Goal: Information Seeking & Learning: Learn about a topic

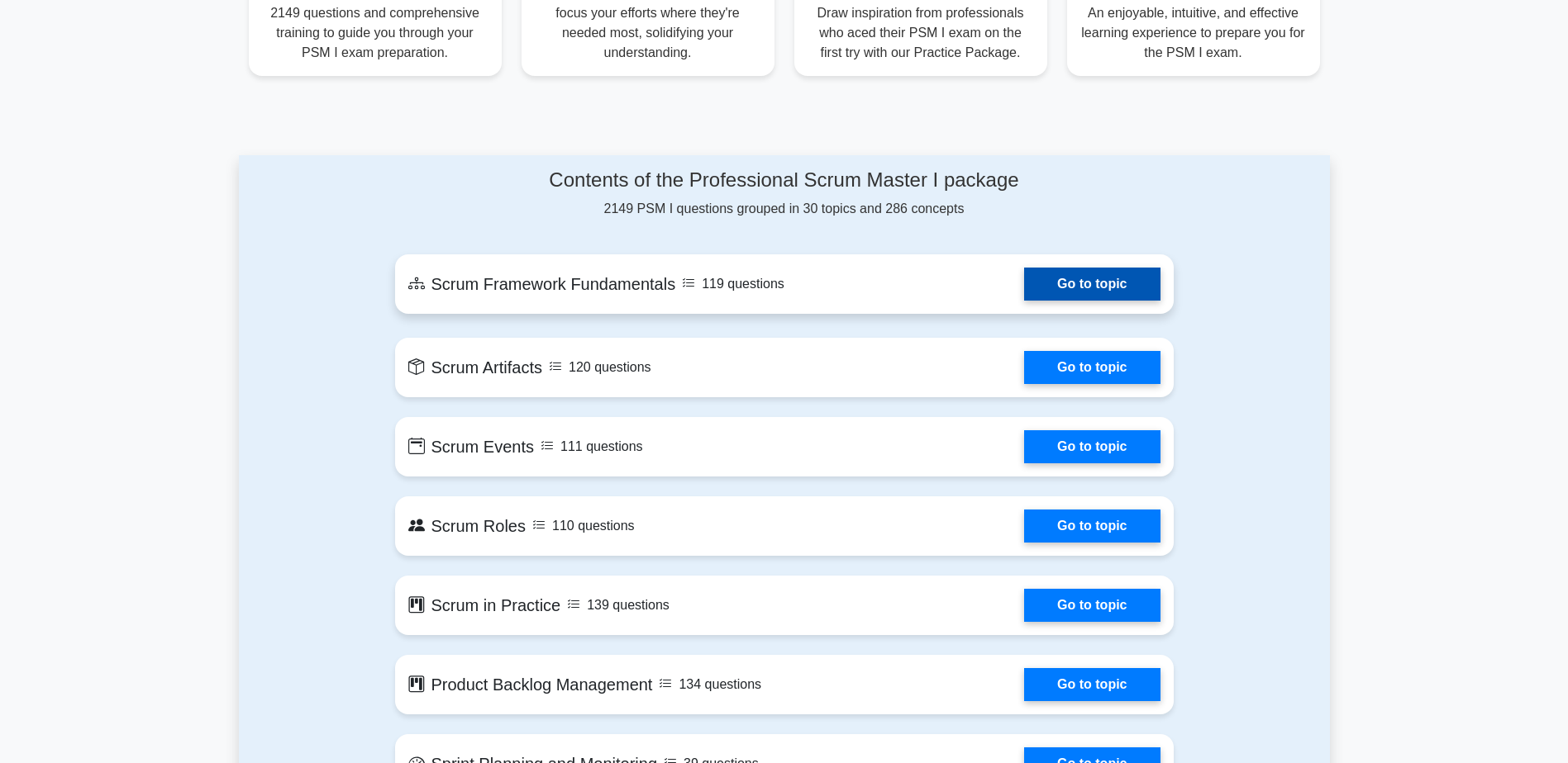
scroll to position [744, 0]
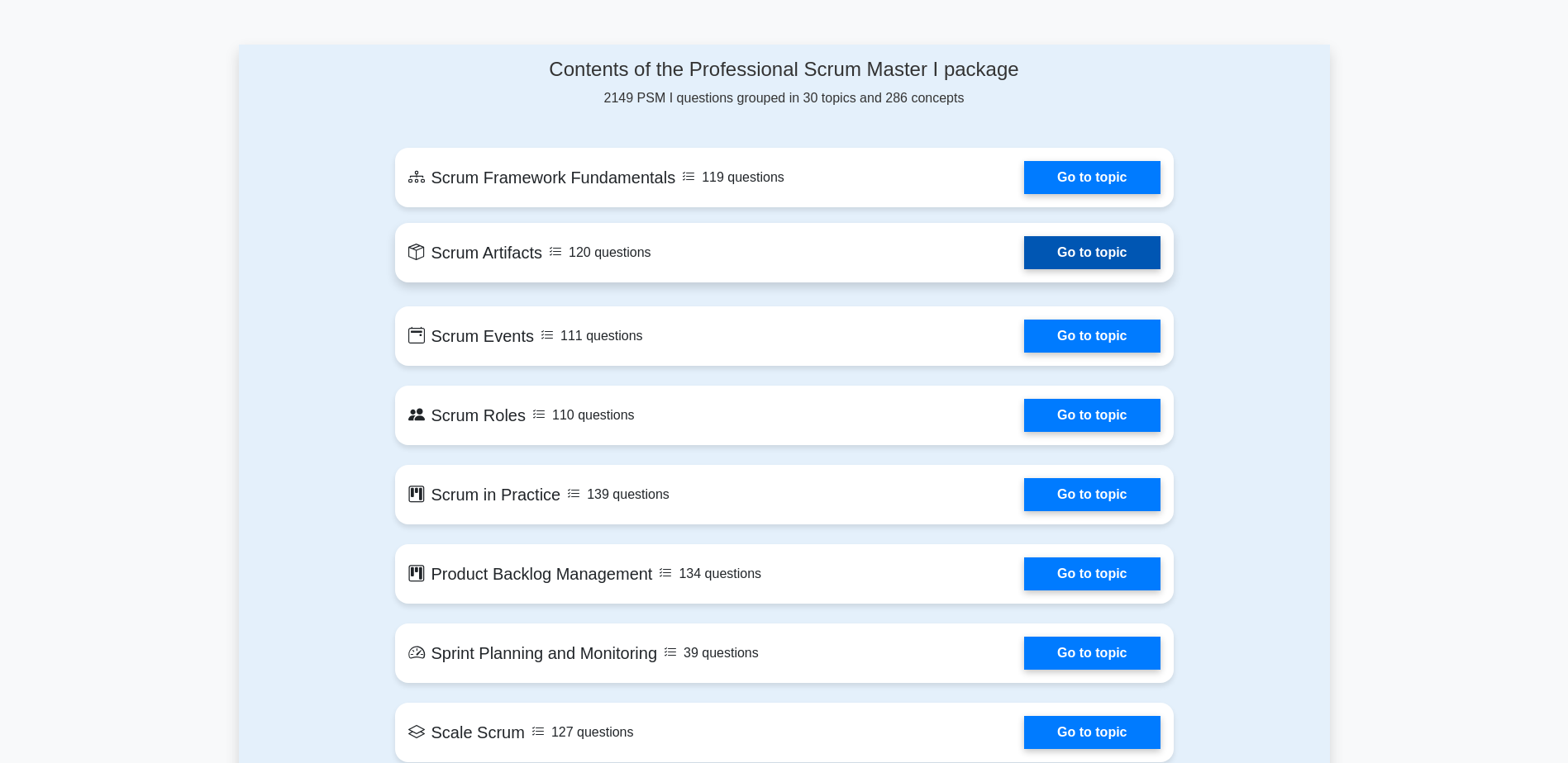
click at [1086, 256] on link "Go to topic" at bounding box center [1091, 252] width 136 height 33
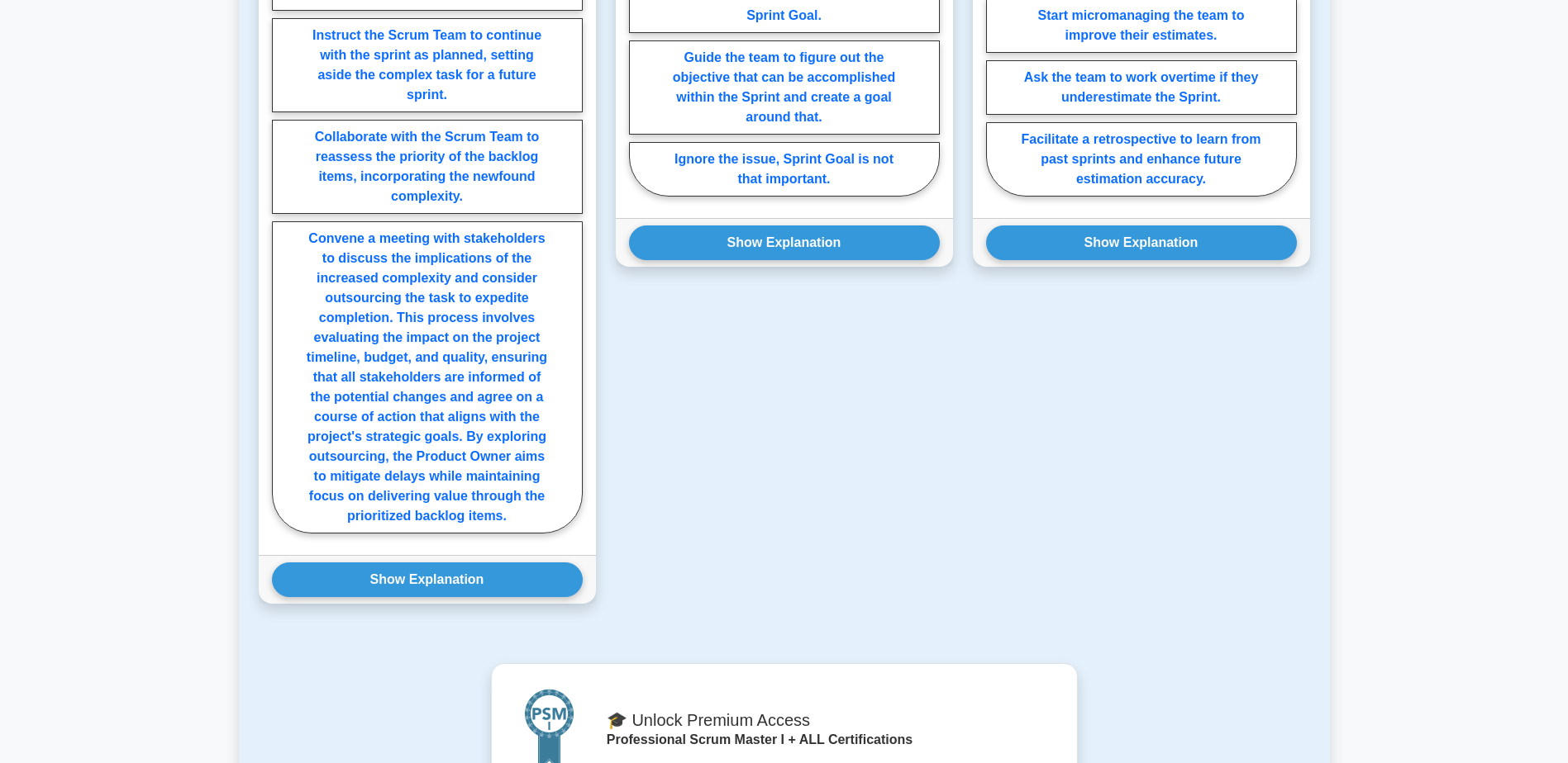
scroll to position [1074, 0]
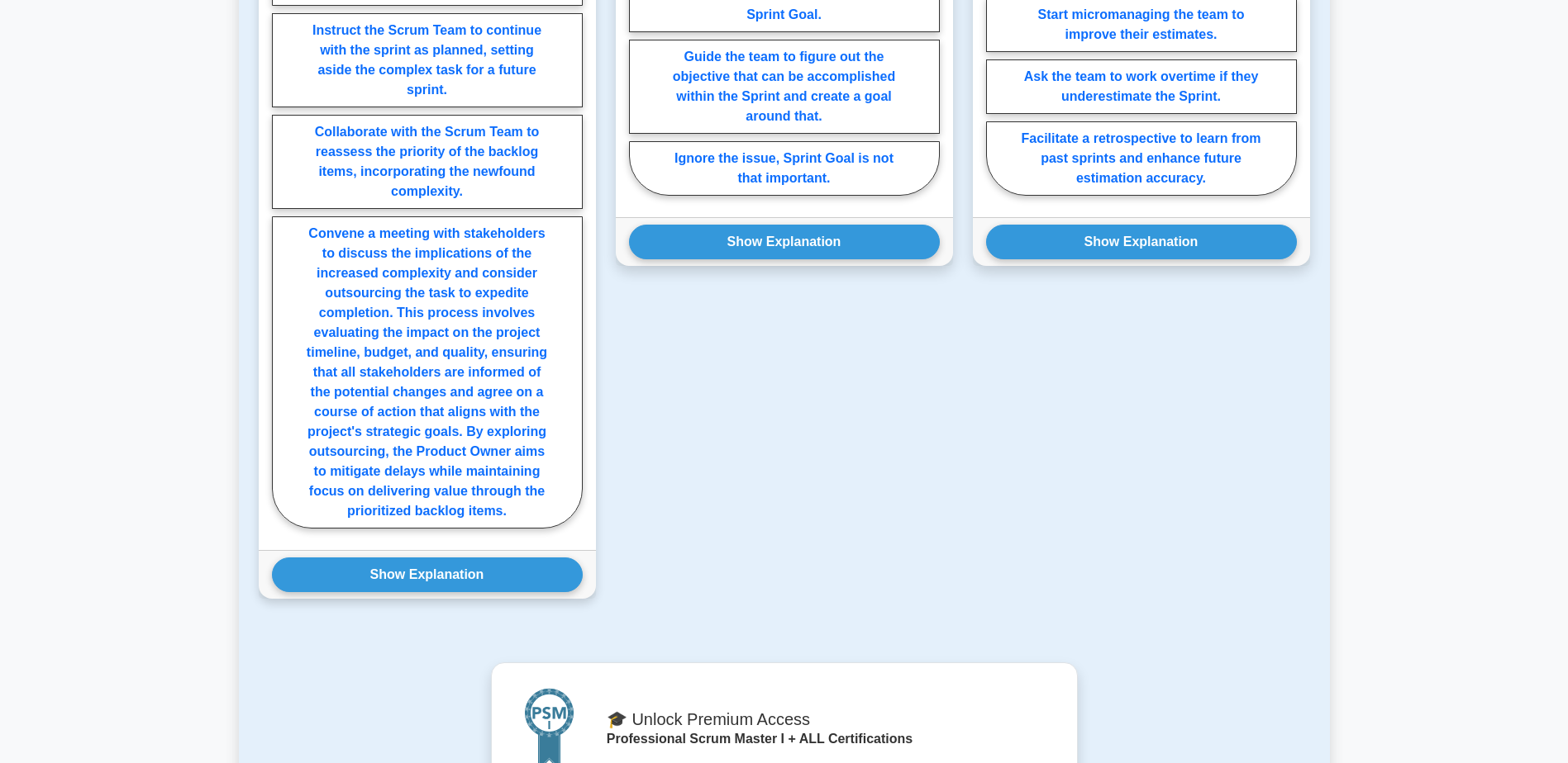
click at [551, 596] on div "Show Explanation Correct Answer: Collaborate with the Scrum Team to reassess th…" at bounding box center [428, 575] width 337 height 49
click at [552, 580] on button "Show Explanation" at bounding box center [427, 574] width 310 height 35
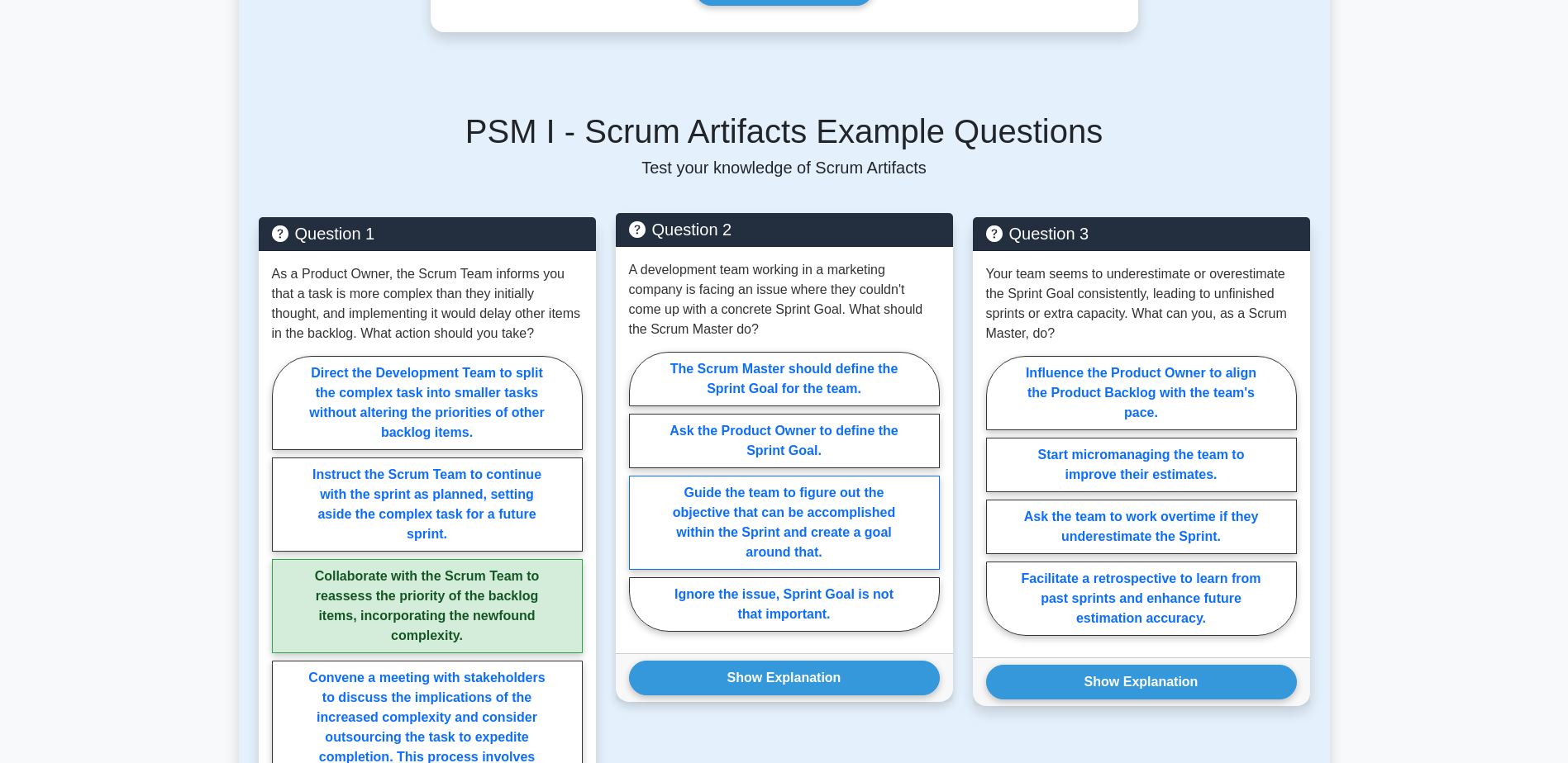
scroll to position [661, 0]
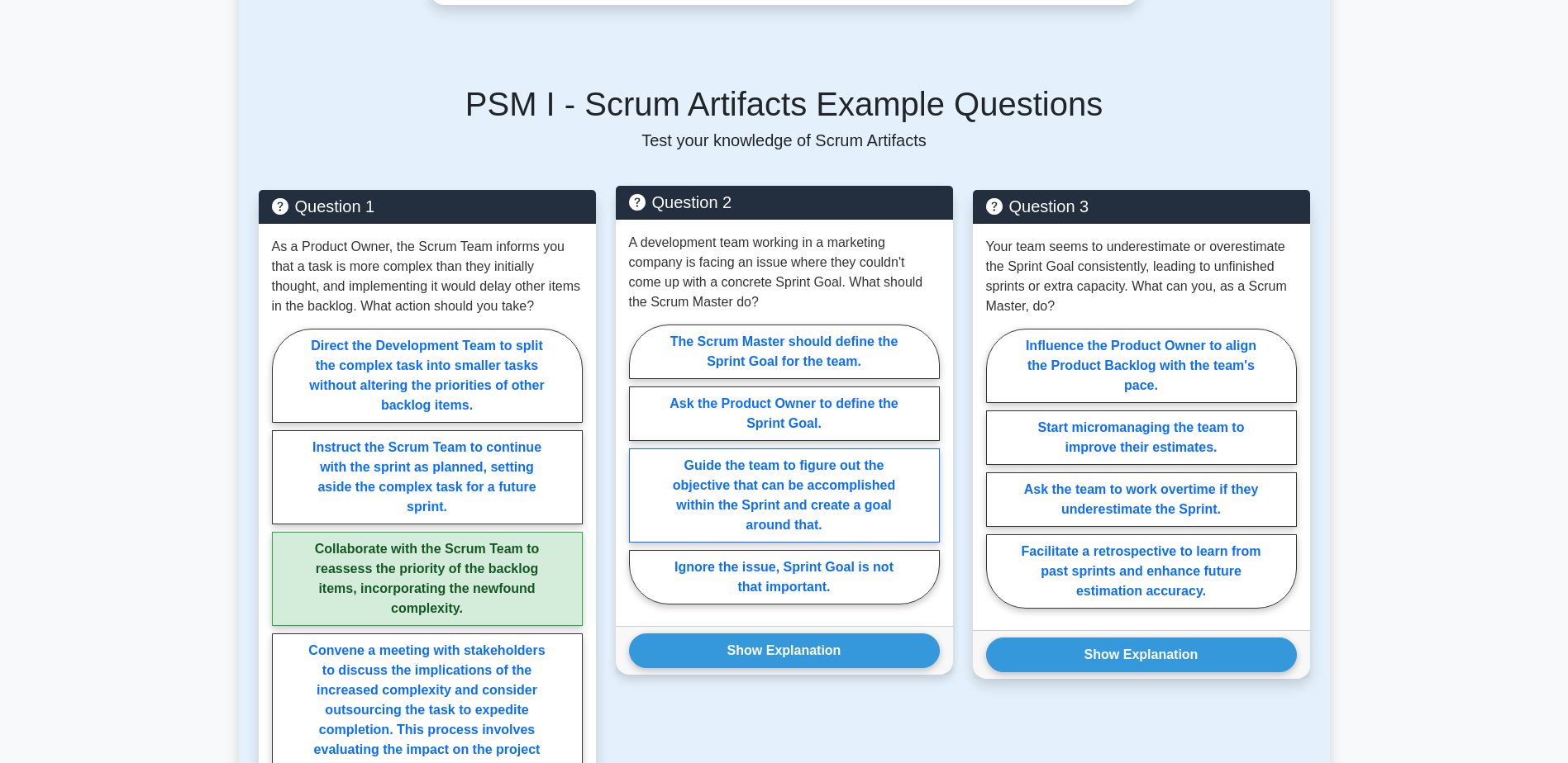
click at [794, 511] on label "Guide the team to figure out the objective that can be accomplished within the …" at bounding box center [784, 496] width 310 height 94
click at [639, 475] on input "Guide the team to figure out the objective that can be accomplished within the …" at bounding box center [634, 470] width 11 height 11
radio input "true"
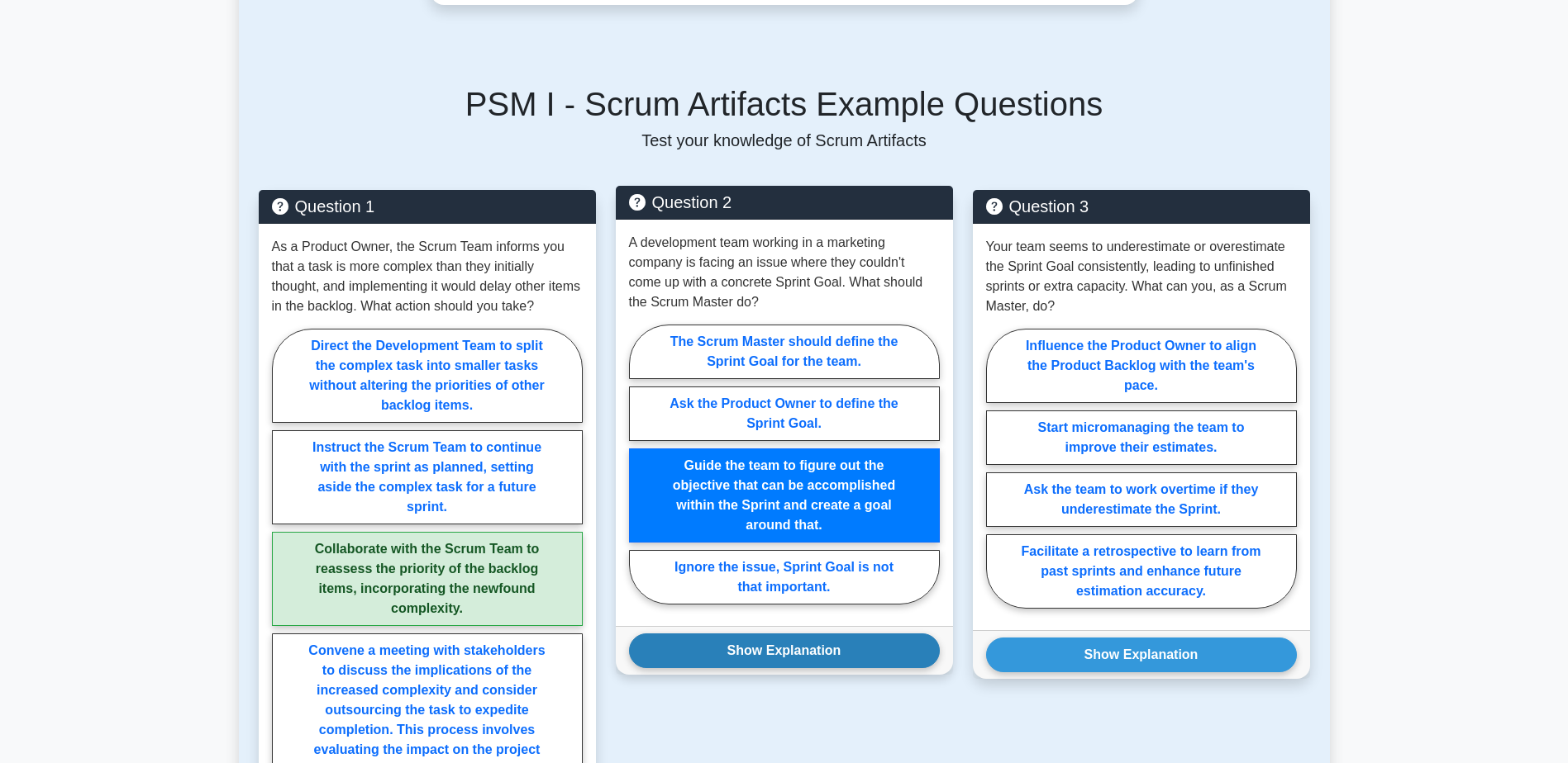
click at [848, 671] on div "Show Explanation Correct Answer: Guide the team to figure out the objective tha…" at bounding box center [784, 651] width 337 height 49
click at [851, 661] on button "Show Explanation" at bounding box center [784, 650] width 310 height 35
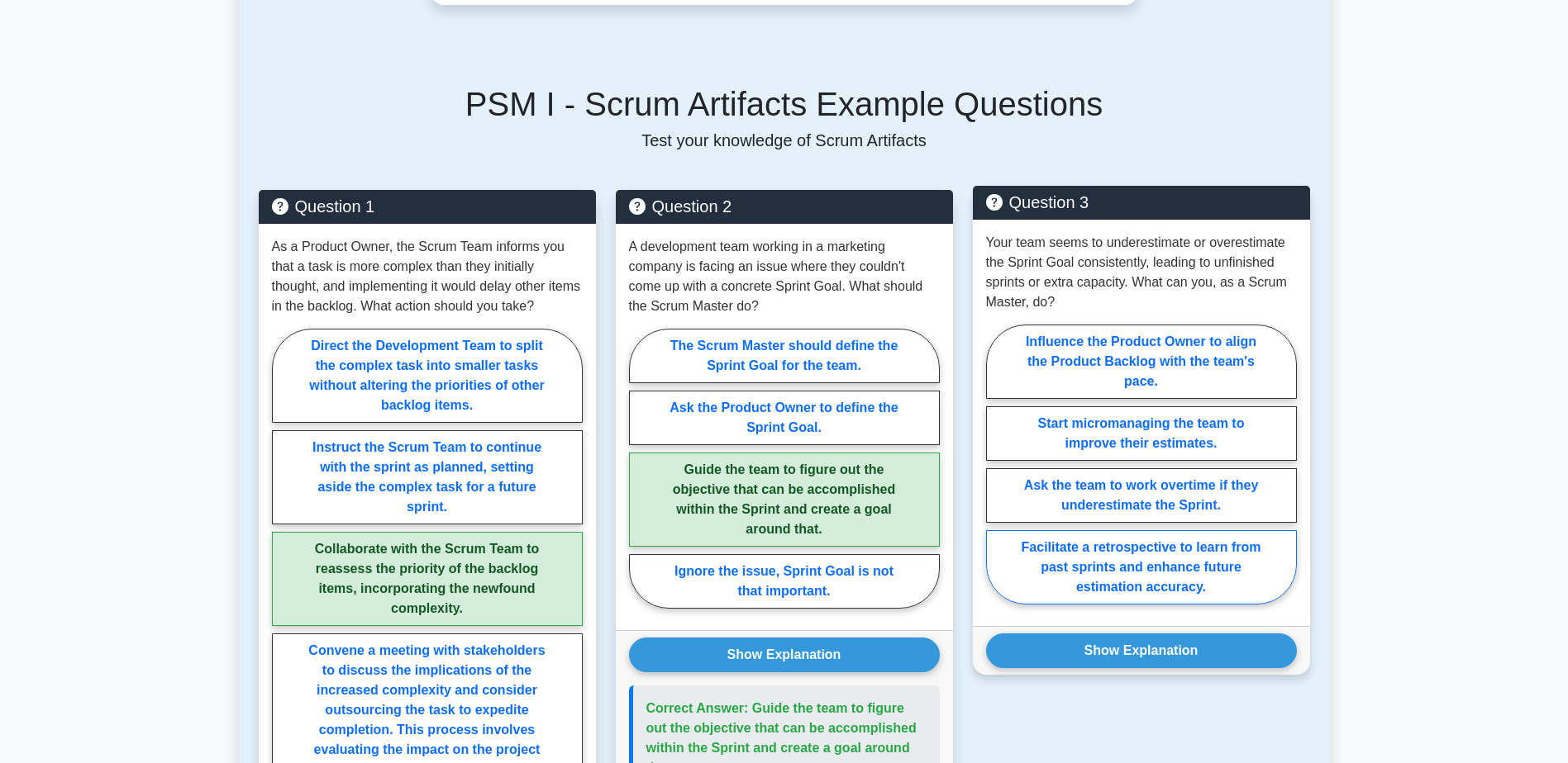
click at [1195, 592] on label "Facilitate a retrospective to learn from past sprints and enhance future estima…" at bounding box center [1141, 567] width 310 height 74
click at [997, 475] on input "Facilitate a retrospective to learn from past sprints and enhance future estima…" at bounding box center [991, 470] width 11 height 11
radio input "true"
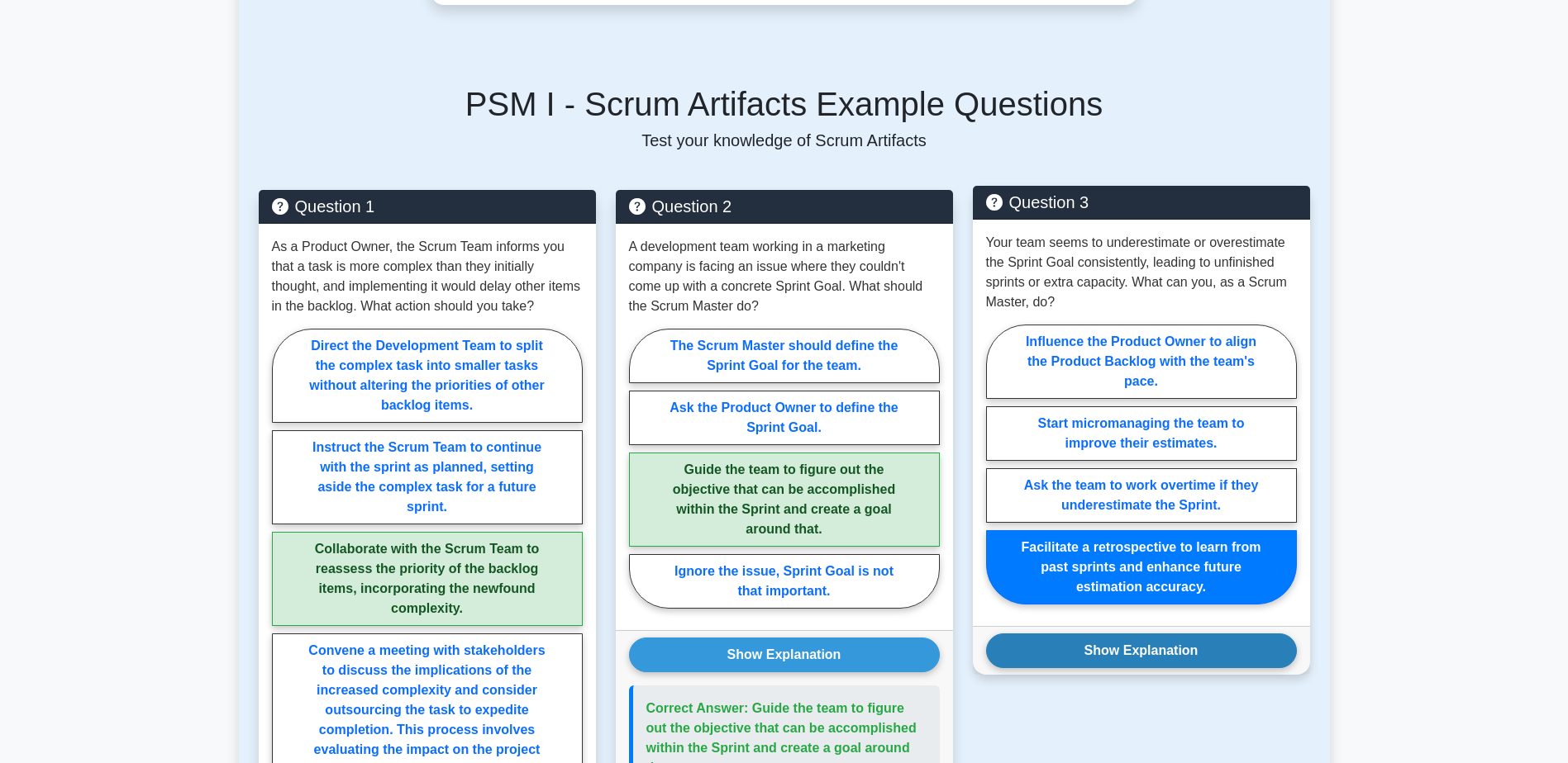
click at [1239, 653] on button "Show Explanation" at bounding box center [1141, 650] width 310 height 35
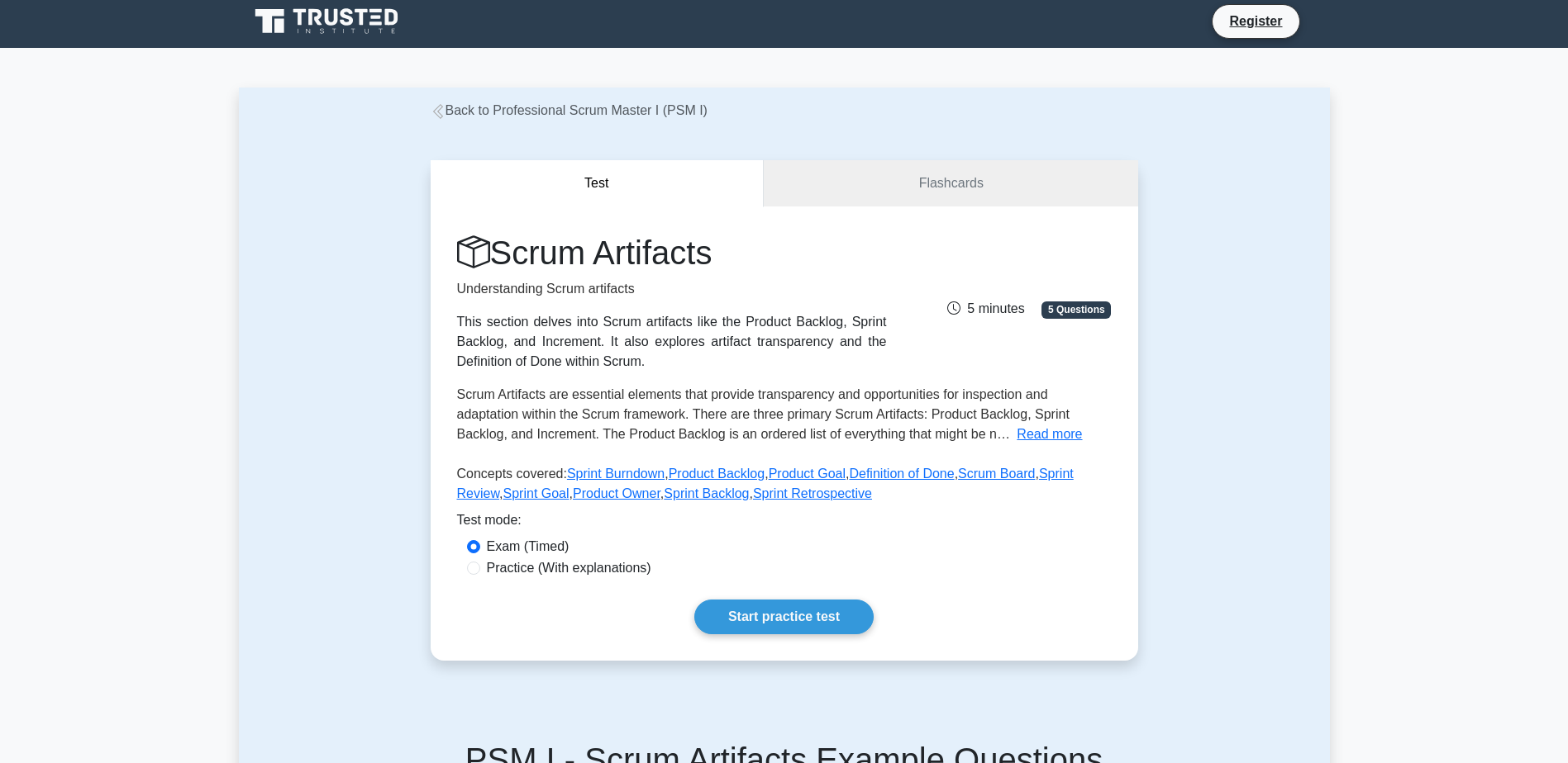
scroll to position [0, 0]
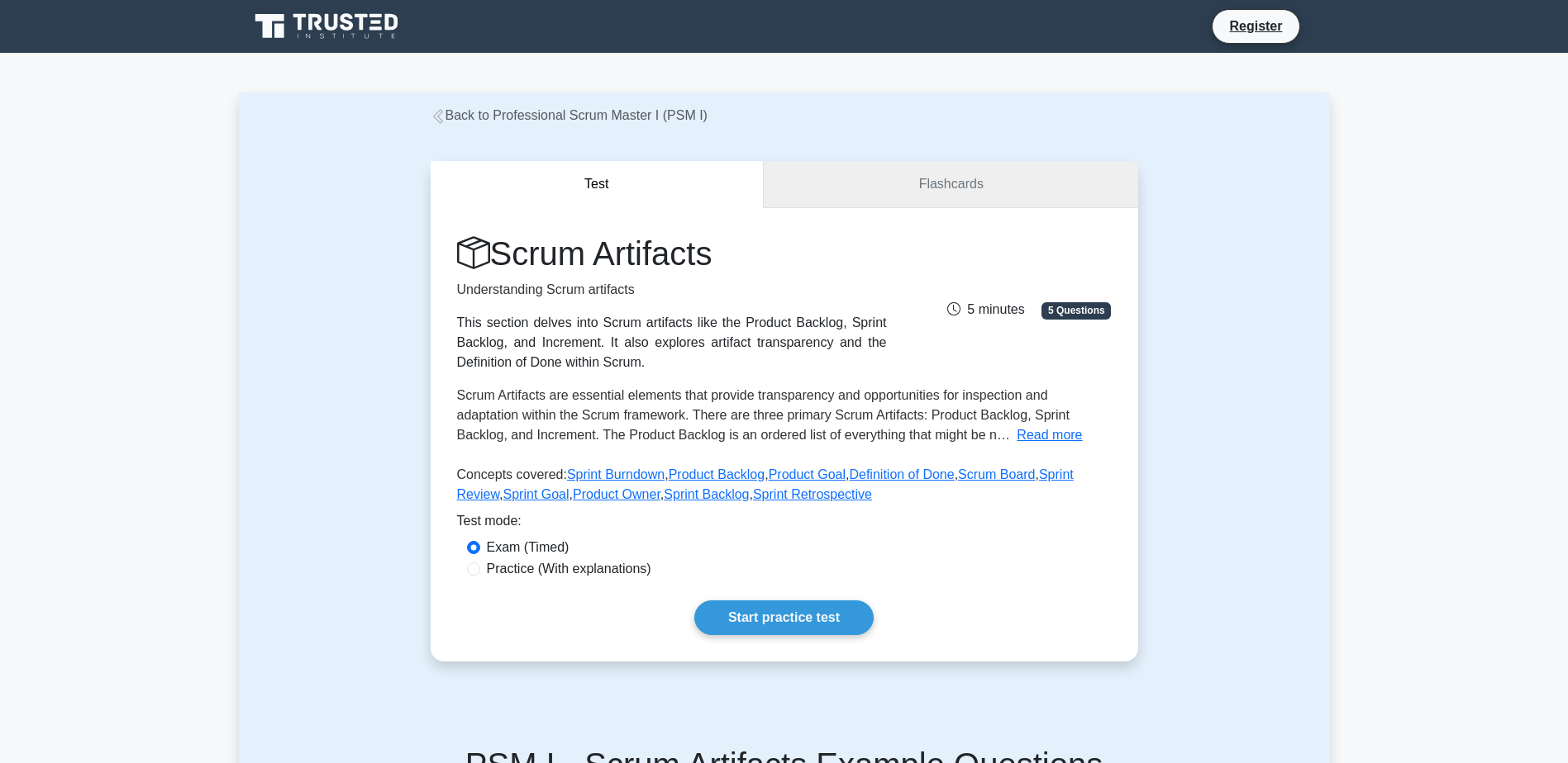
click at [916, 189] on link "Flashcards" at bounding box center [950, 185] width 374 height 47
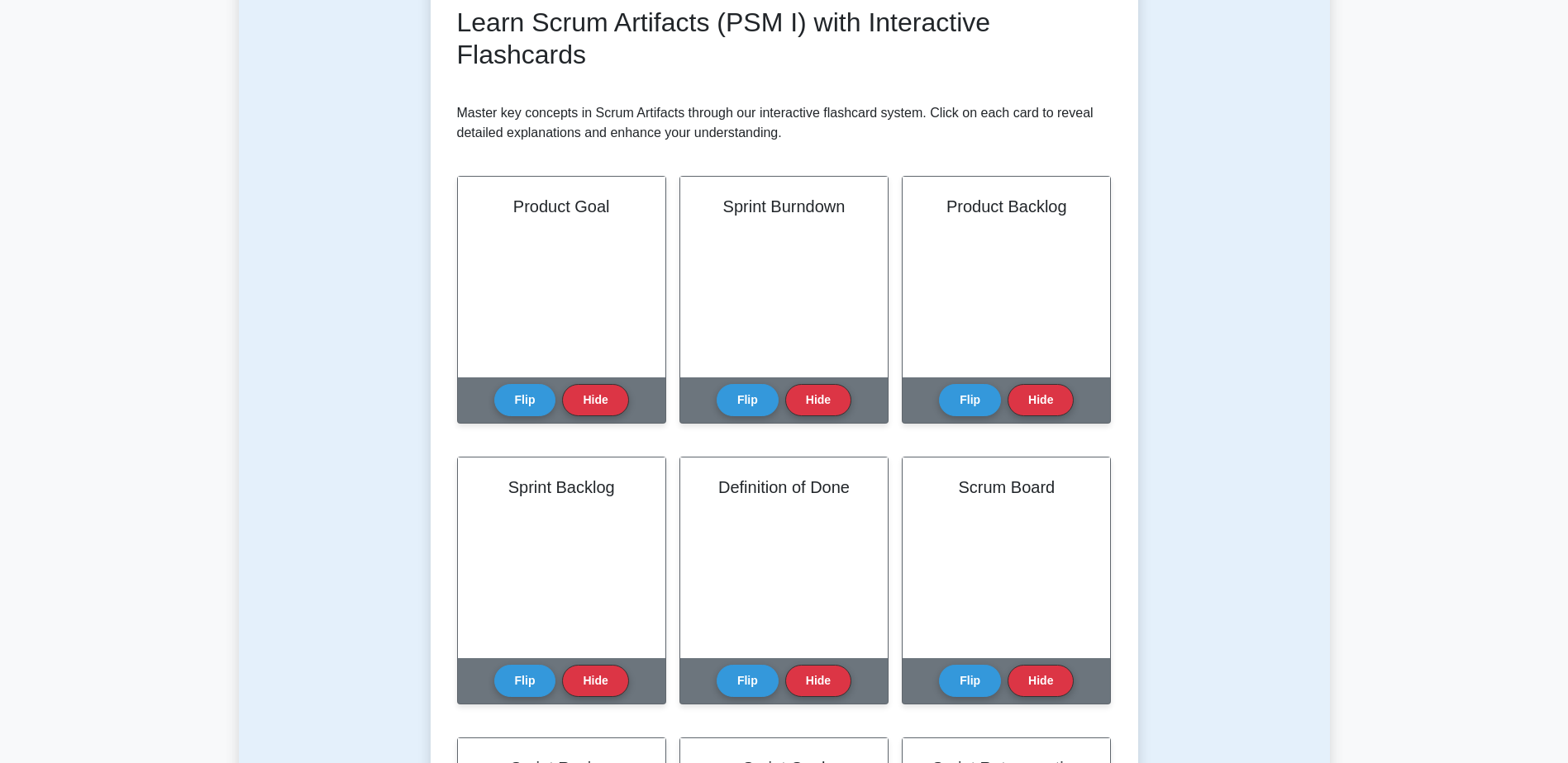
scroll to position [248, 0]
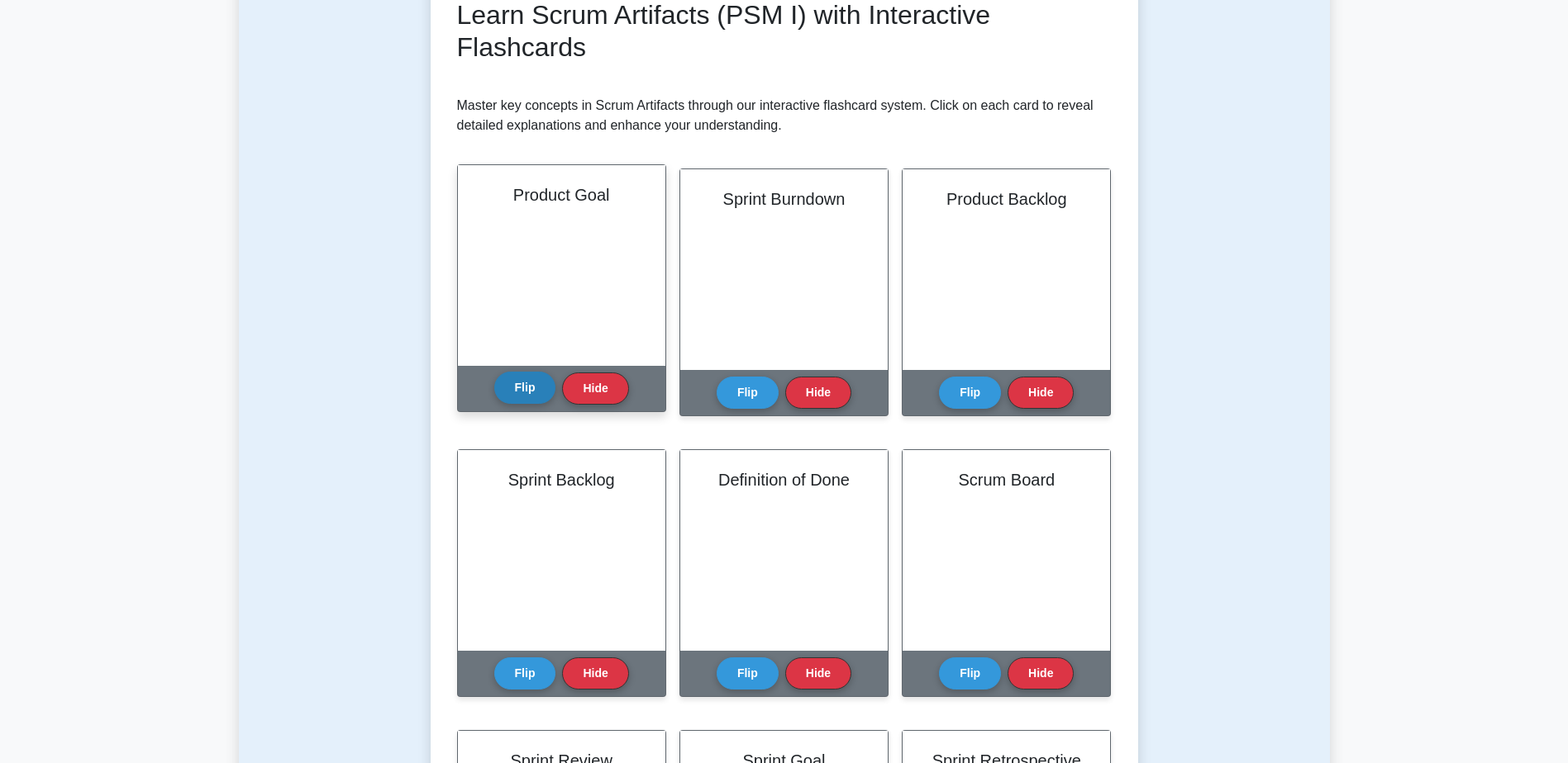
click at [520, 396] on button "Flip" at bounding box center [525, 388] width 62 height 32
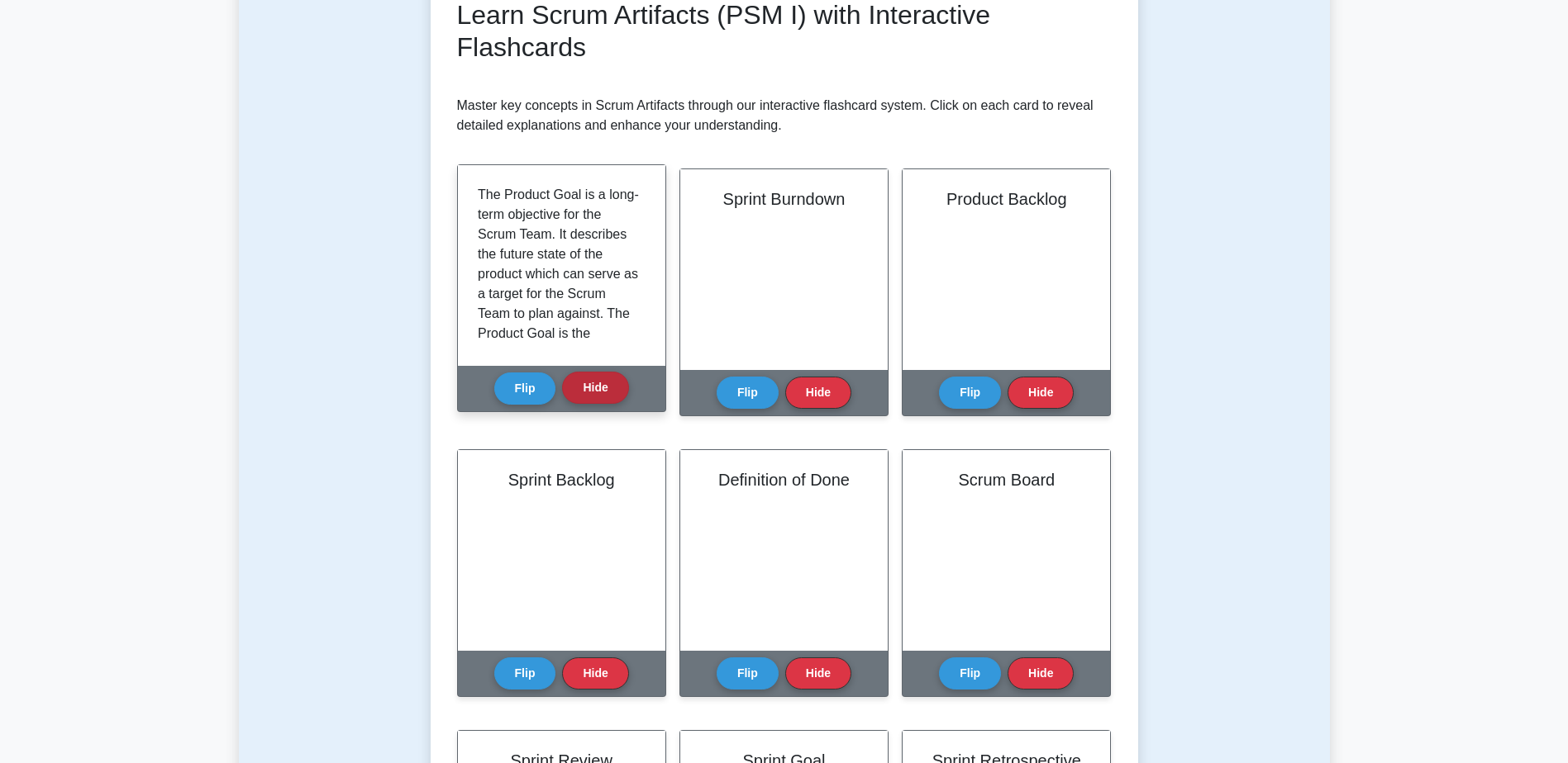
click at [622, 396] on button "Hide" at bounding box center [595, 388] width 66 height 32
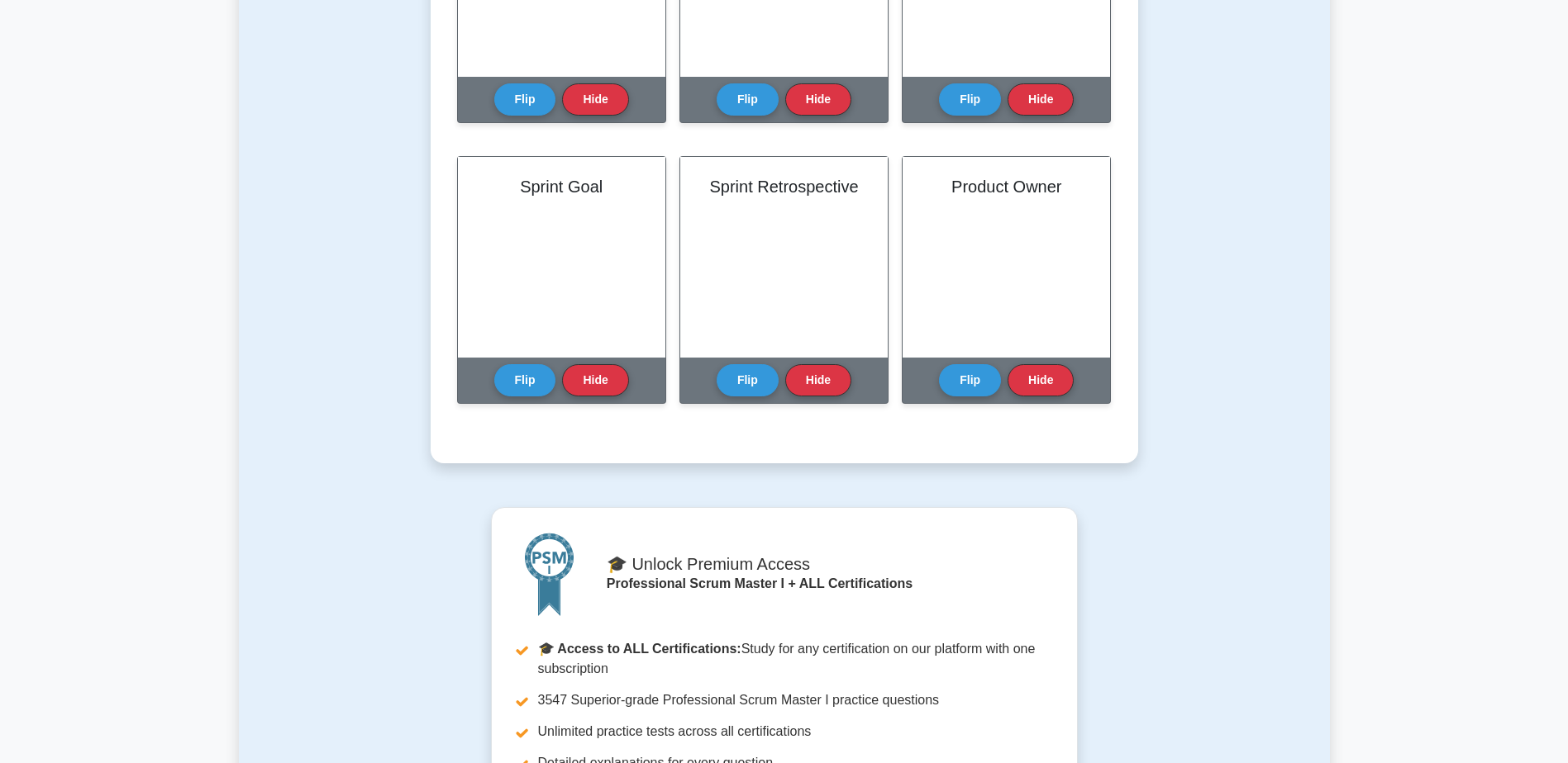
scroll to position [826, 0]
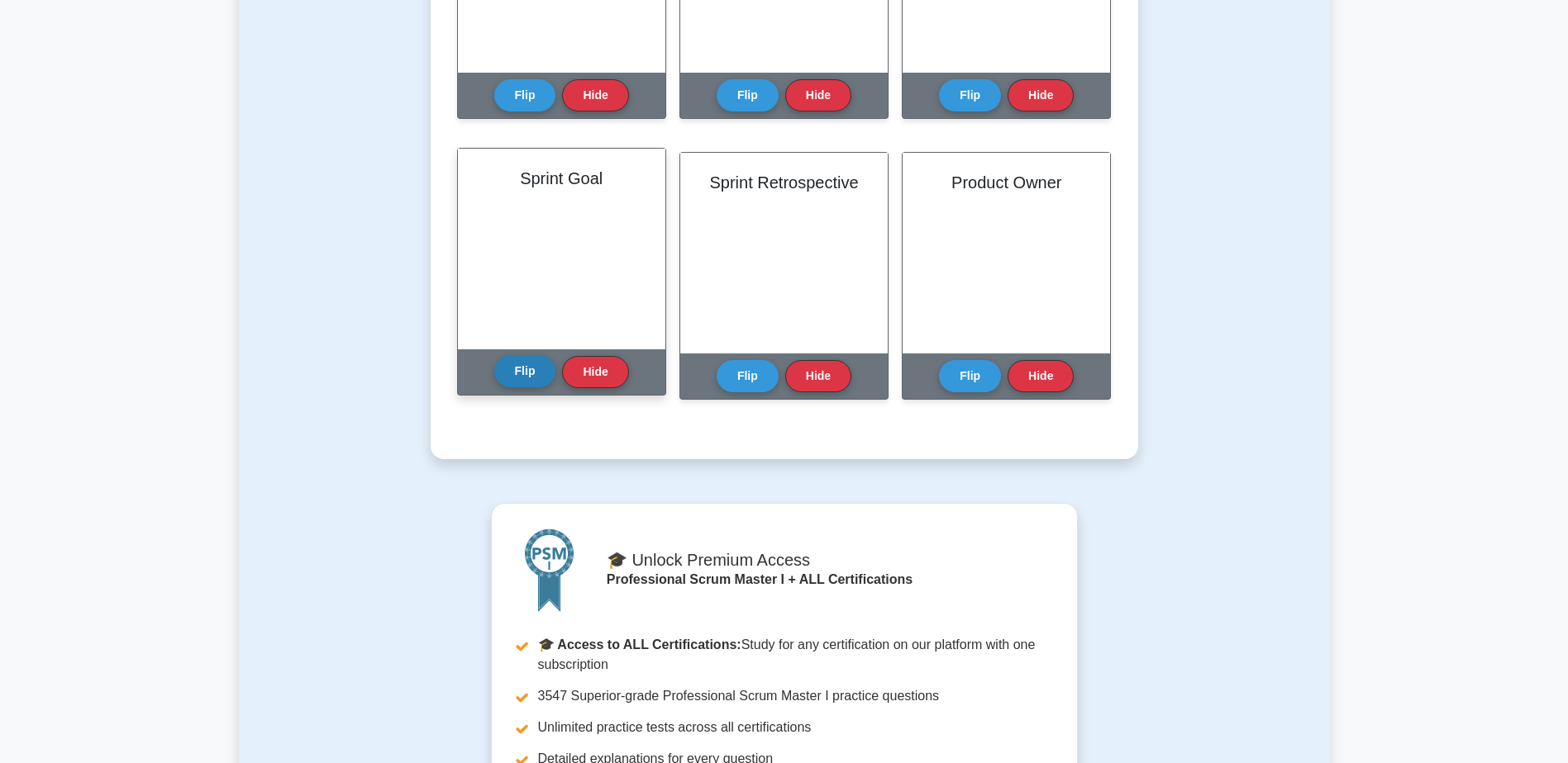
click at [522, 379] on button "Flip" at bounding box center [525, 371] width 62 height 32
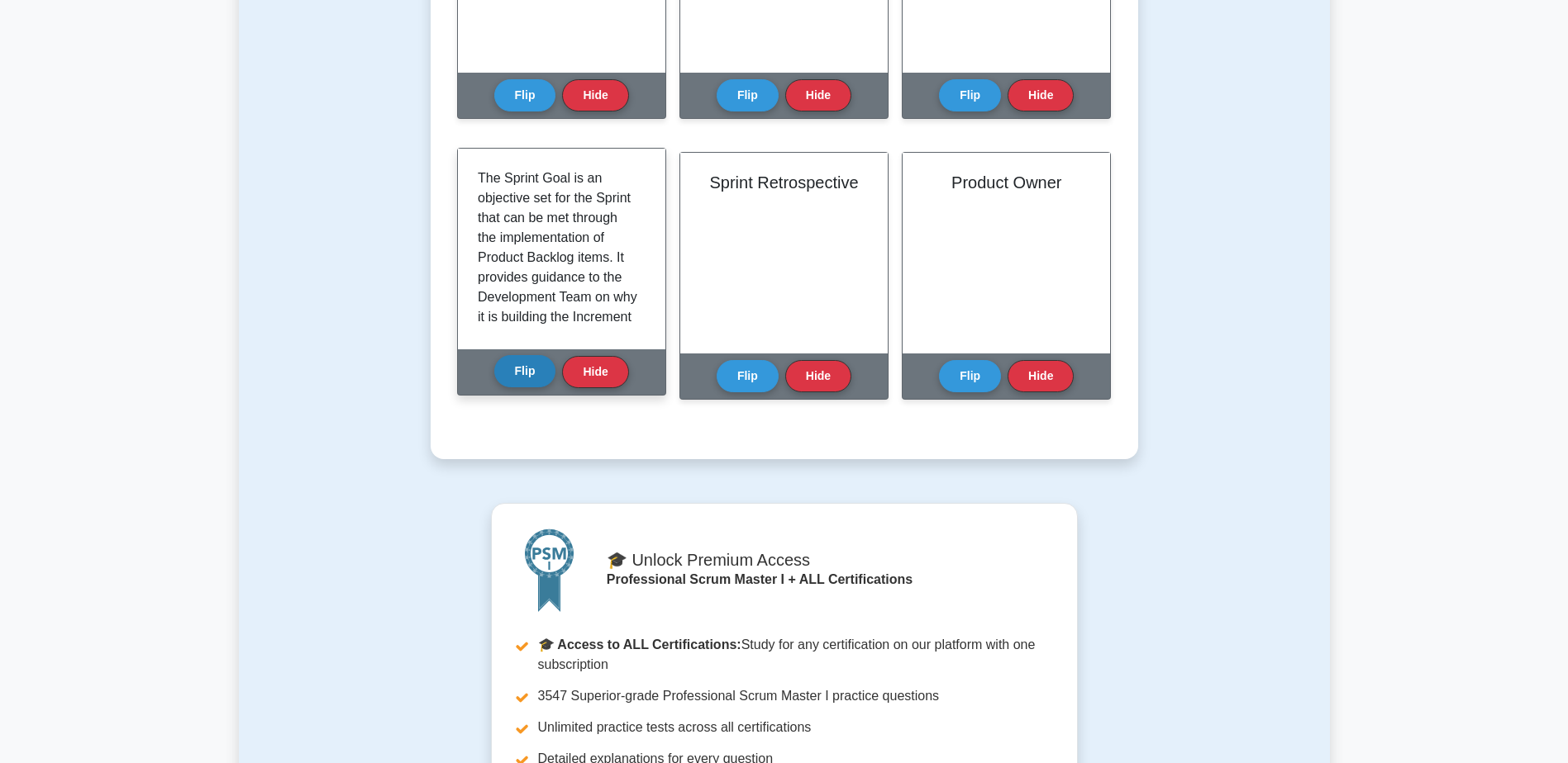
click at [522, 379] on button "Flip" at bounding box center [525, 371] width 62 height 32
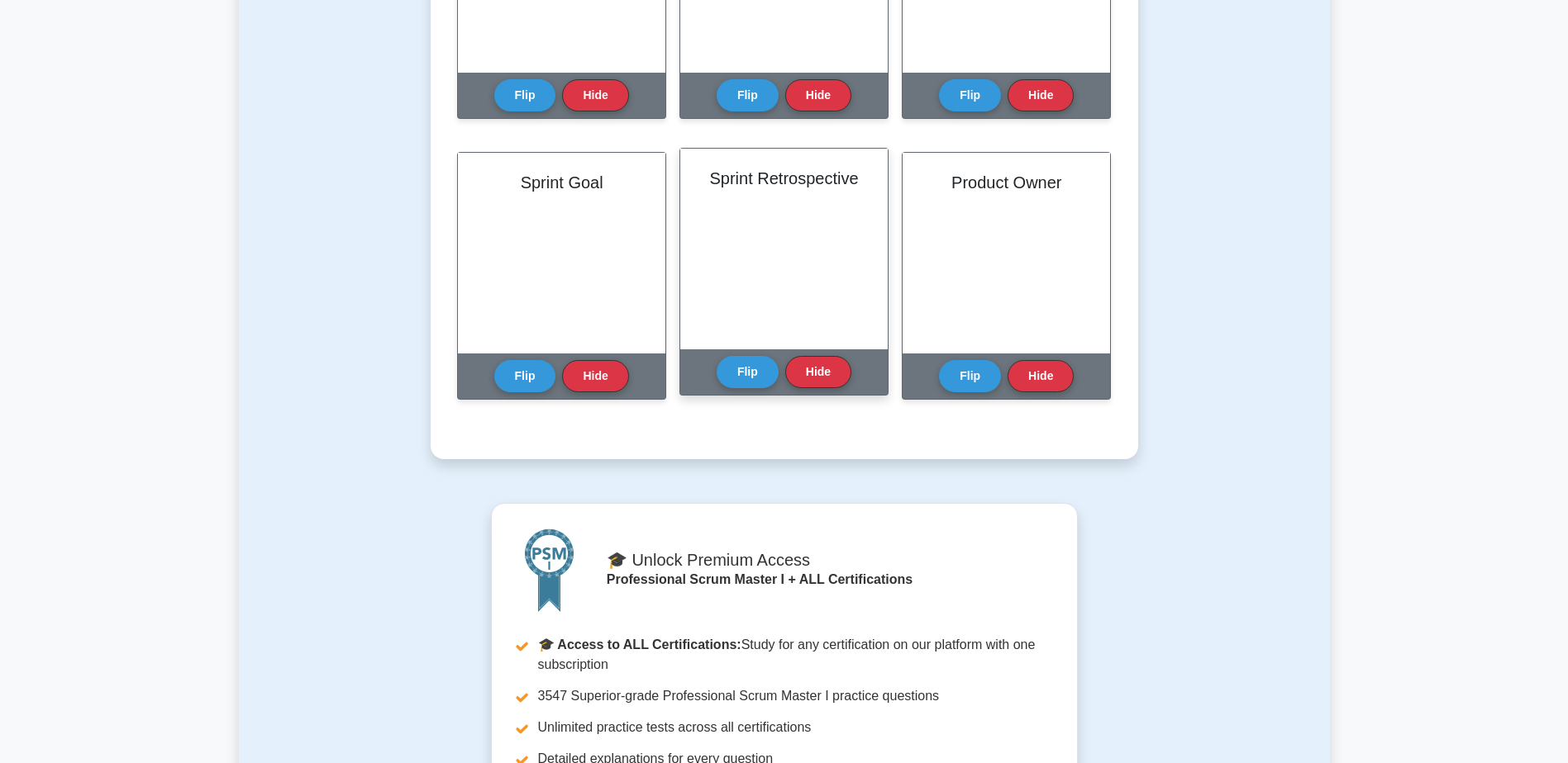
click at [714, 369] on div "Sprint Retrospective The Sprint Retrospective is an opportunity for the Scrum T…" at bounding box center [784, 271] width 209 height 248
click at [738, 373] on button "Flip" at bounding box center [746, 371] width 62 height 32
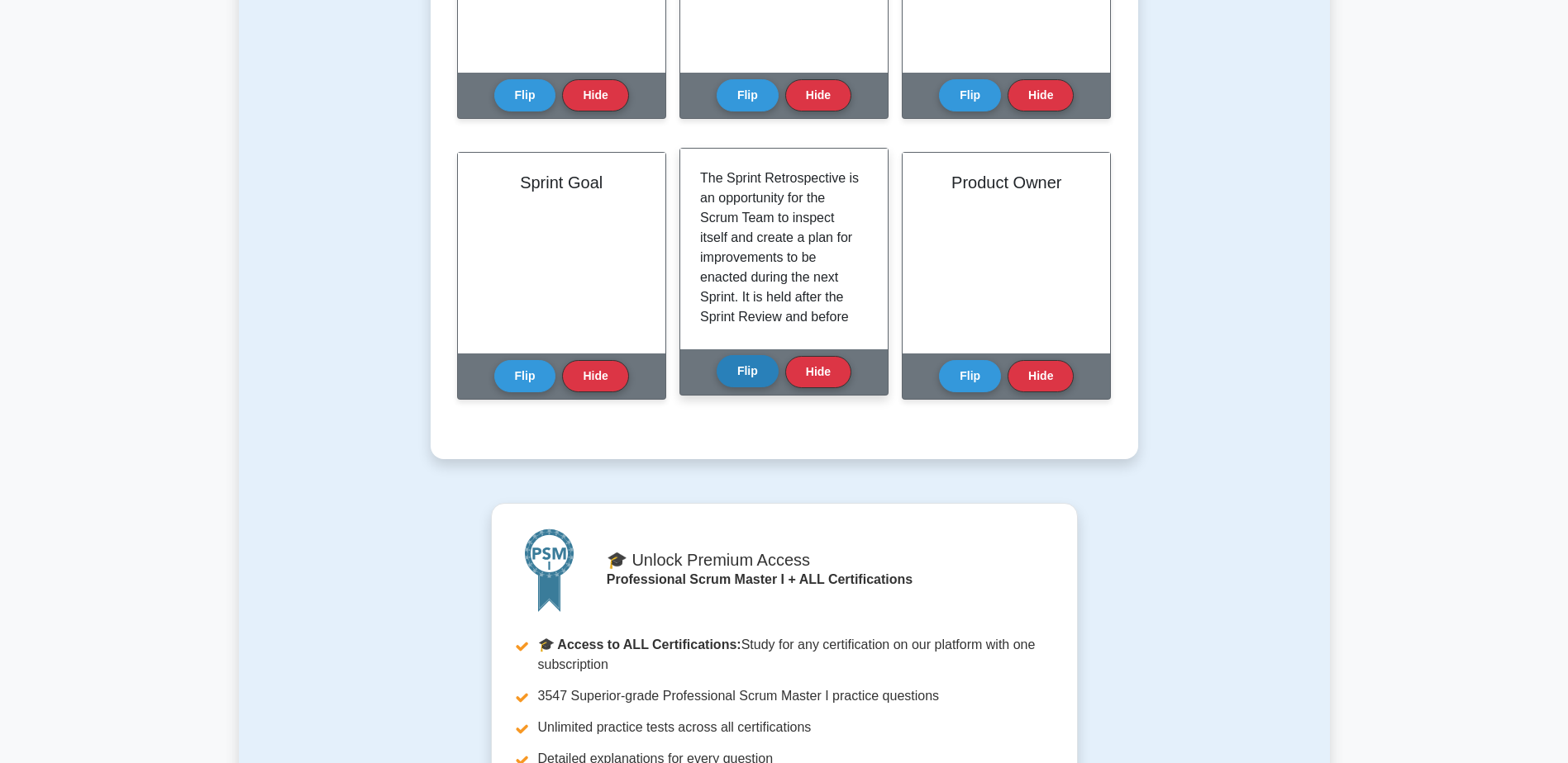
click at [736, 371] on button "Flip" at bounding box center [746, 371] width 62 height 32
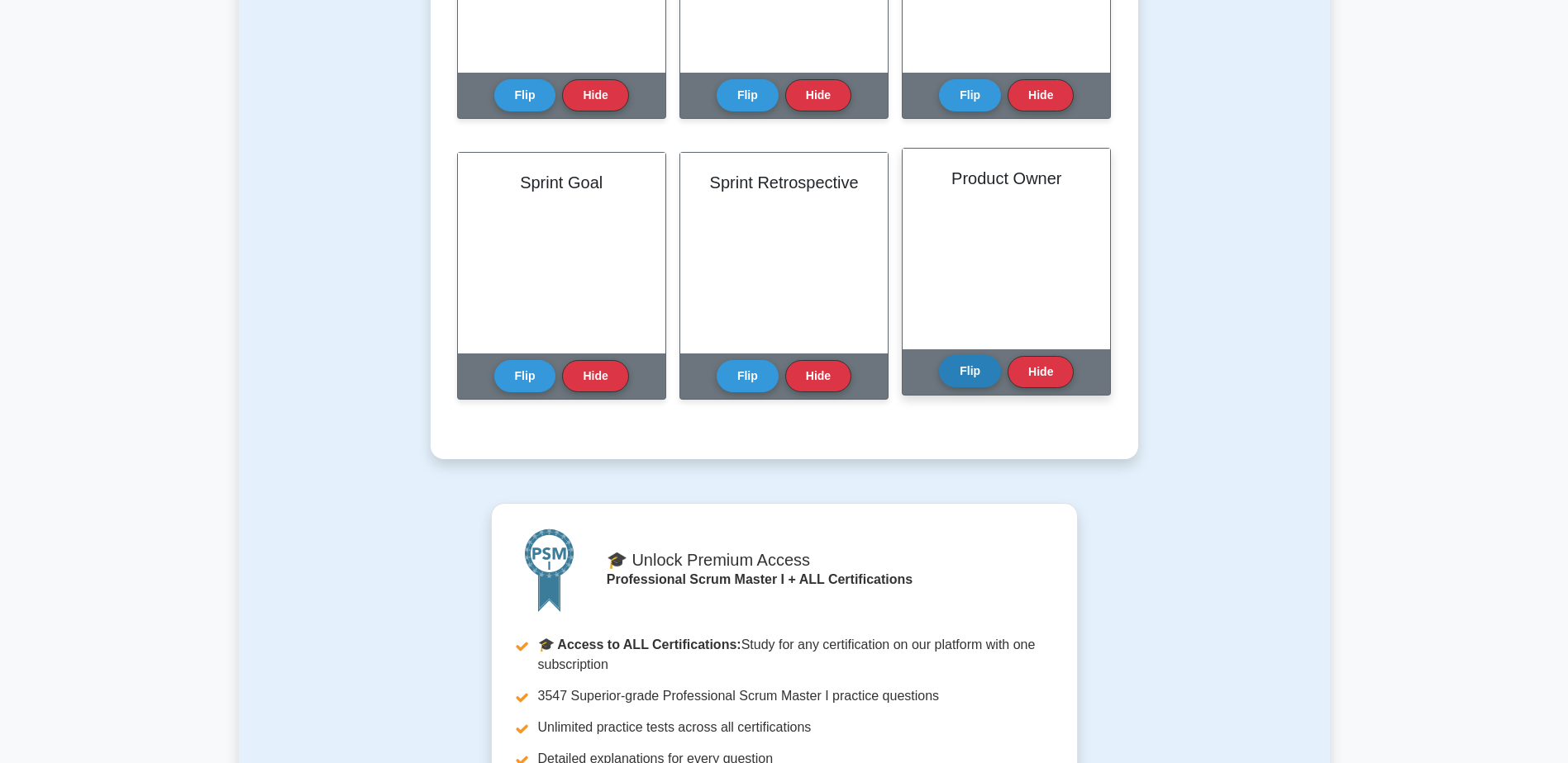
click at [948, 375] on button "Flip" at bounding box center [969, 371] width 62 height 32
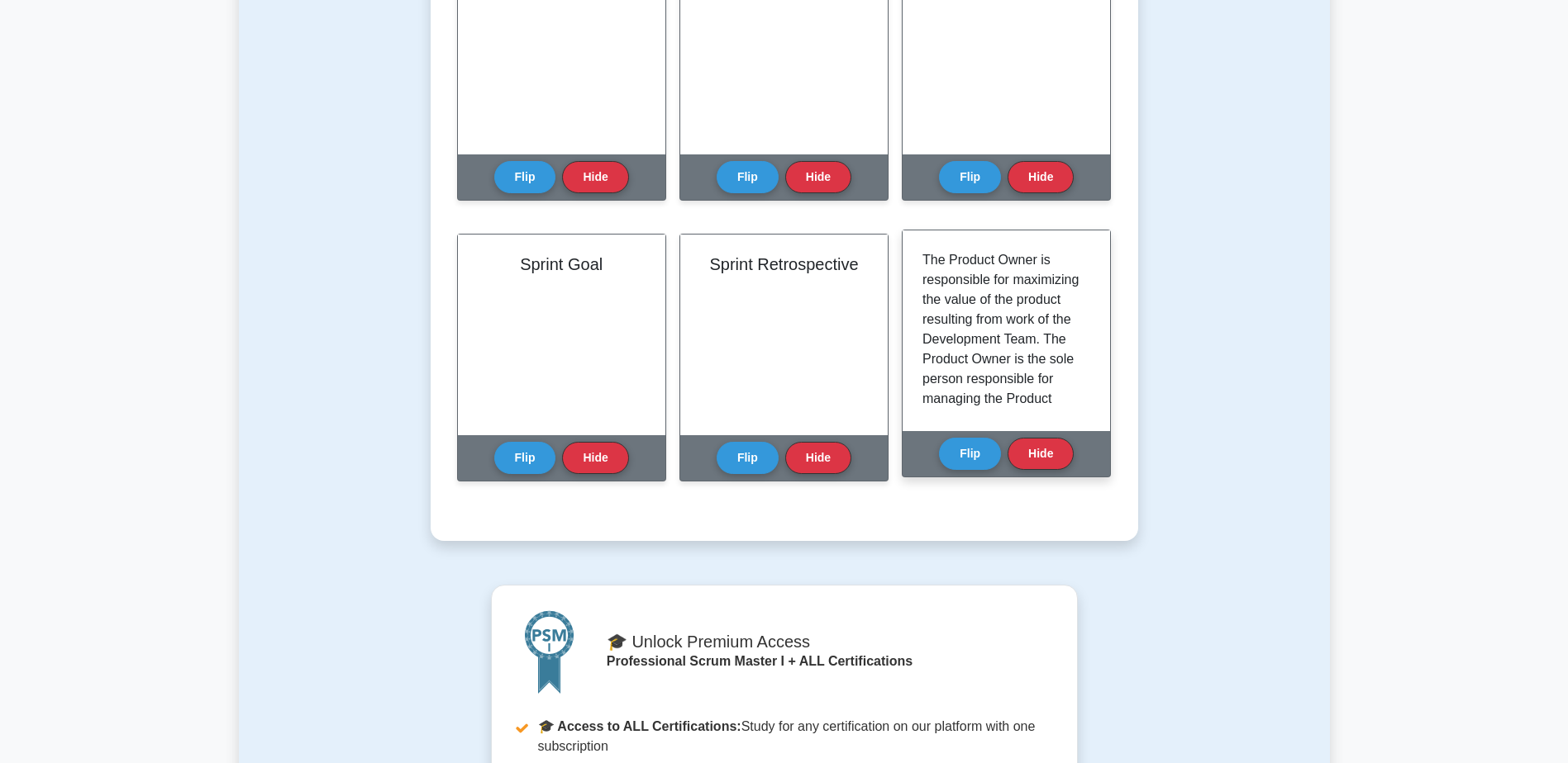
scroll to position [744, 0]
click at [945, 457] on button "Flip" at bounding box center [969, 454] width 62 height 32
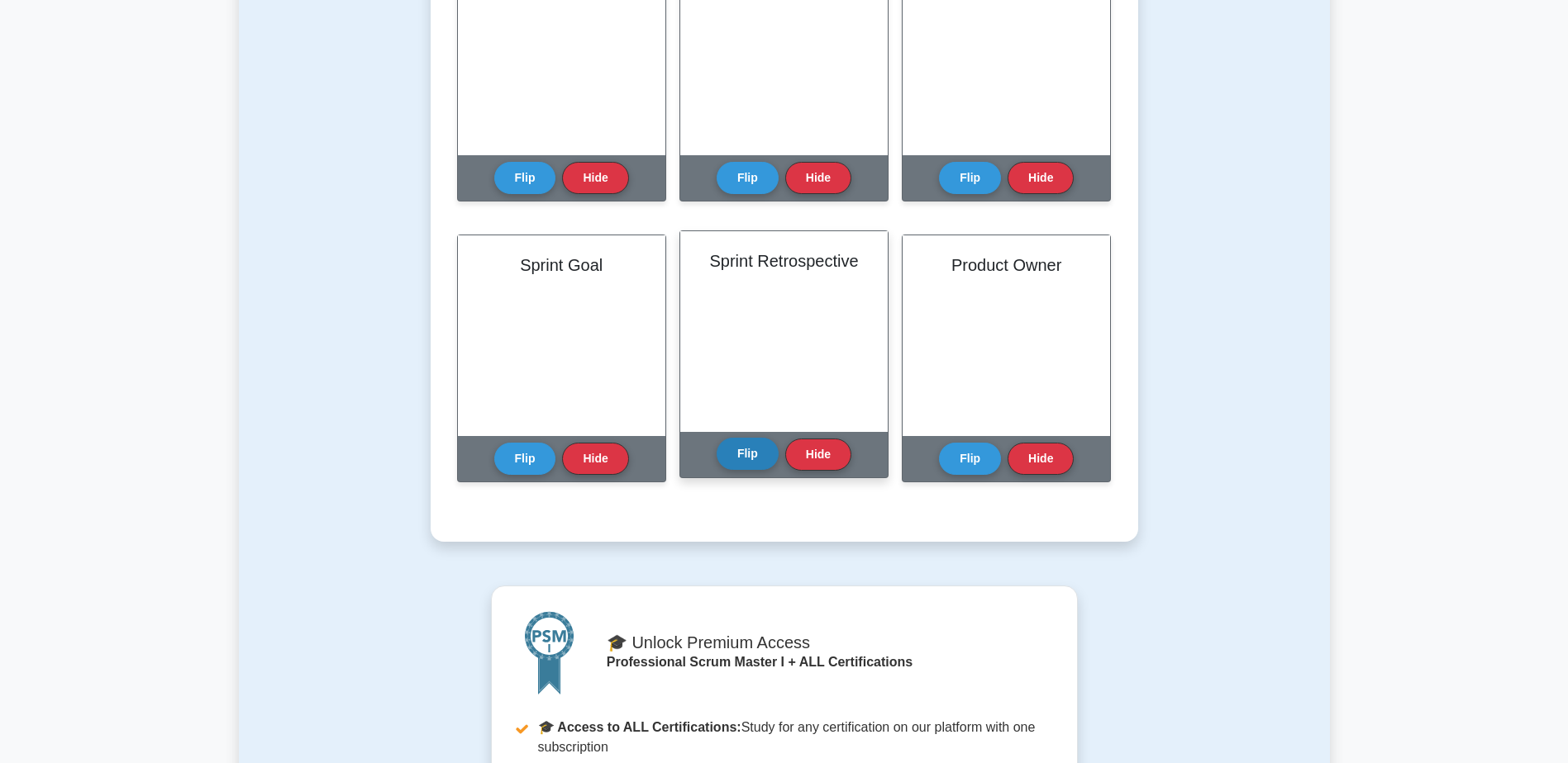
click at [750, 465] on button "Flip" at bounding box center [746, 454] width 62 height 32
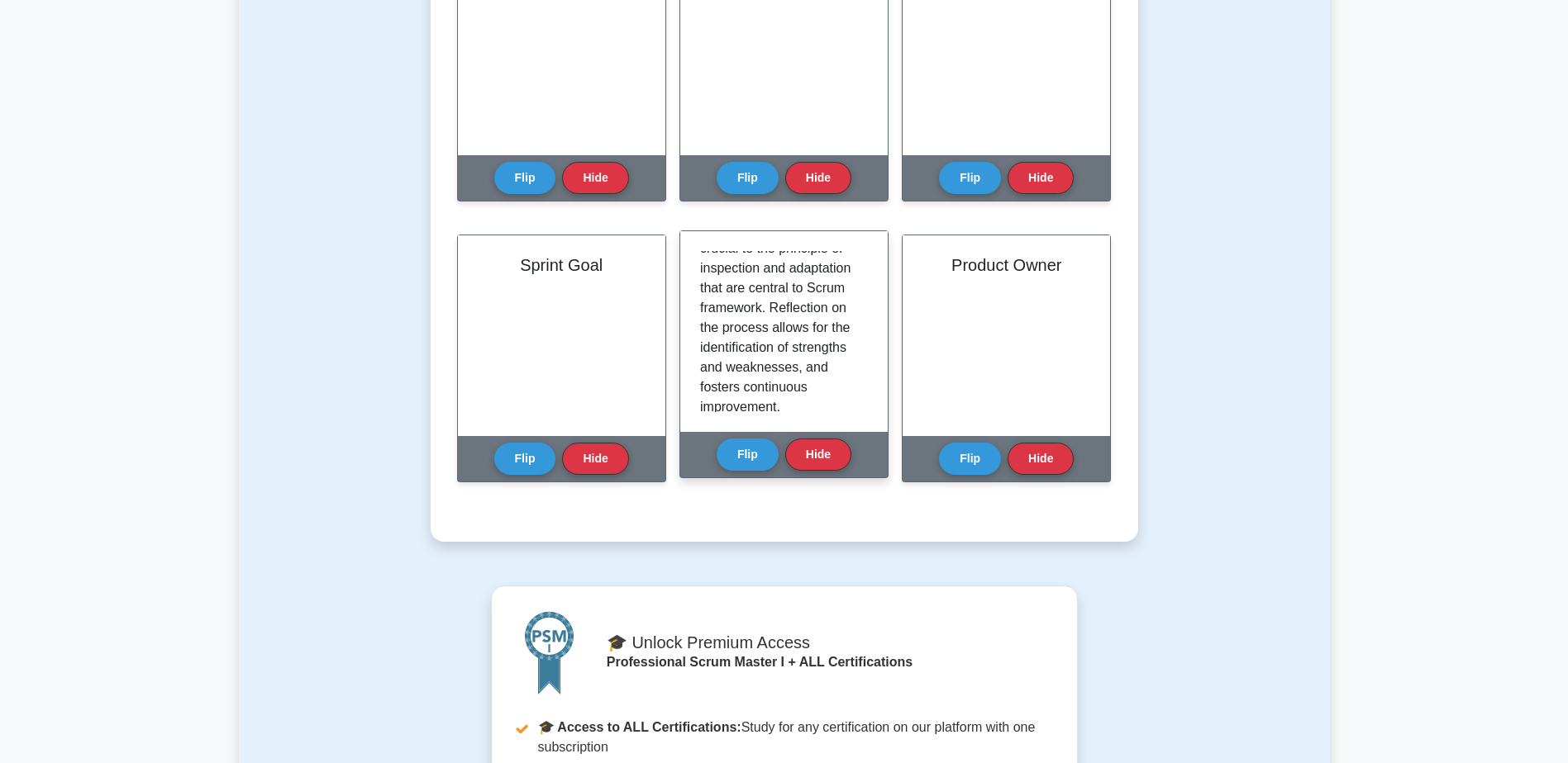
scroll to position [228, 0]
click at [861, 419] on div "The Sprint Retrospective is an opportunity for the Scrum Team to inspect itself…" at bounding box center [784, 331] width 207 height 201
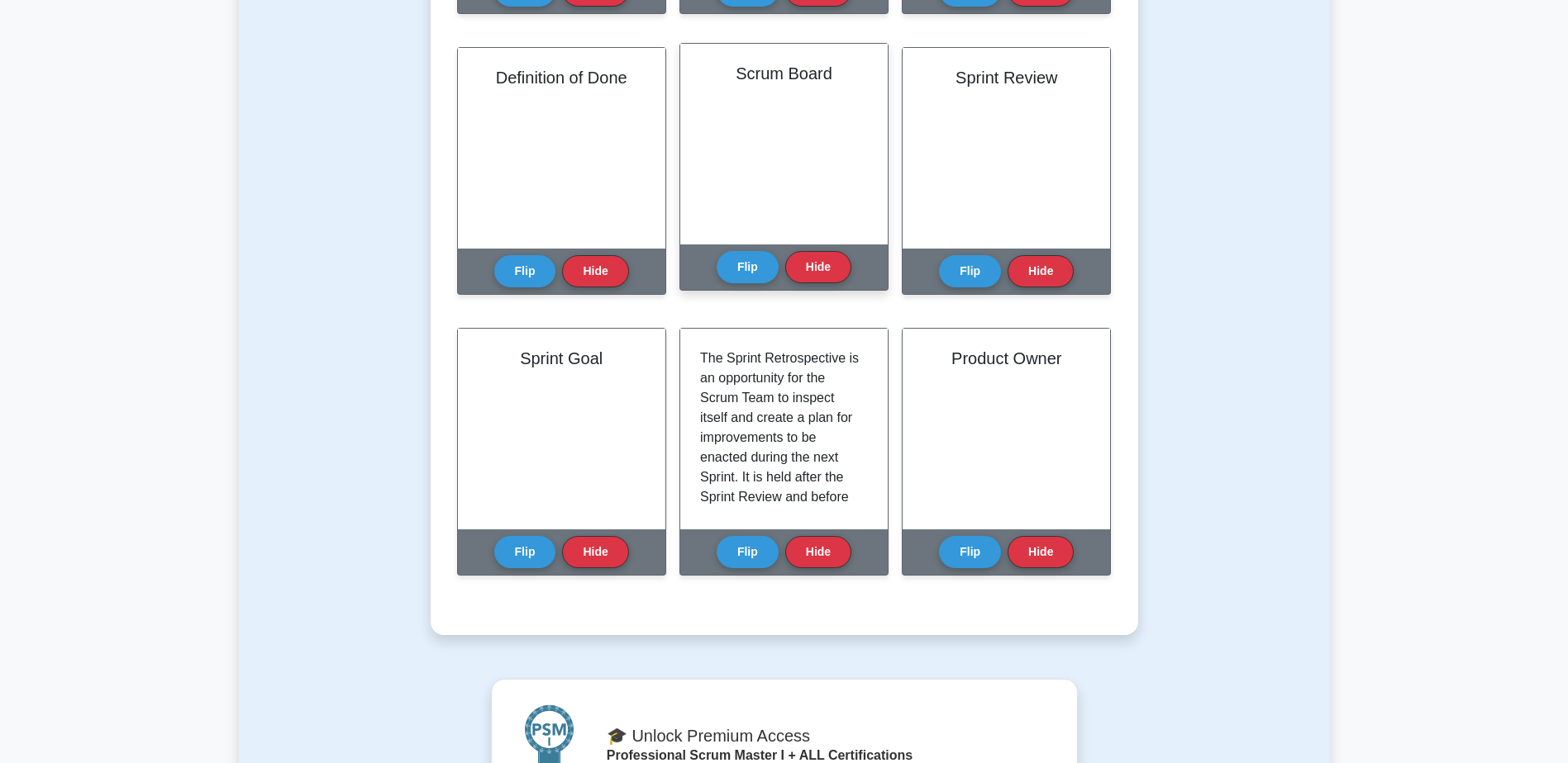
scroll to position [330, 0]
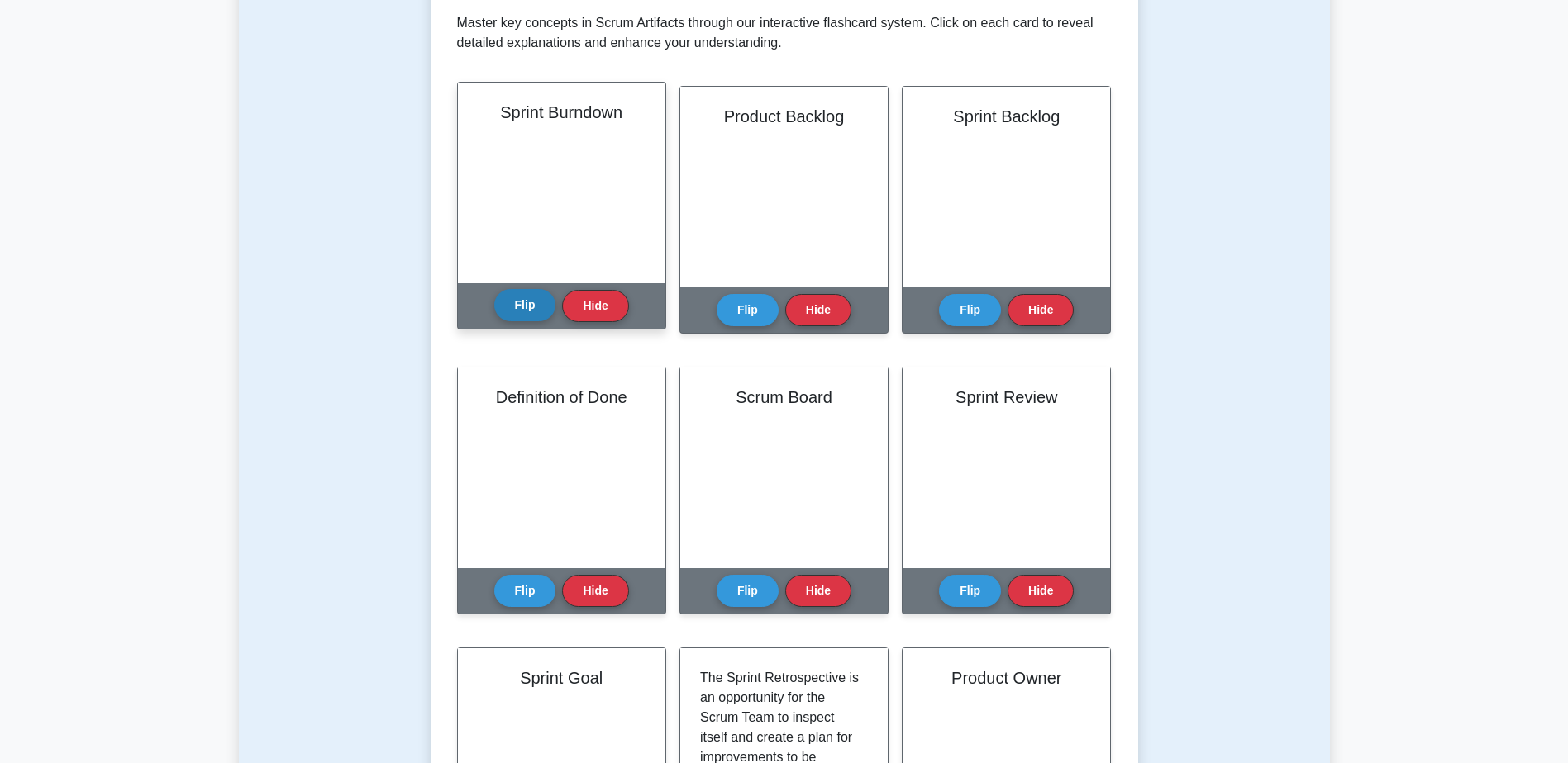
click at [531, 308] on button "Flip" at bounding box center [525, 305] width 62 height 32
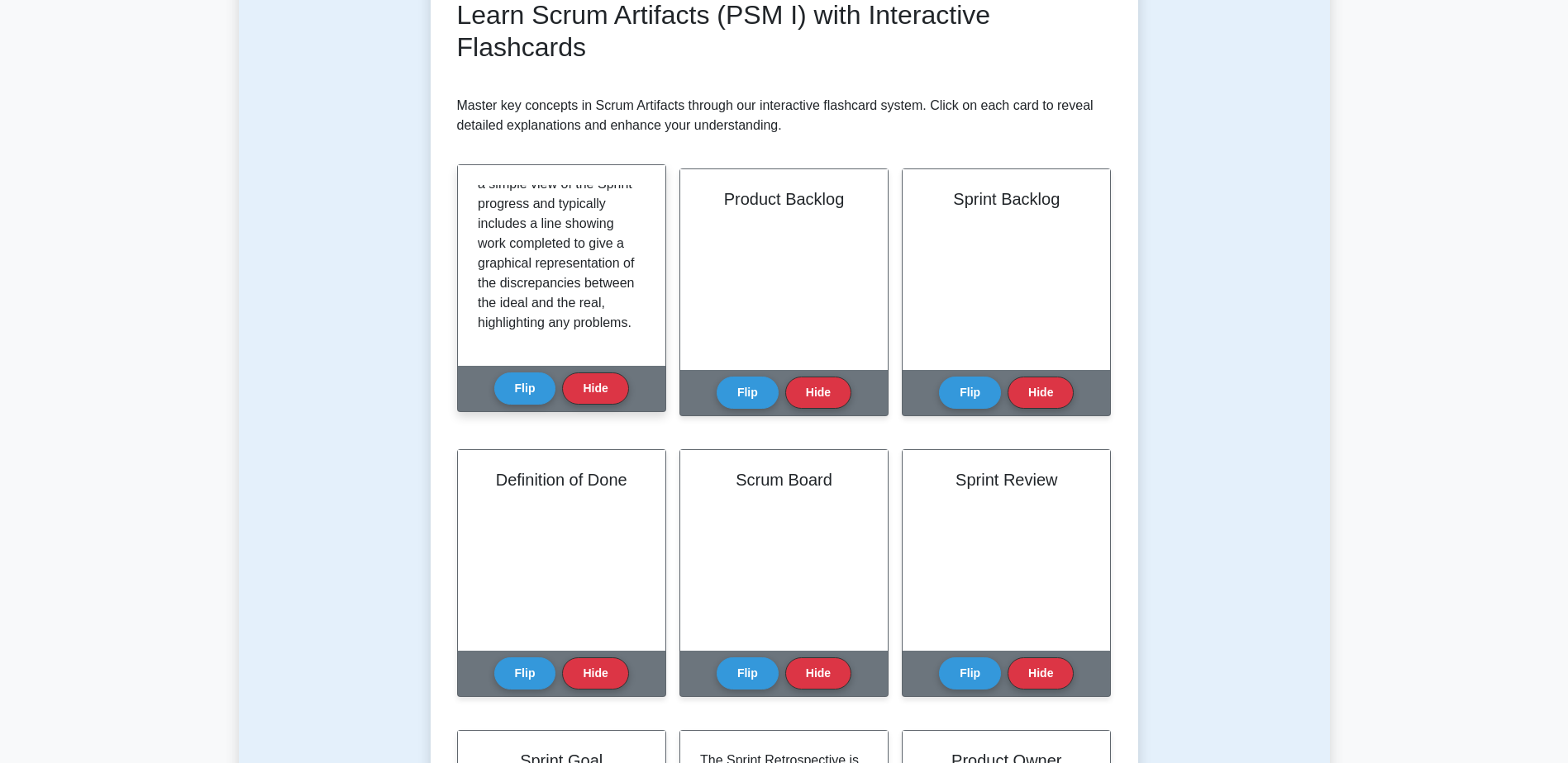
scroll to position [228, 0]
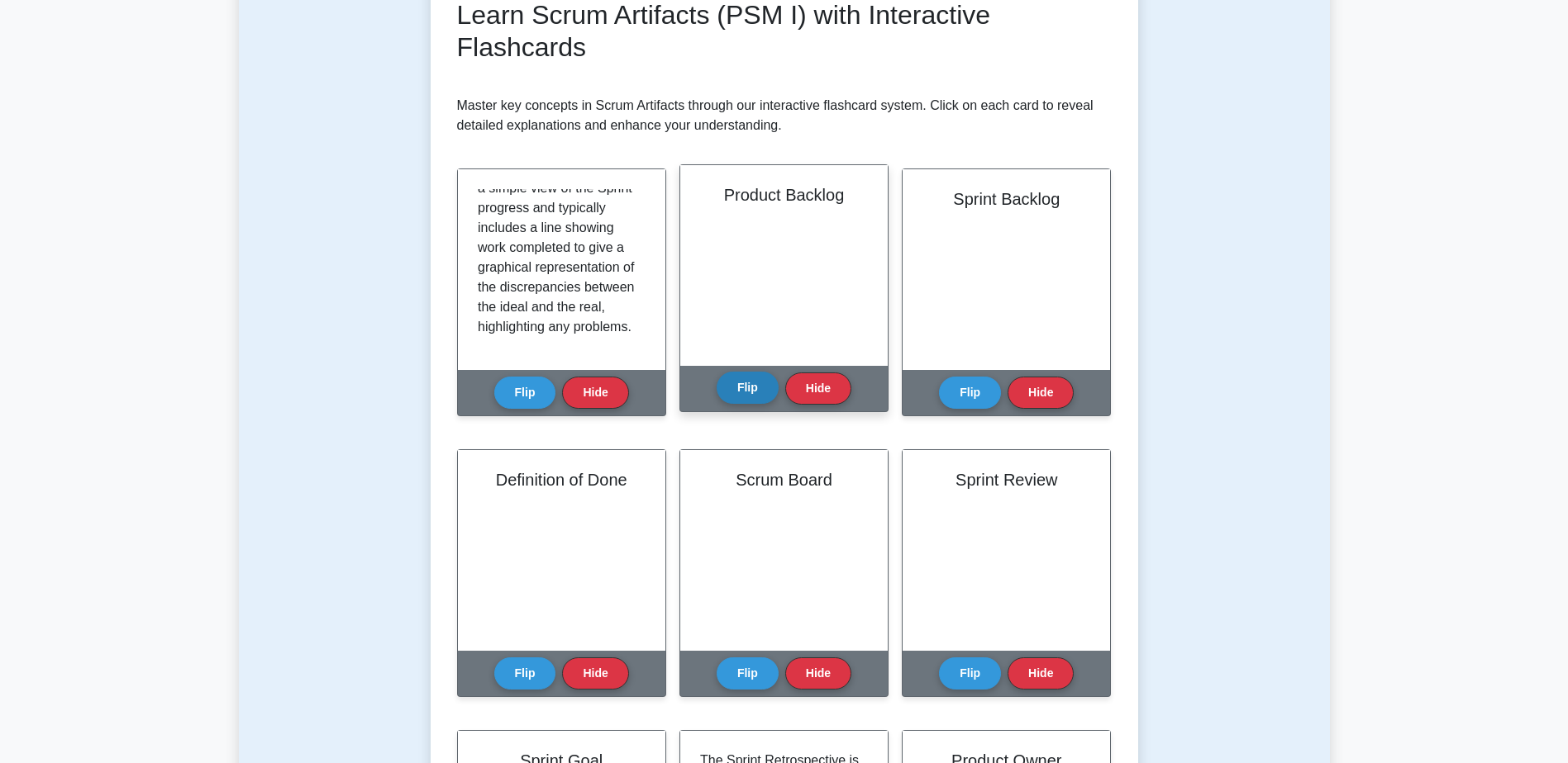
click at [760, 401] on button "Flip" at bounding box center [746, 388] width 62 height 32
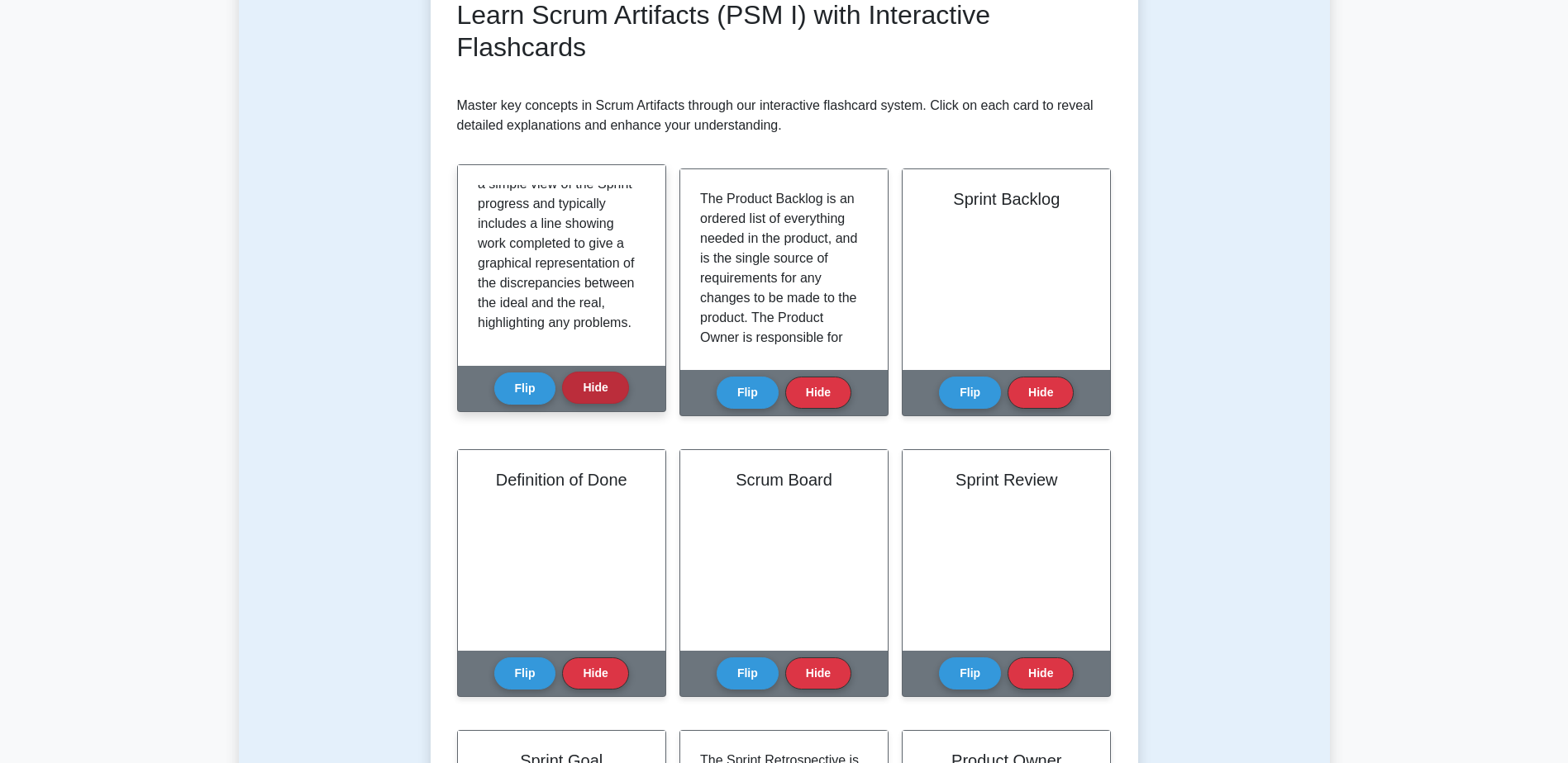
click at [600, 392] on button "Hide" at bounding box center [595, 388] width 66 height 32
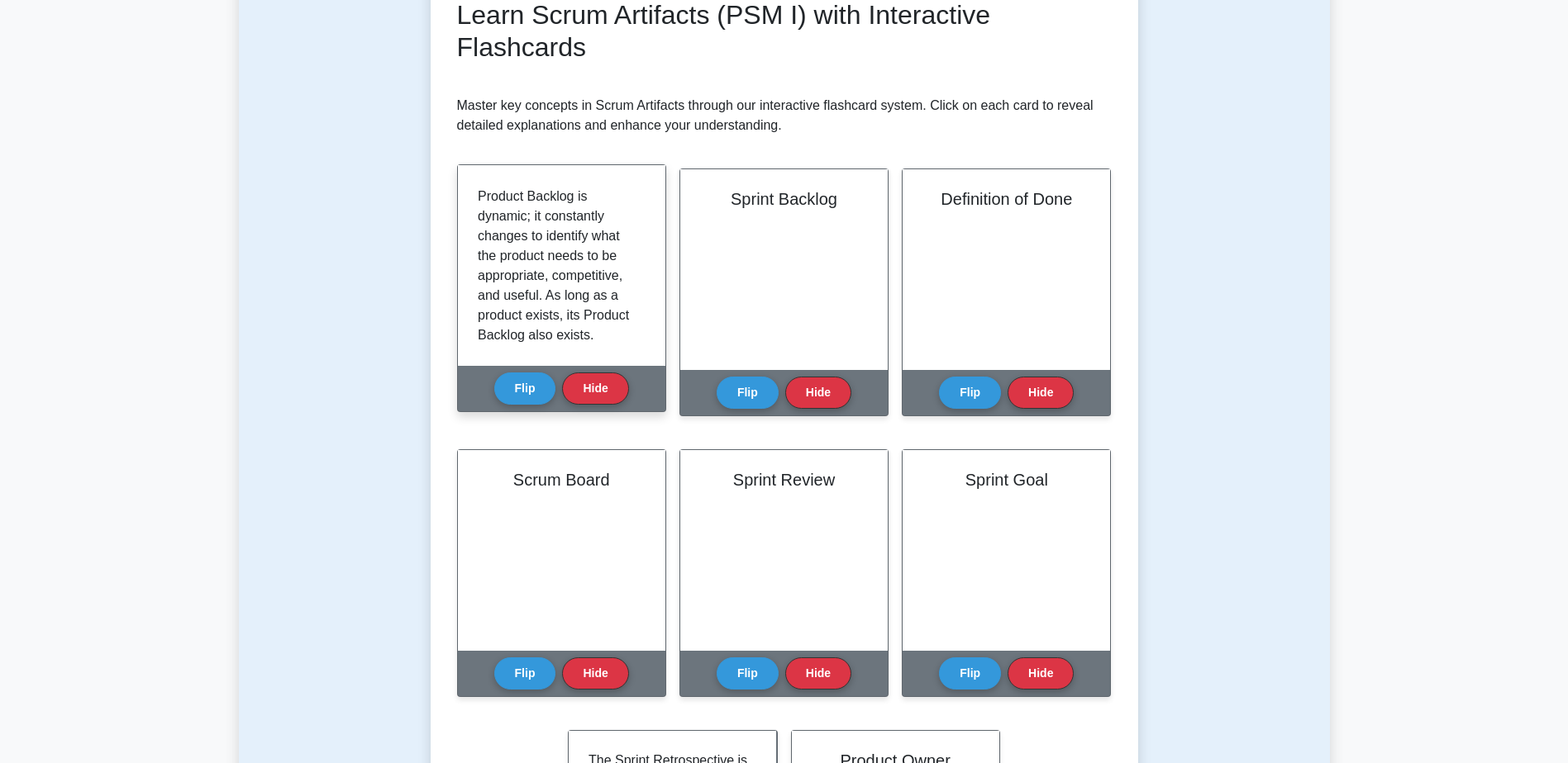
scroll to position [328, 0]
click at [595, 389] on button "Hide" at bounding box center [595, 388] width 66 height 32
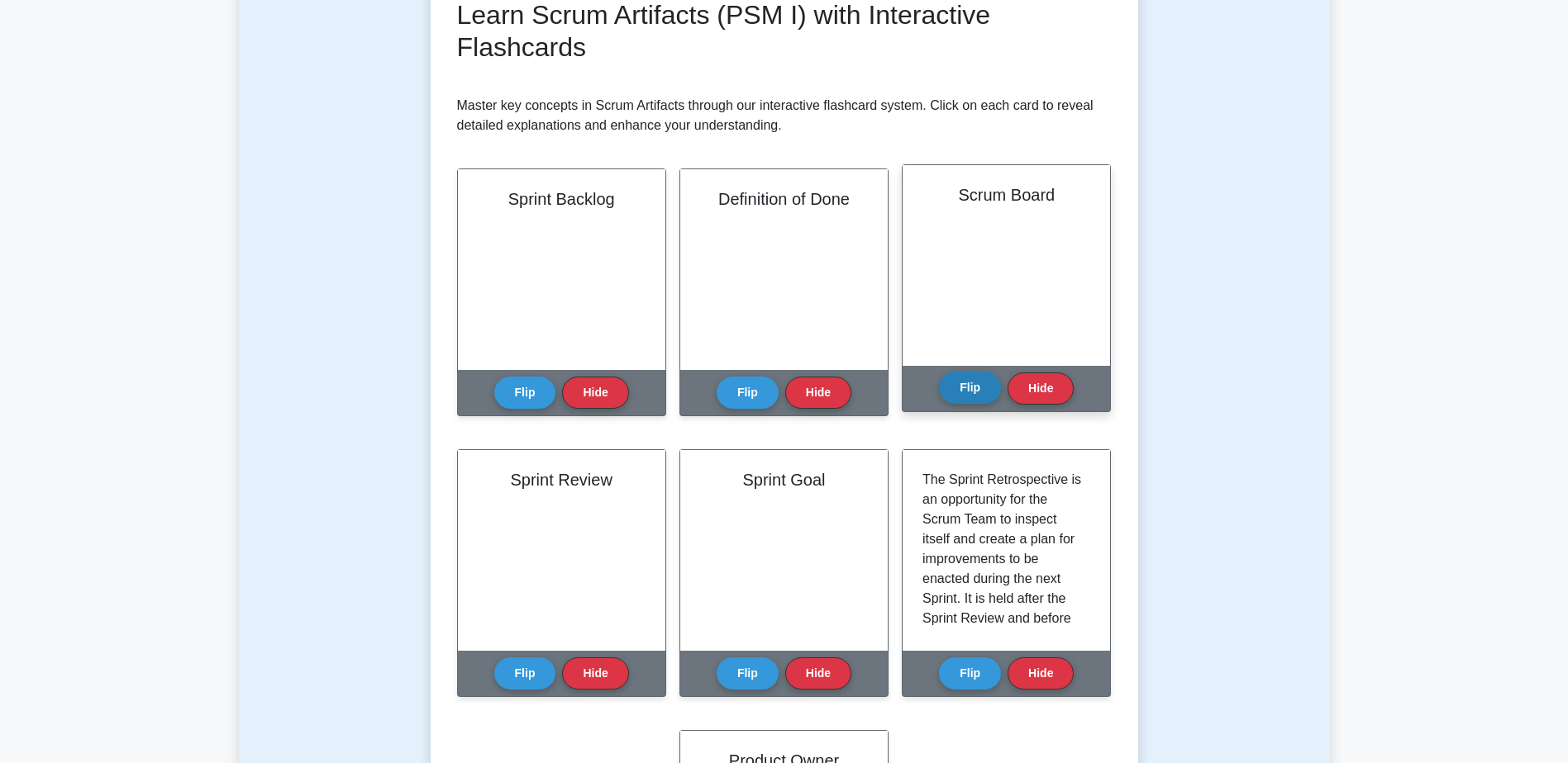
click at [970, 391] on button "Flip" at bounding box center [969, 388] width 62 height 32
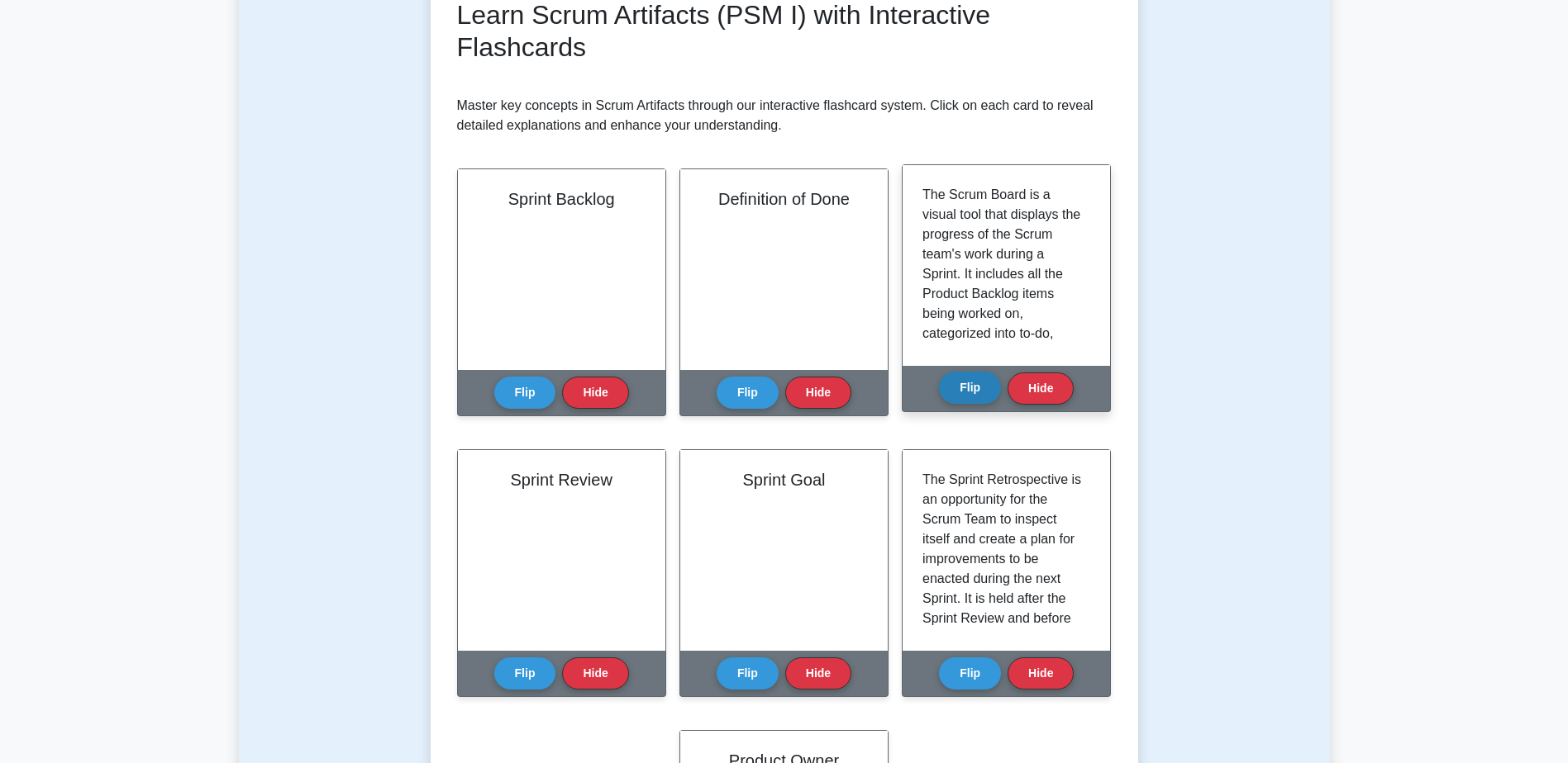
click at [970, 391] on button "Flip" at bounding box center [969, 388] width 62 height 32
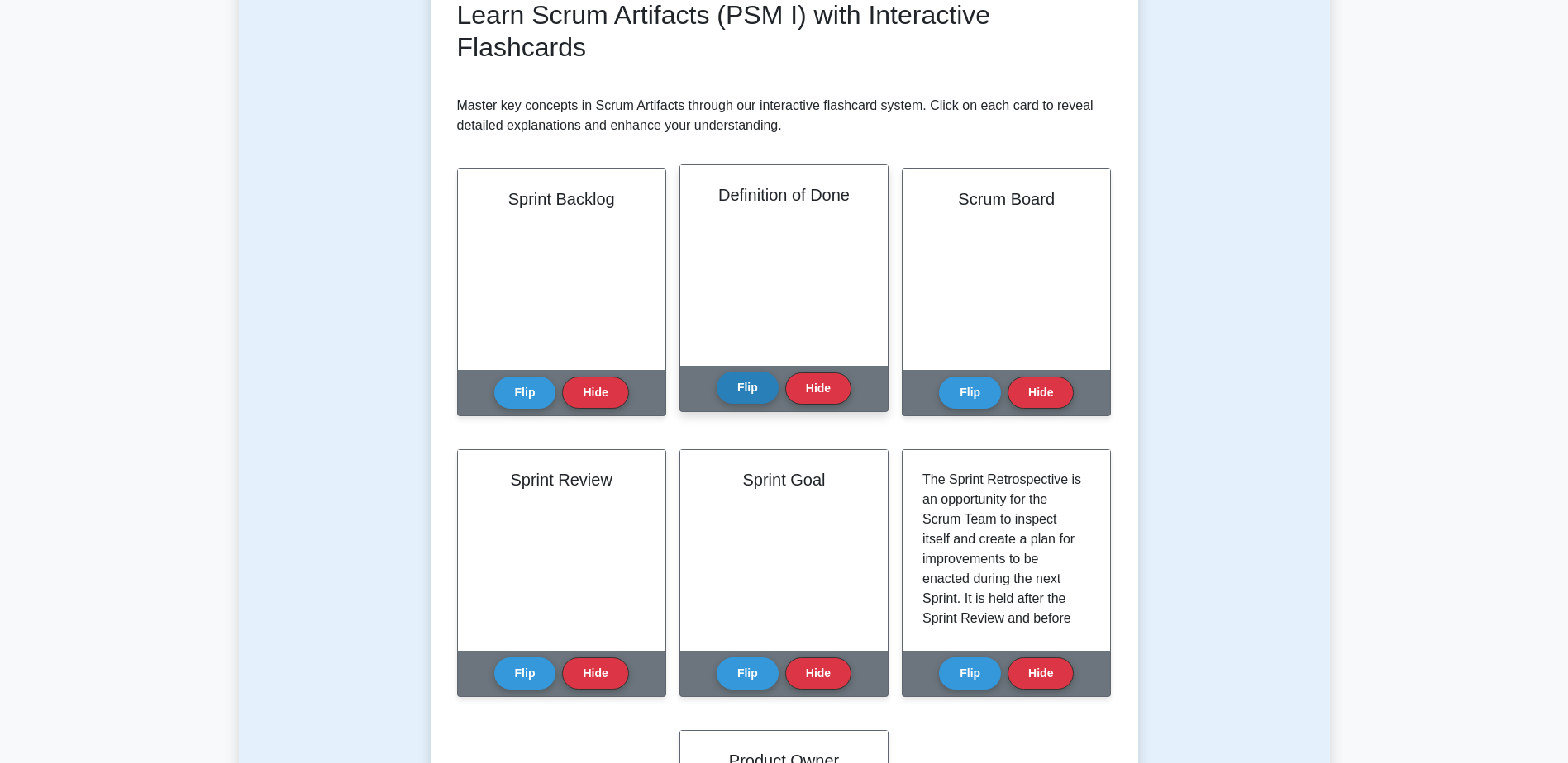
click at [736, 392] on button "Flip" at bounding box center [746, 388] width 62 height 32
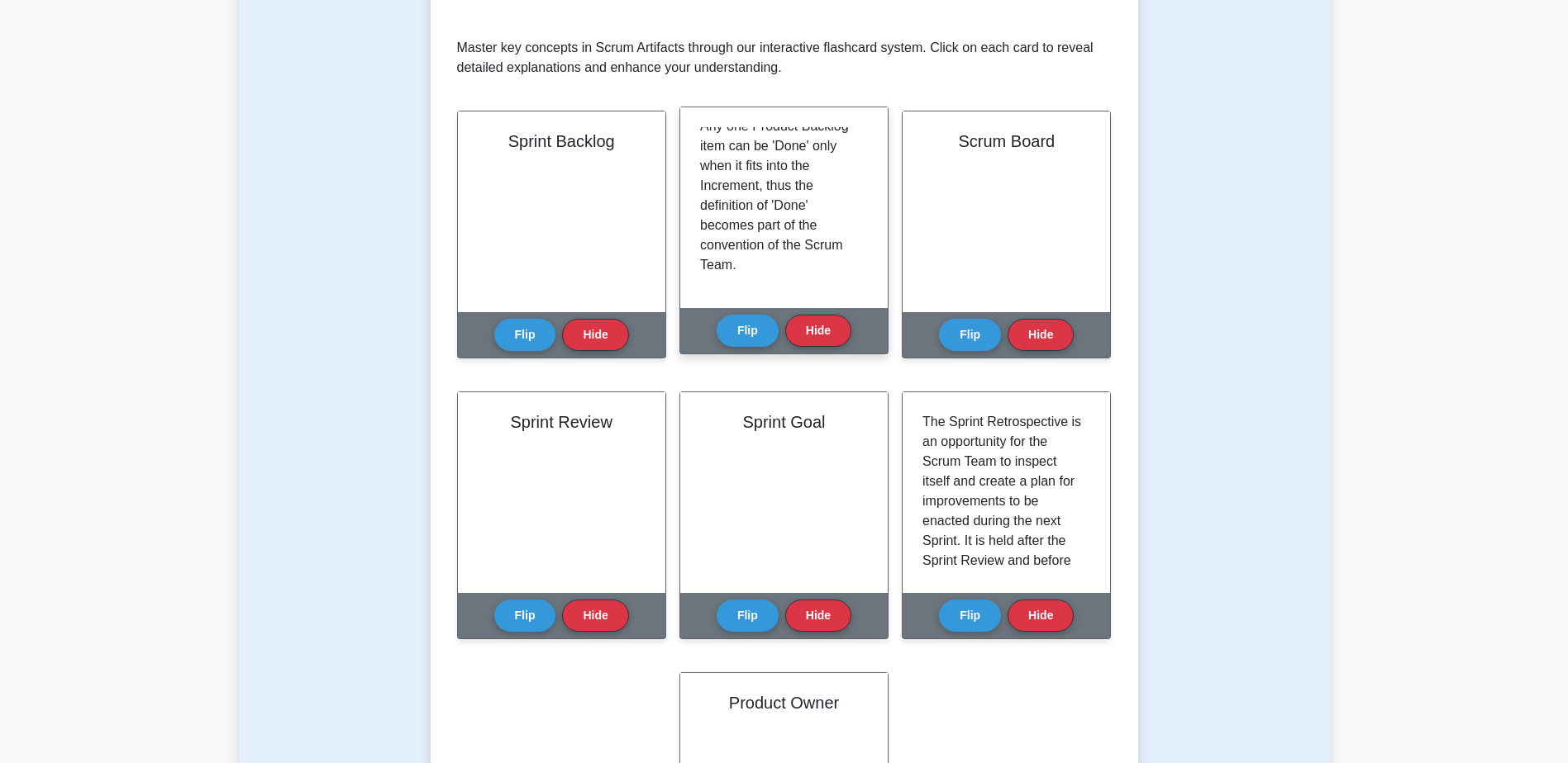
scroll to position [330, 0]
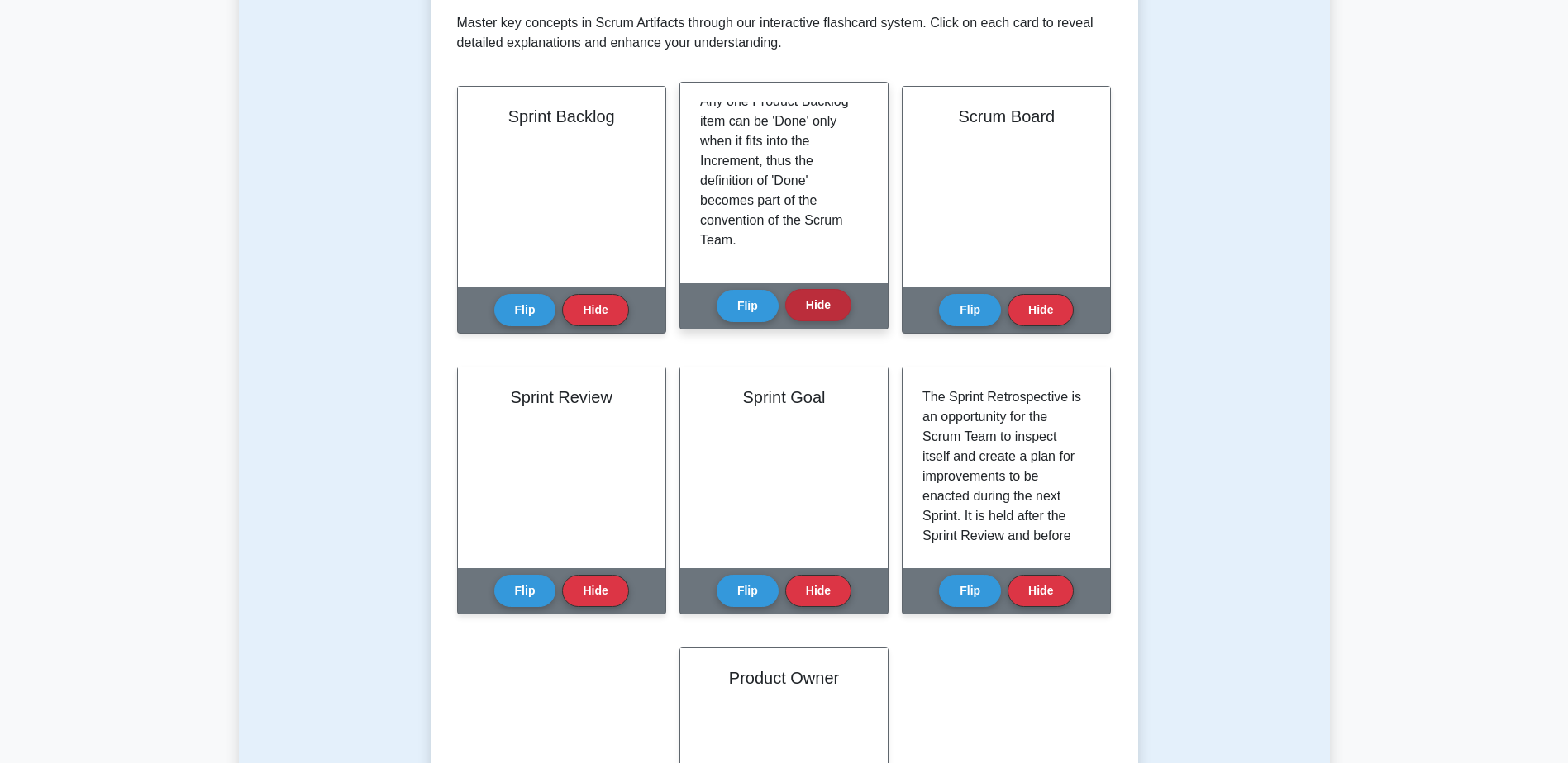
click at [806, 310] on button "Hide" at bounding box center [818, 305] width 66 height 32
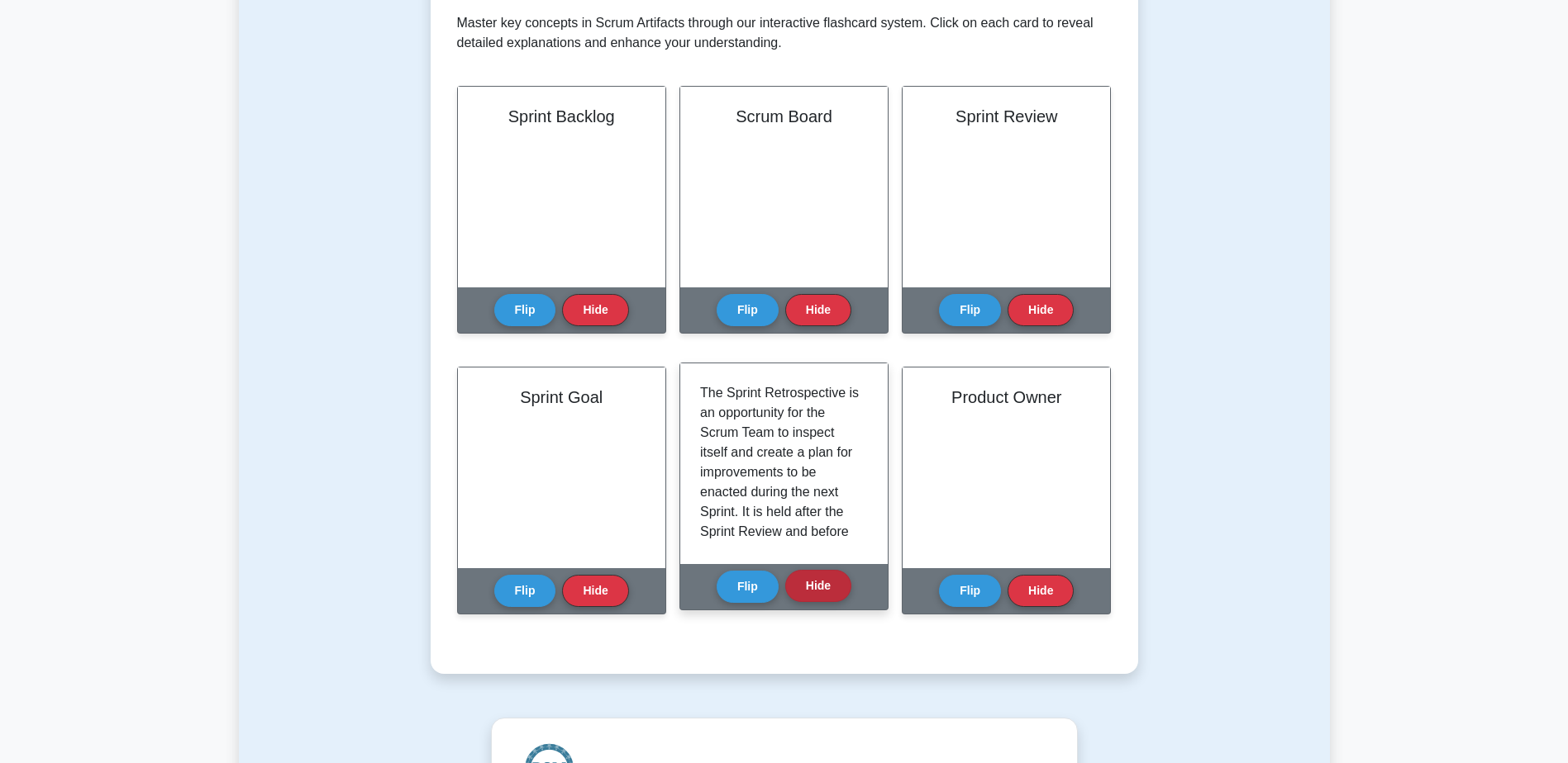
click at [830, 598] on button "Hide" at bounding box center [818, 586] width 66 height 32
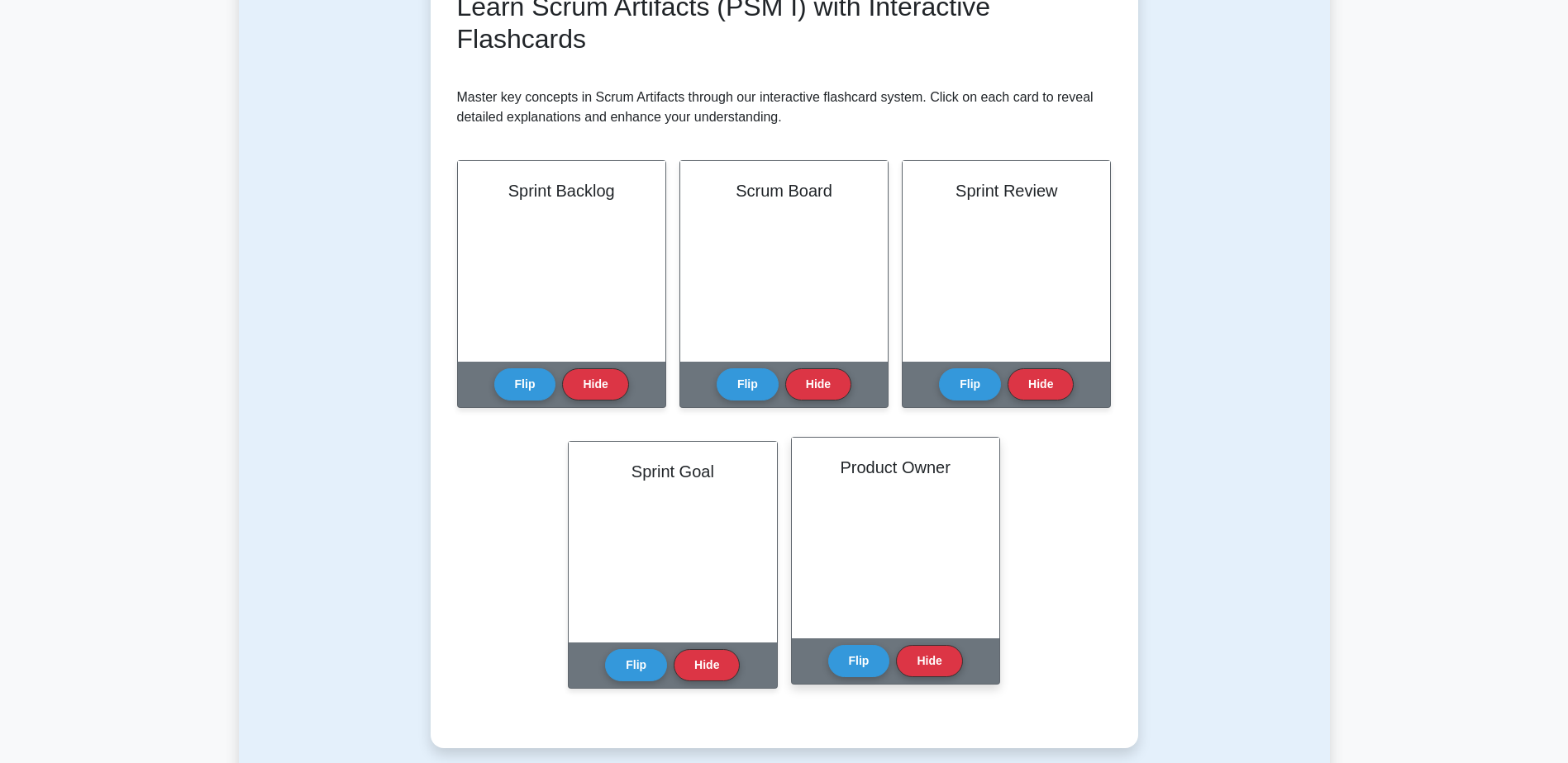
scroll to position [248, 0]
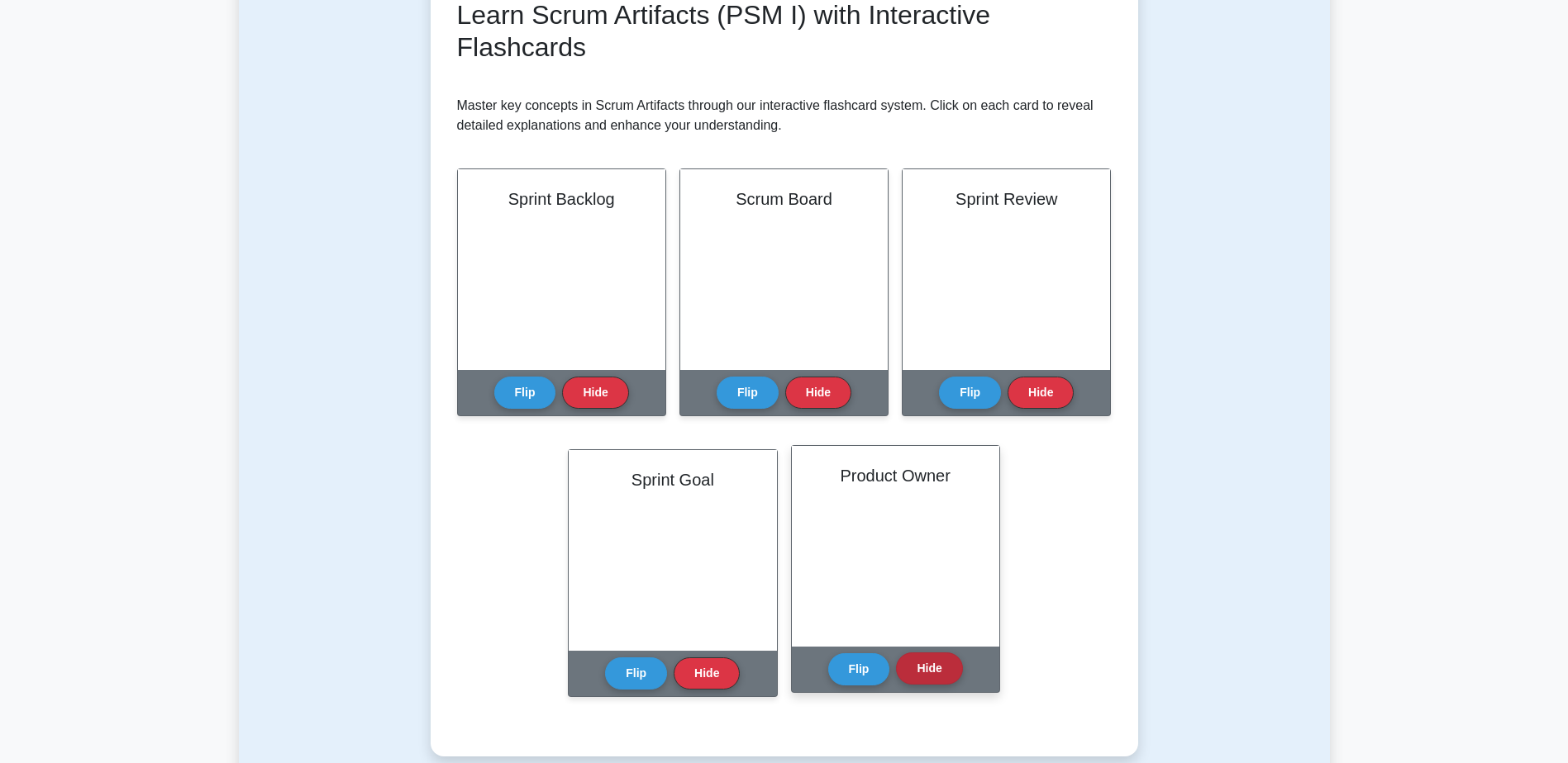
click at [923, 668] on button "Hide" at bounding box center [929, 669] width 66 height 32
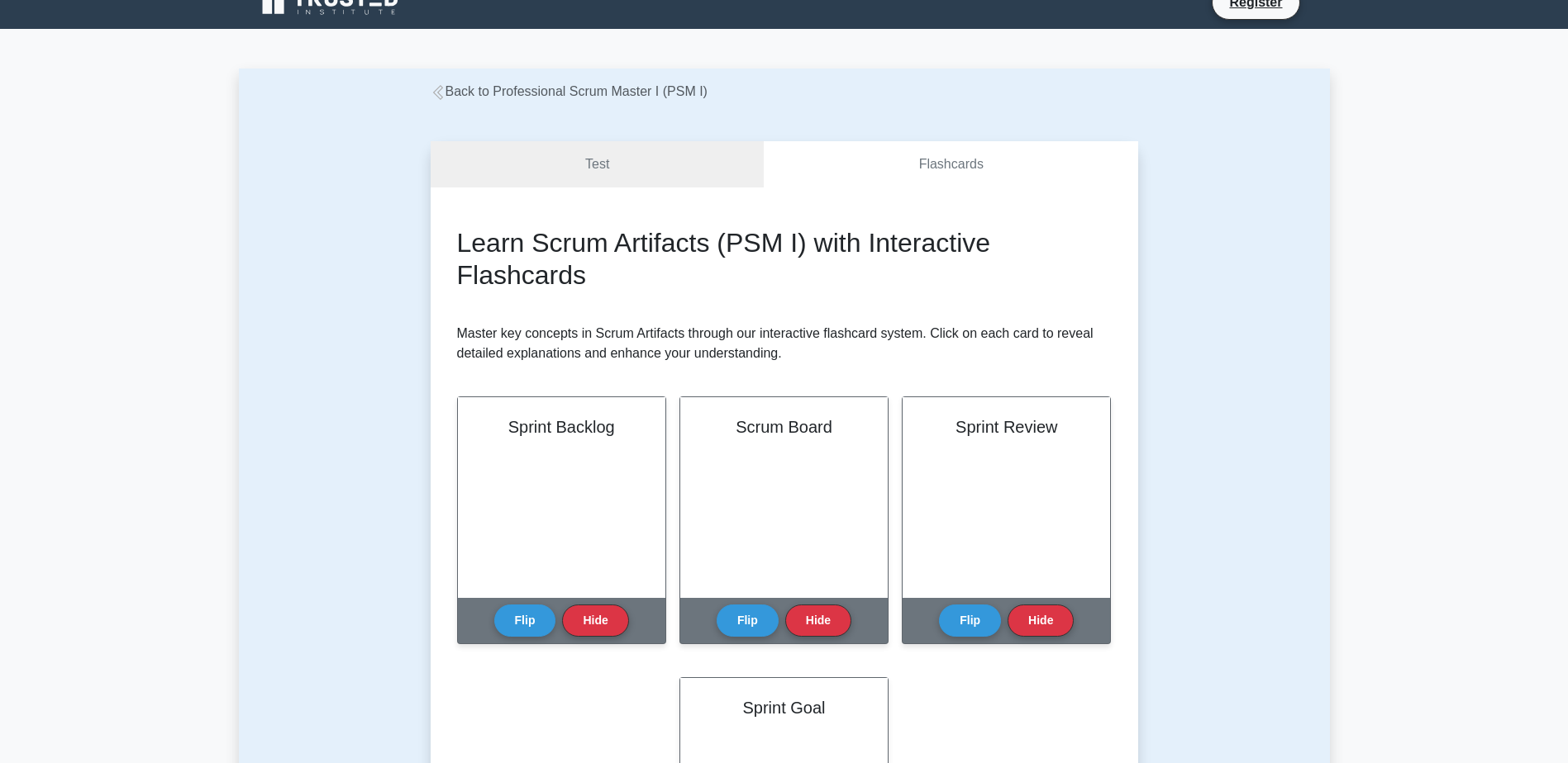
scroll to position [0, 0]
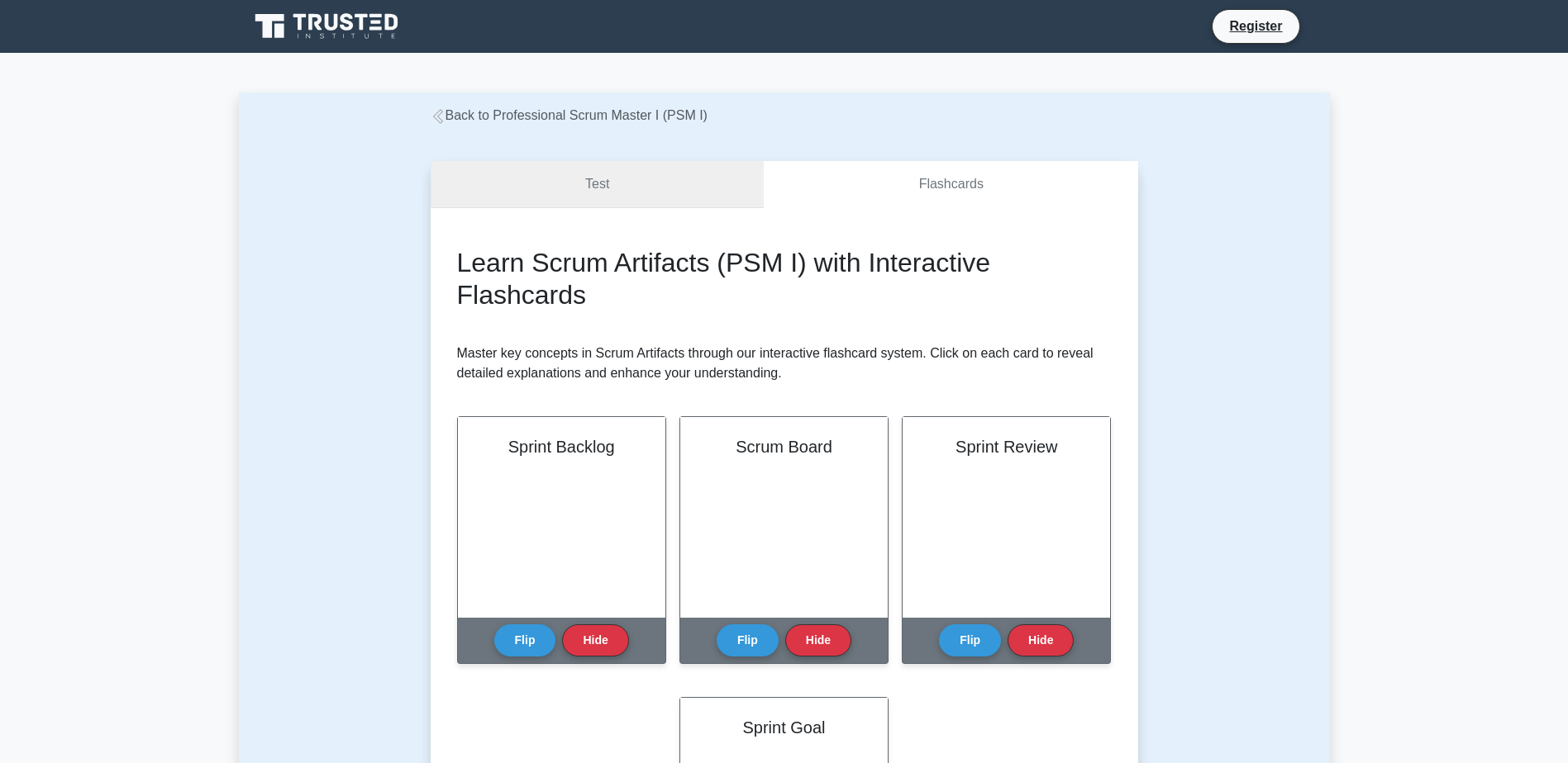
click at [579, 177] on link "Test" at bounding box center [597, 185] width 334 height 47
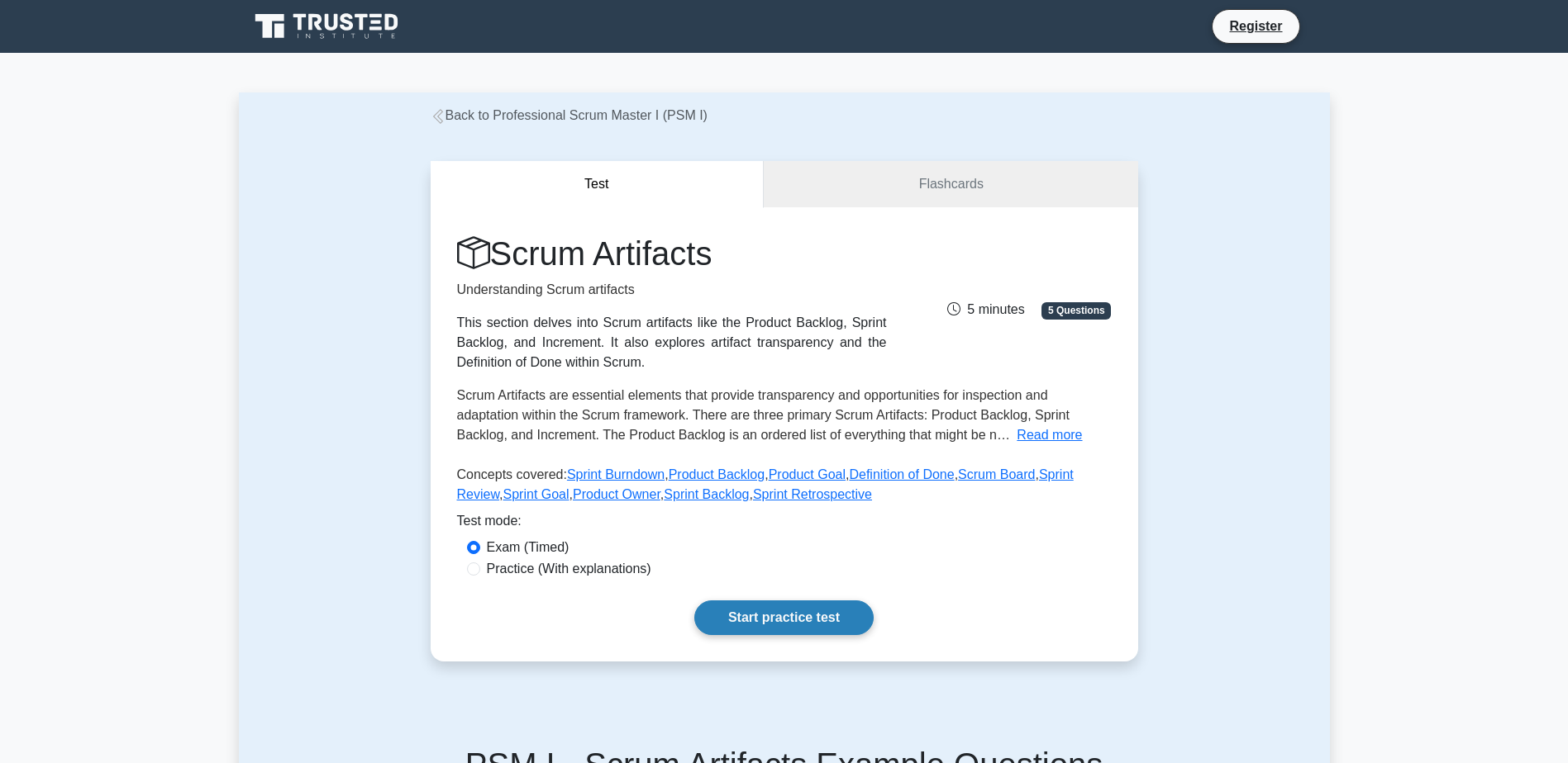
click at [816, 616] on link "Start practice test" at bounding box center [784, 617] width 180 height 35
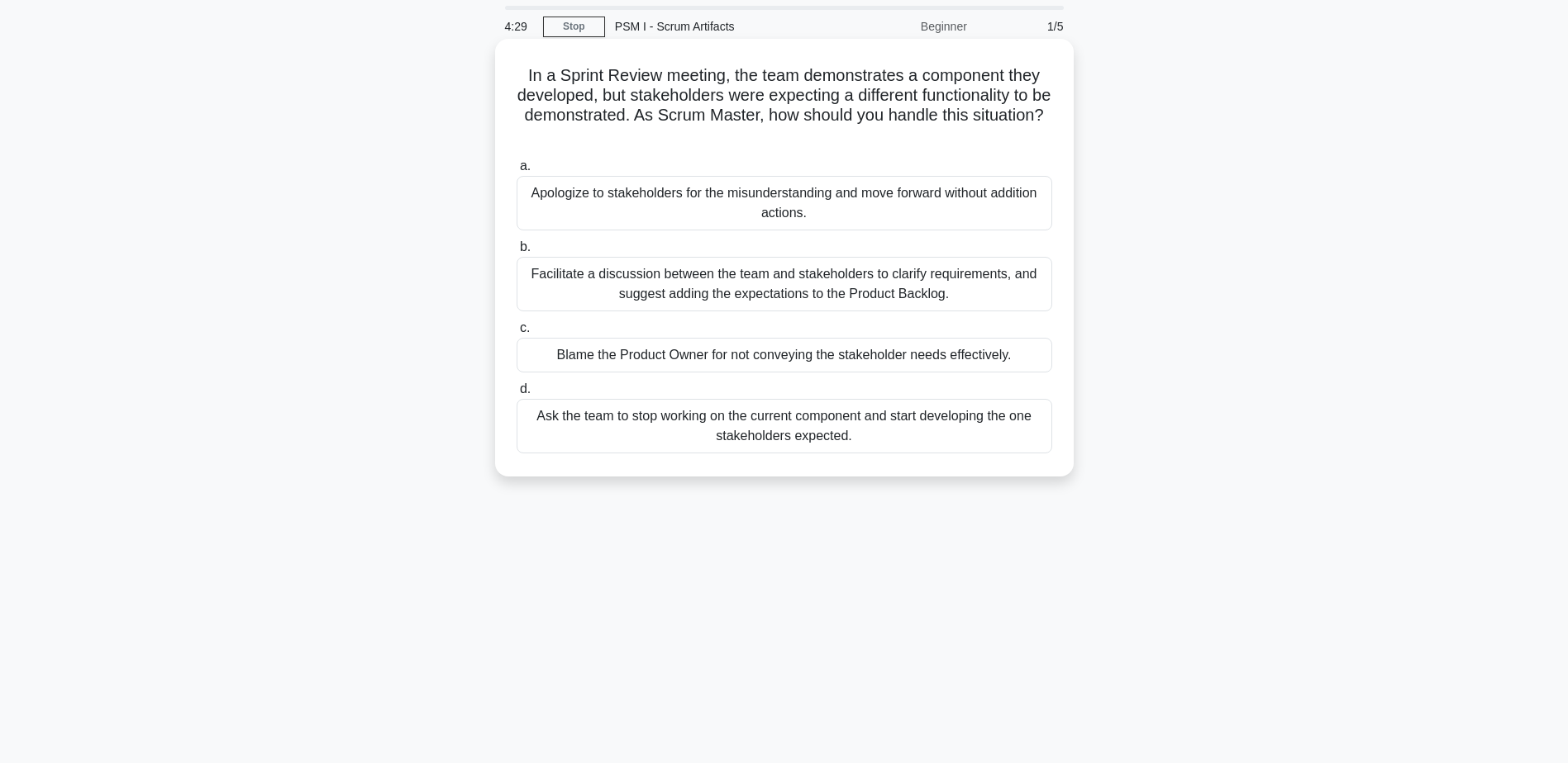
scroll to position [83, 0]
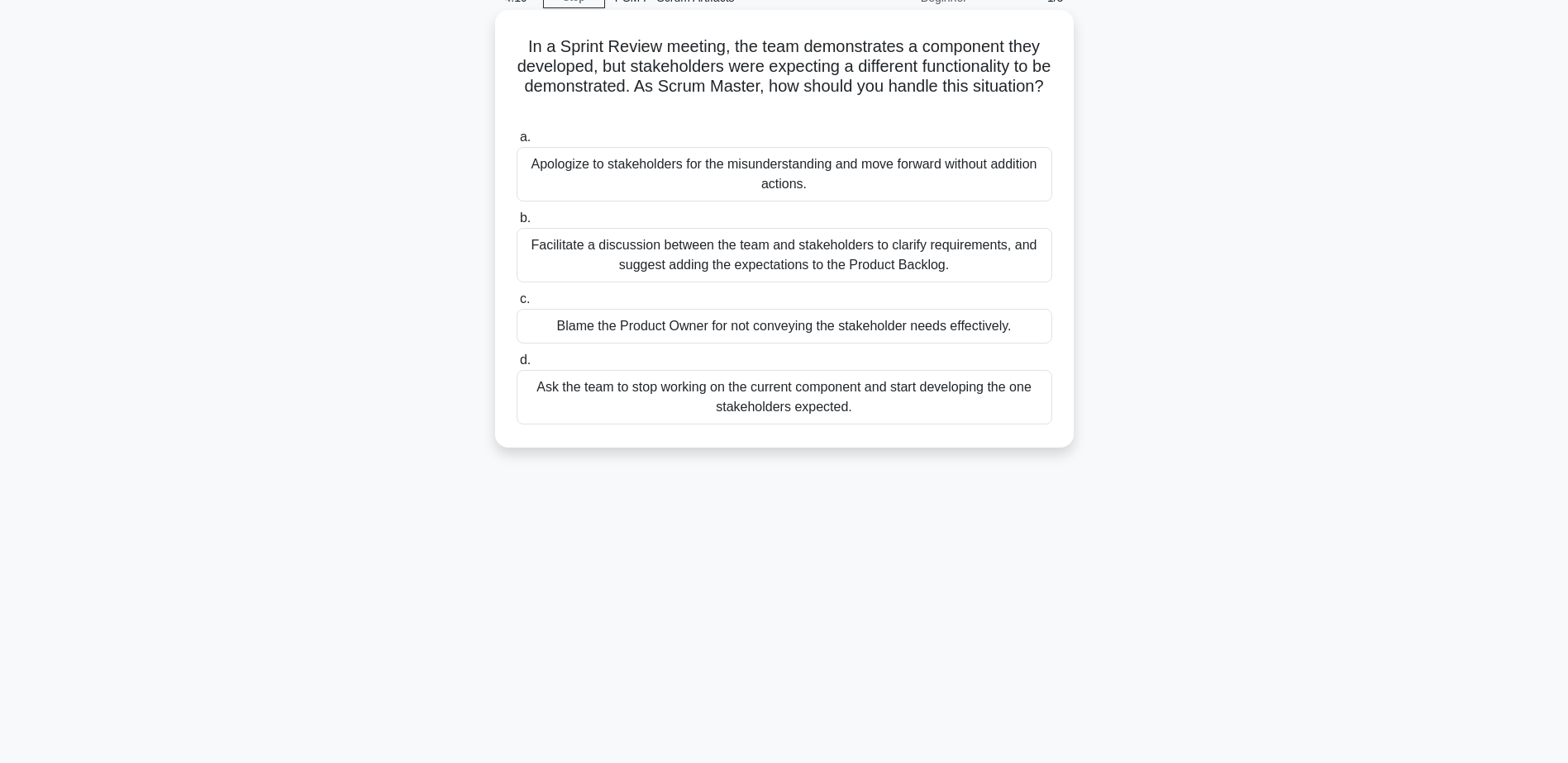
click at [885, 251] on div "Facilitate a discussion between the team and stakeholders to clarify requiremen…" at bounding box center [784, 255] width 536 height 55
click at [516, 224] on input "b. Facilitate a discussion between the team and stakeholders to clarify require…" at bounding box center [516, 218] width 0 height 11
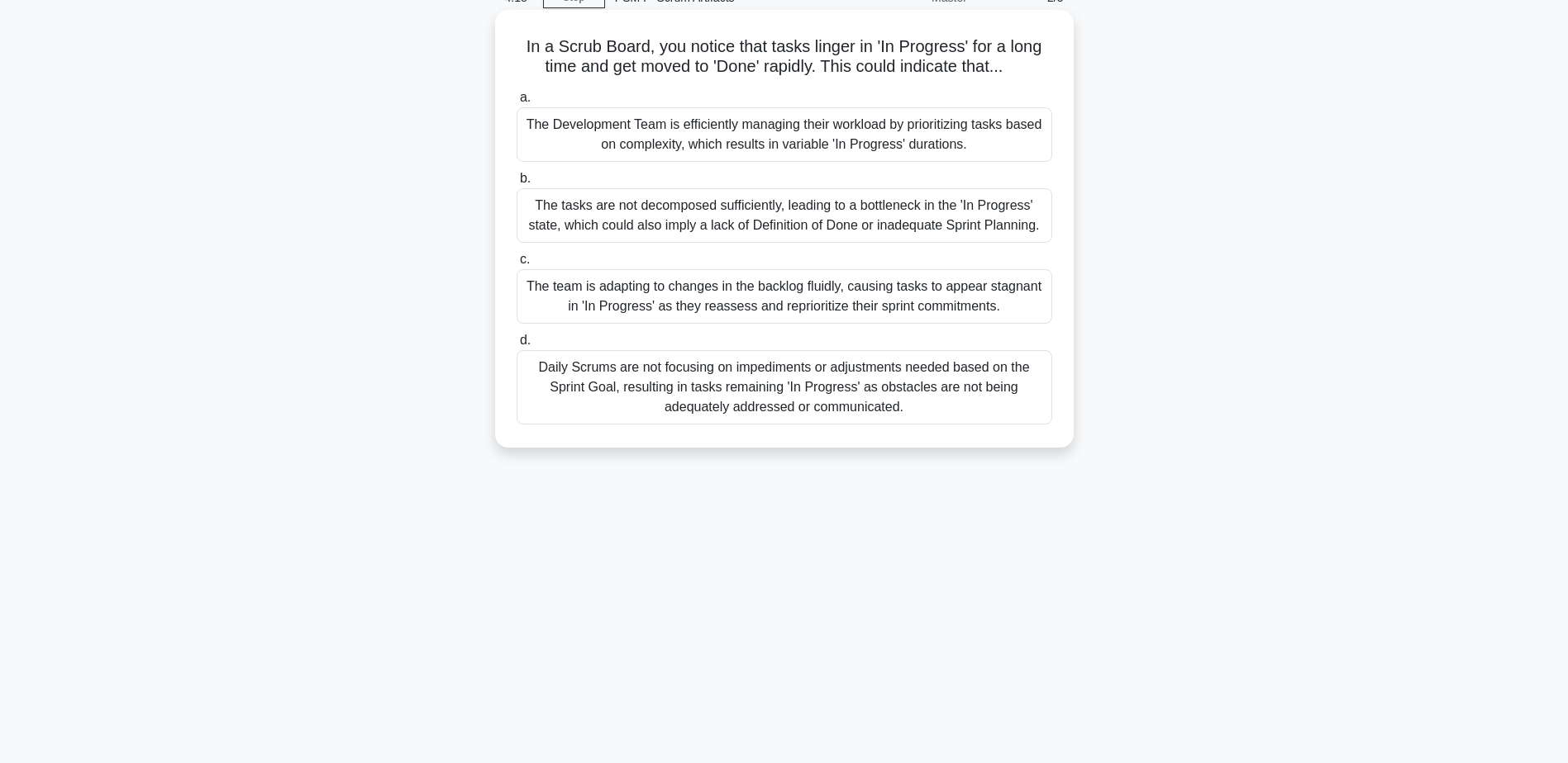
scroll to position [0, 0]
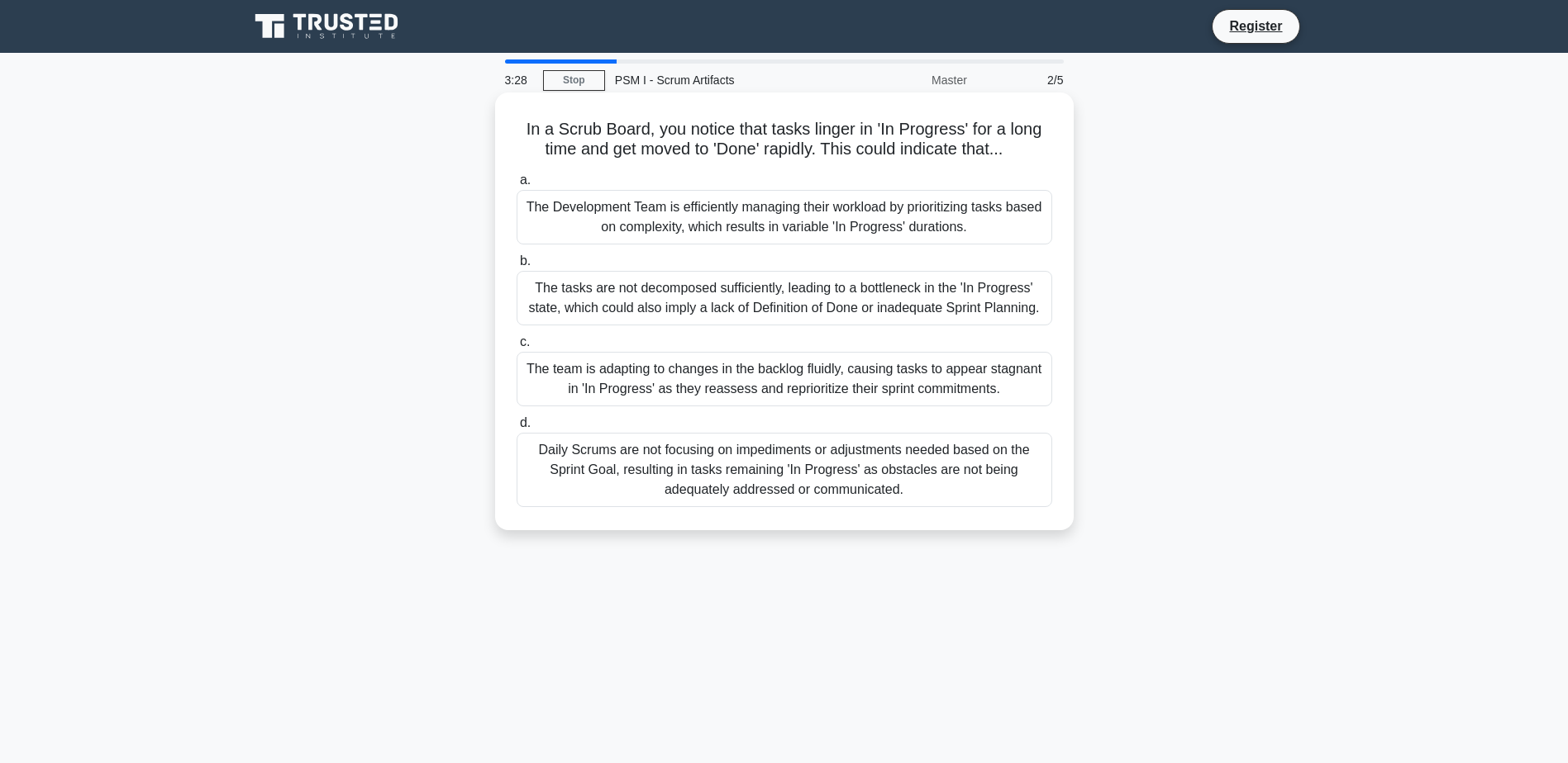
click at [880, 476] on div "Daily Scrums are not focusing on impediments or adjustments needed based on the…" at bounding box center [784, 470] width 536 height 74
click at [516, 428] on input "d. Daily Scrums are not focusing on impediments or adjustments needed based on …" at bounding box center [516, 423] width 0 height 11
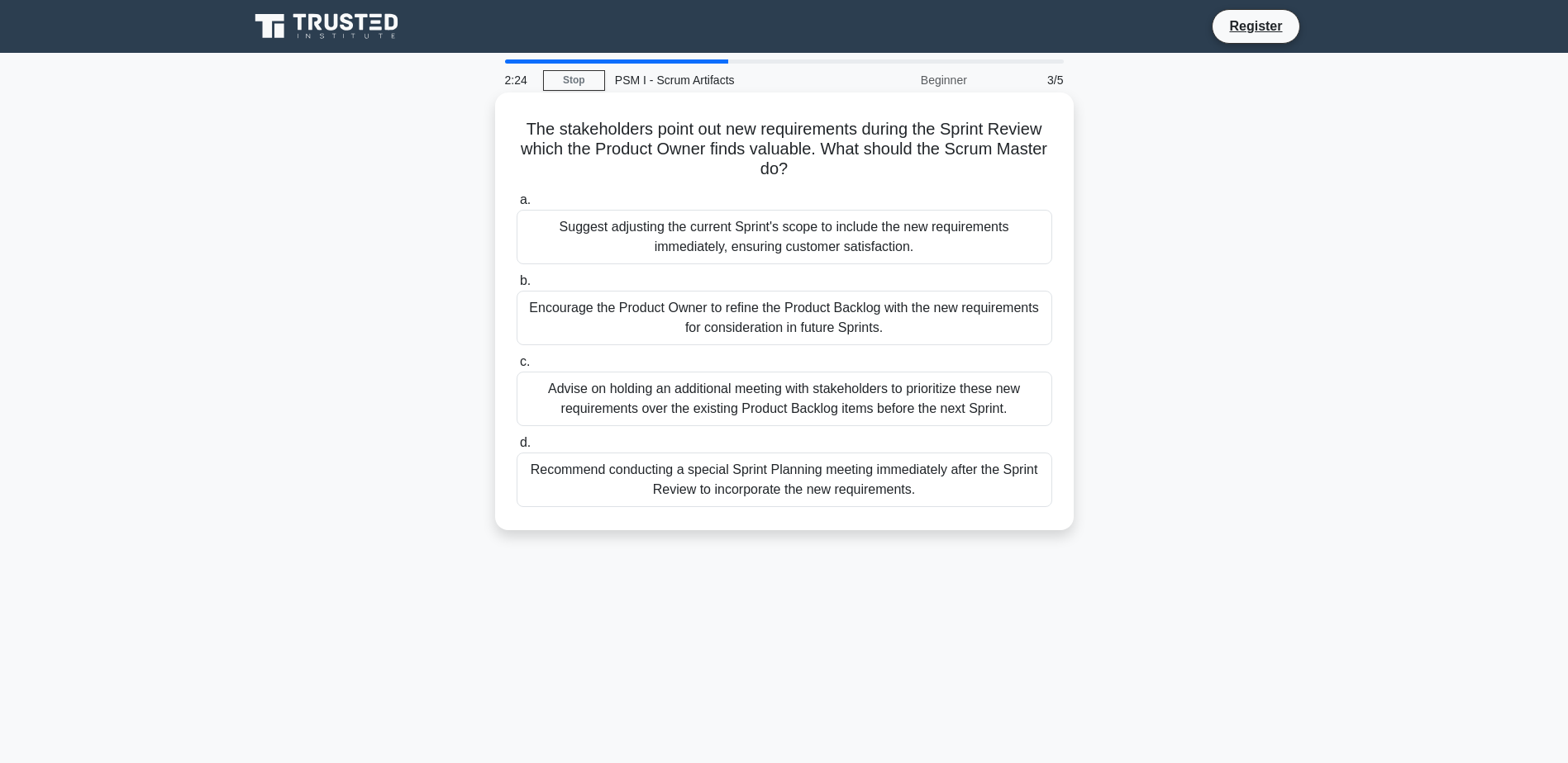
click at [720, 404] on div "Advise on holding an additional meeting with stakeholders to prioritize these n…" at bounding box center [784, 399] width 536 height 55
click at [516, 368] on input "c. Advise on holding an additional meeting with stakeholders to prioritize thes…" at bounding box center [516, 362] width 0 height 11
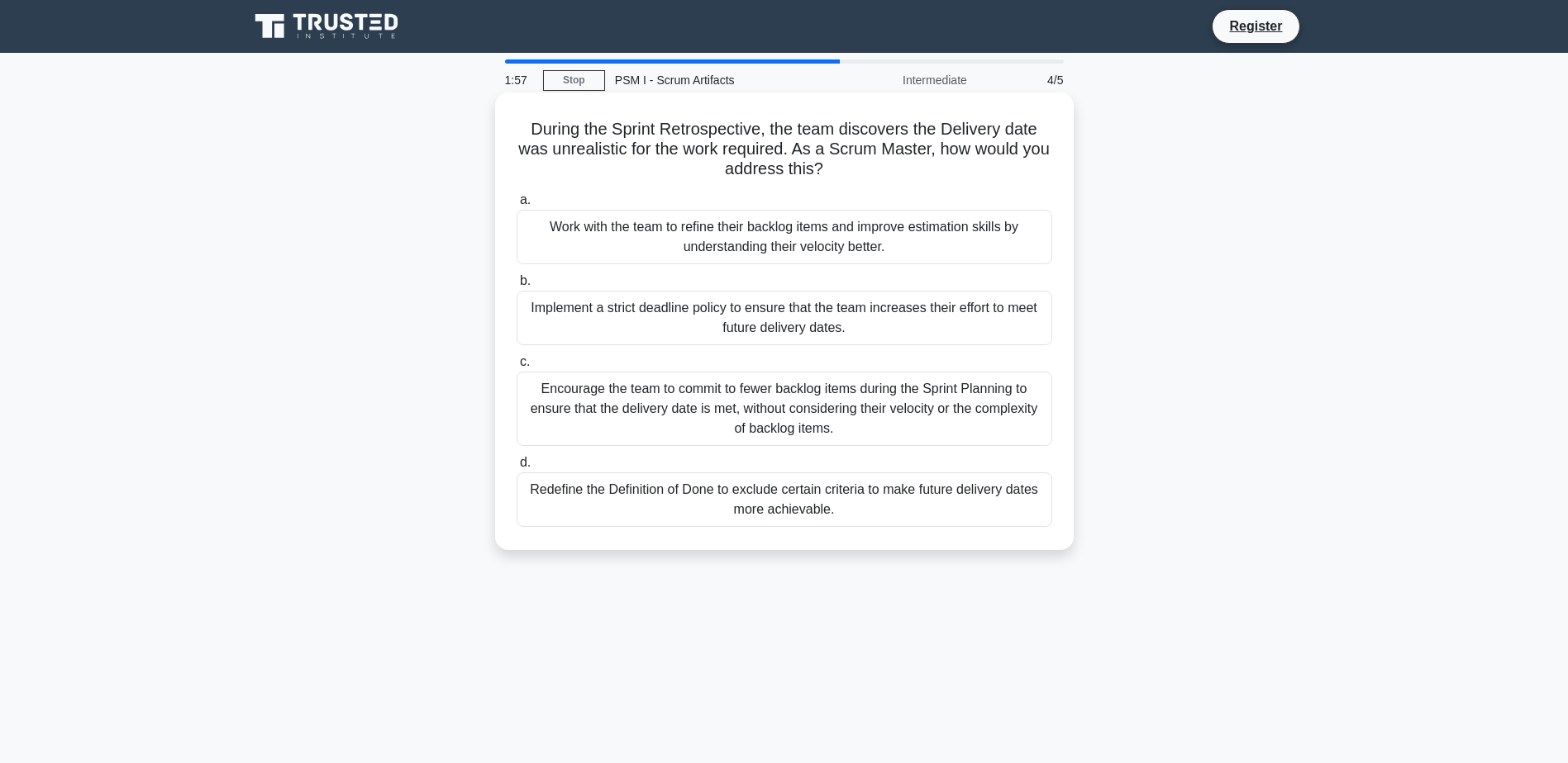
click at [879, 416] on div "Encourage the team to commit to fewer backlog items during the Sprint Planning …" at bounding box center [784, 409] width 536 height 74
click at [516, 368] on input "c. Encourage the team to commit to fewer backlog items during the Sprint Planni…" at bounding box center [516, 362] width 0 height 11
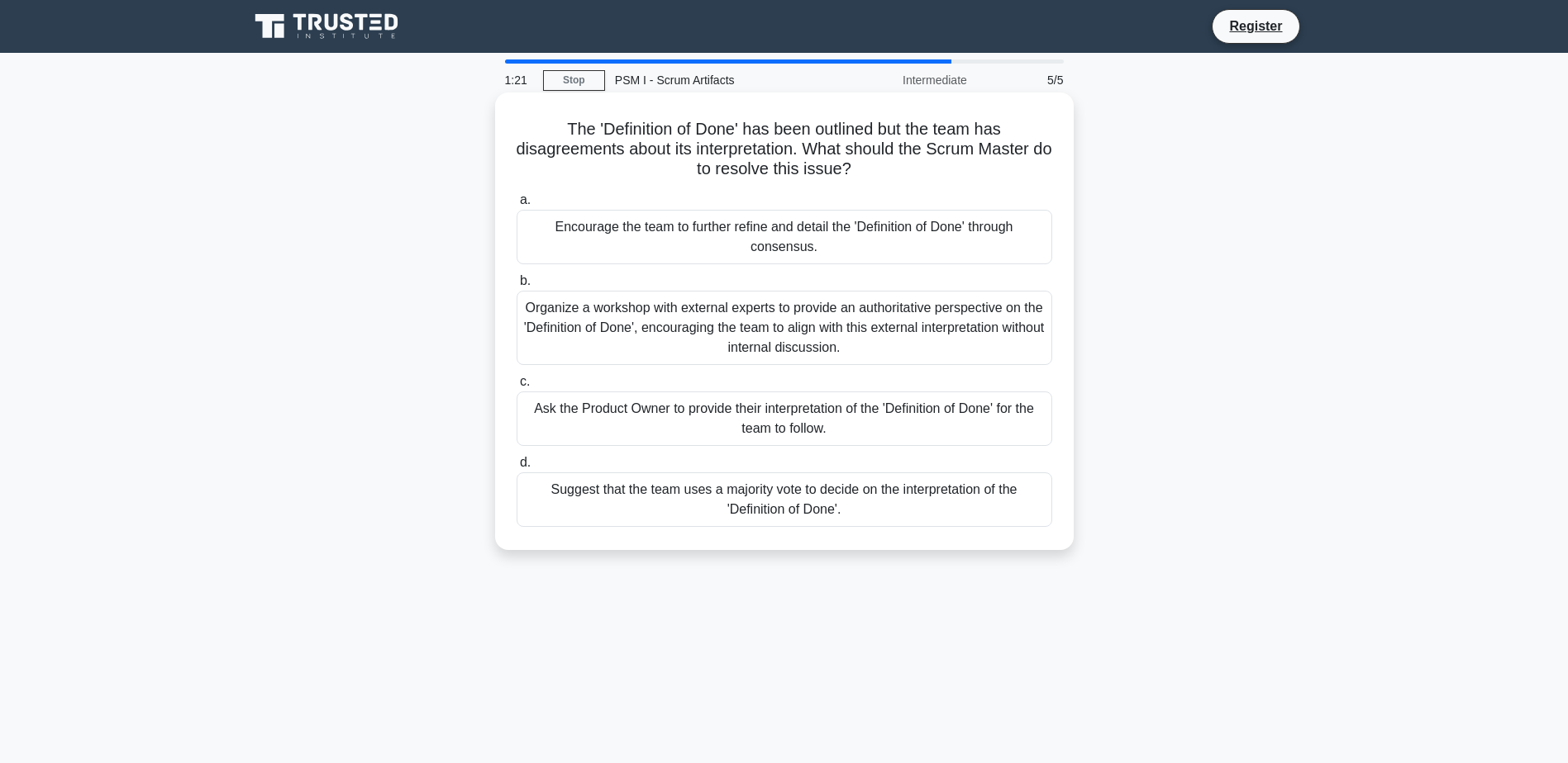
click at [878, 323] on div "Organize a workshop with external experts to provide an authoritative perspecti…" at bounding box center [784, 328] width 536 height 74
click at [516, 287] on input "b. Organize a workshop with external experts to provide an authoritative perspe…" at bounding box center [516, 281] width 0 height 11
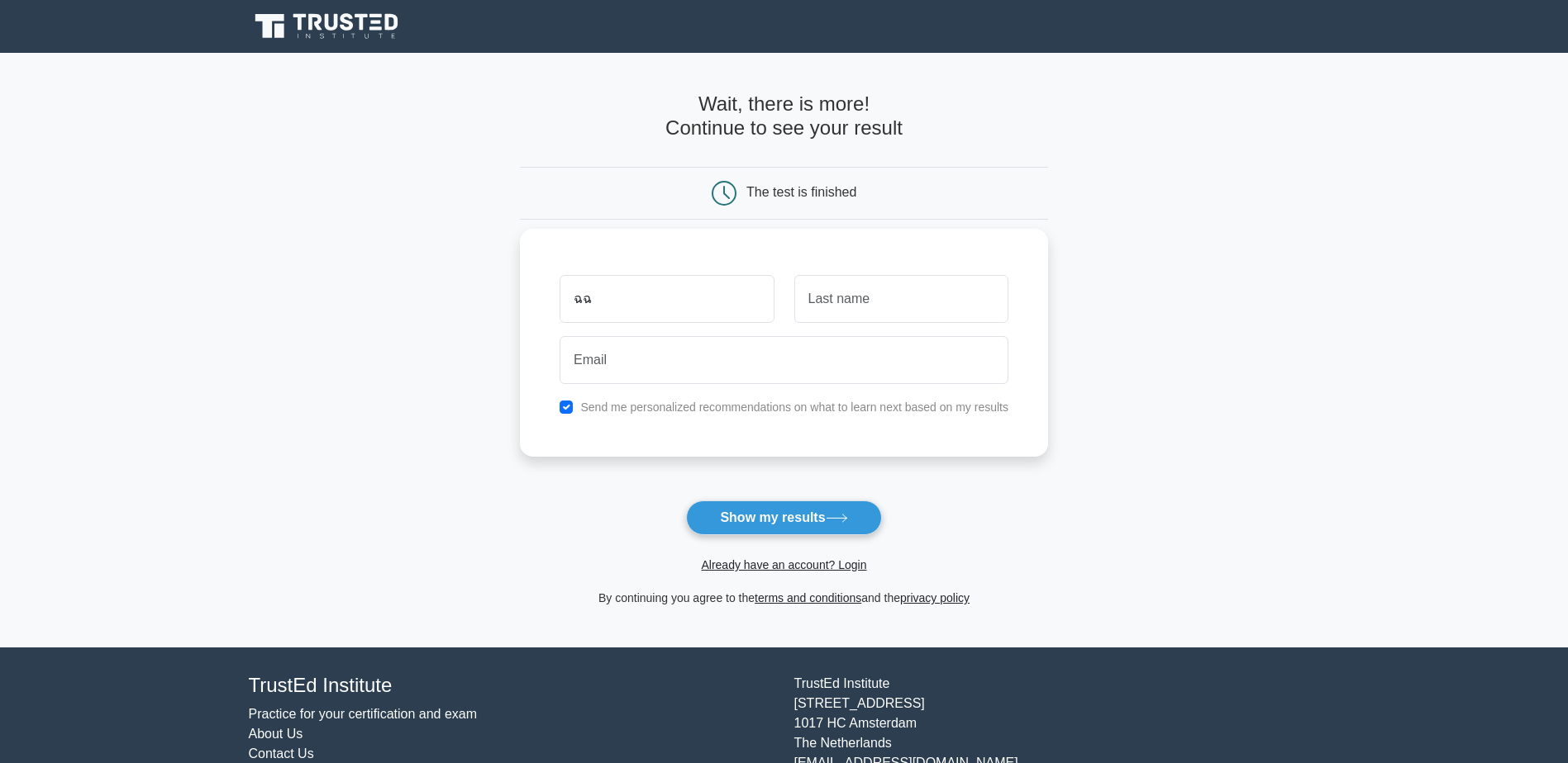
type input "ฉ"
type input "C"
type input "Kanom"
click at [951, 306] on input "text" at bounding box center [902, 298] width 214 height 48
type input "Pang"
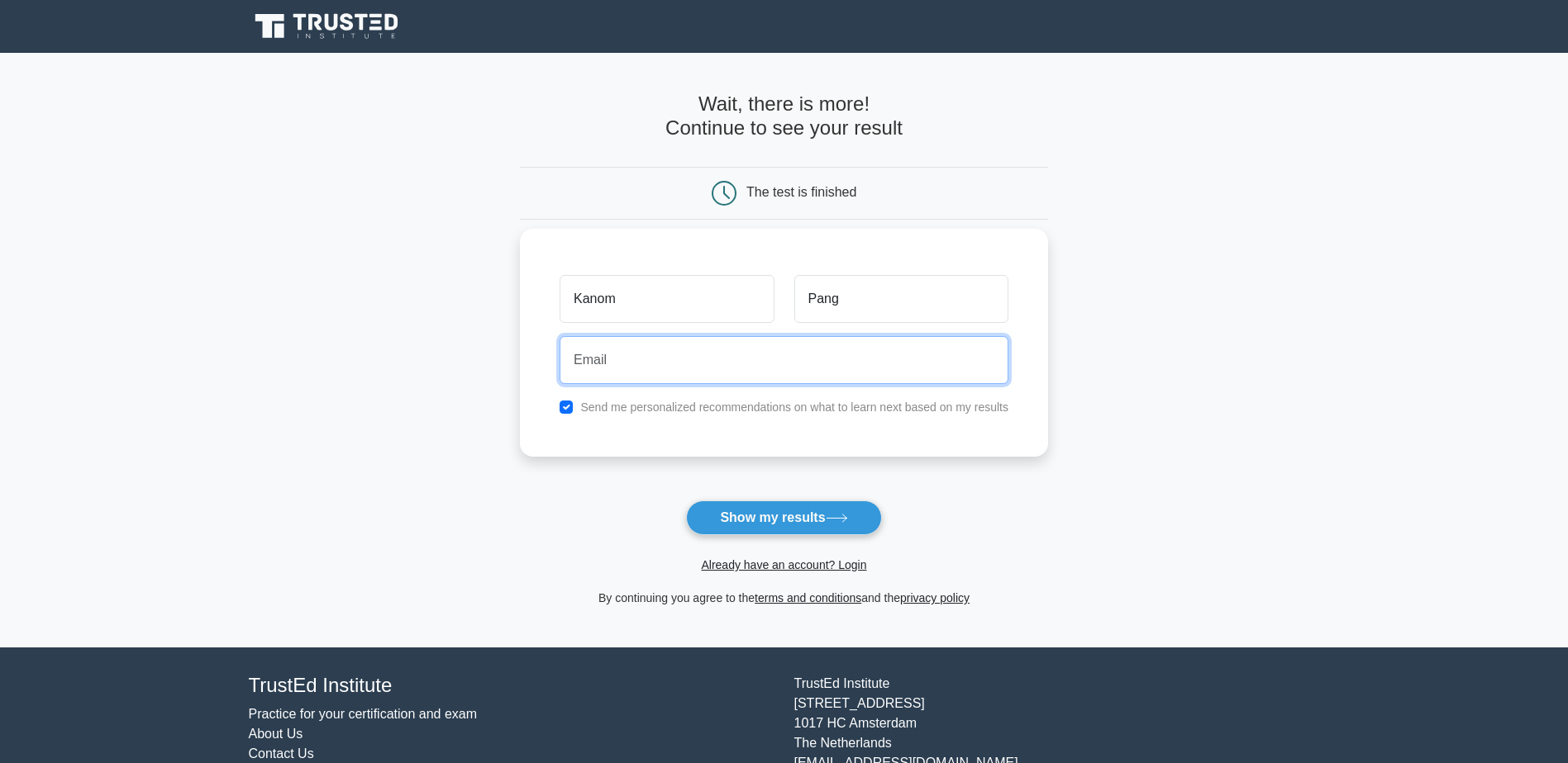
click at [787, 372] on input "email" at bounding box center [784, 360] width 449 height 48
type input "kanompang01@hotmail.com"
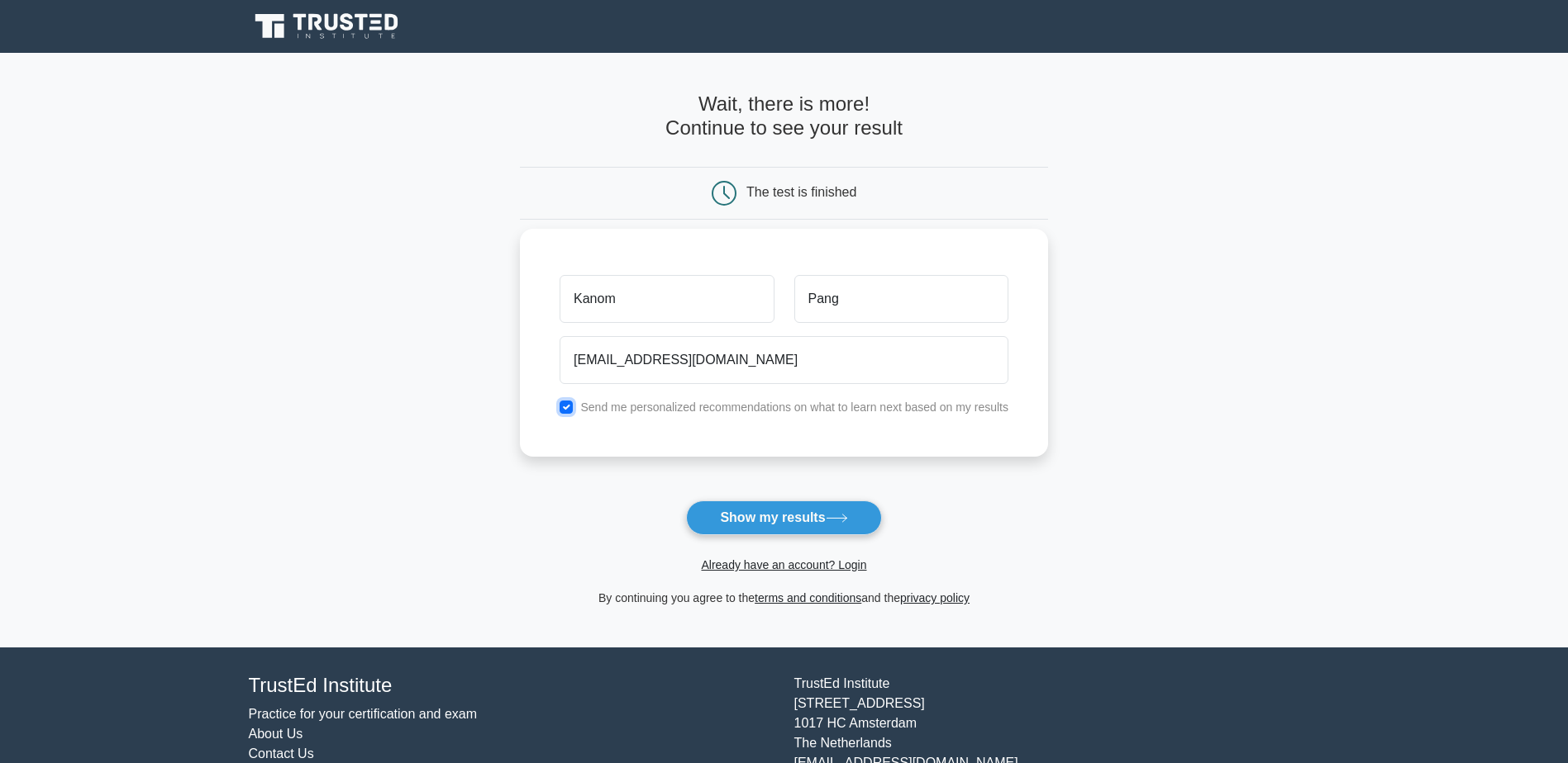
click at [571, 407] on input "checkbox" at bounding box center [566, 407] width 13 height 13
checkbox input "false"
click at [820, 523] on button "Show my results" at bounding box center [783, 518] width 195 height 35
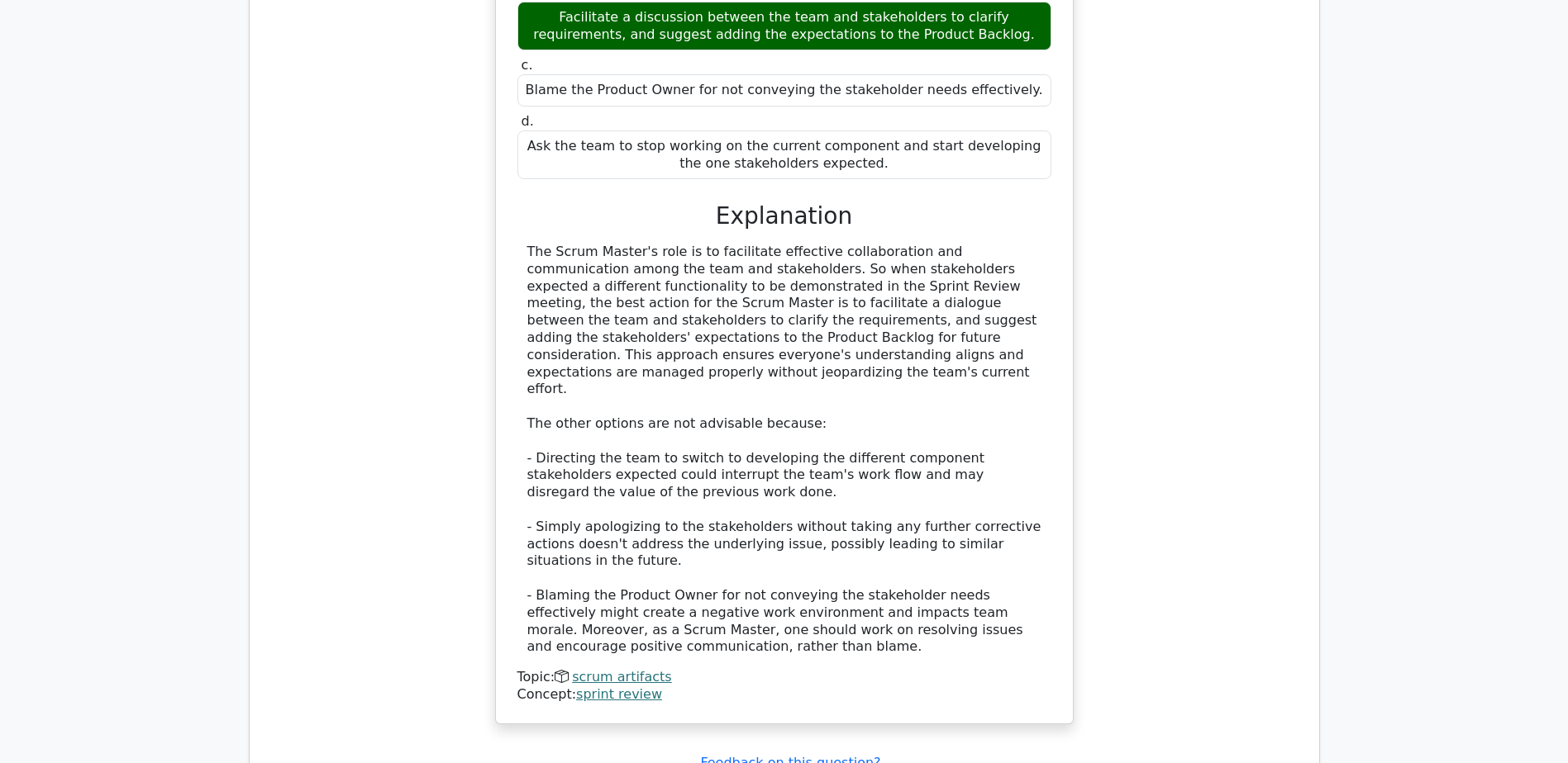
scroll to position [1982, 0]
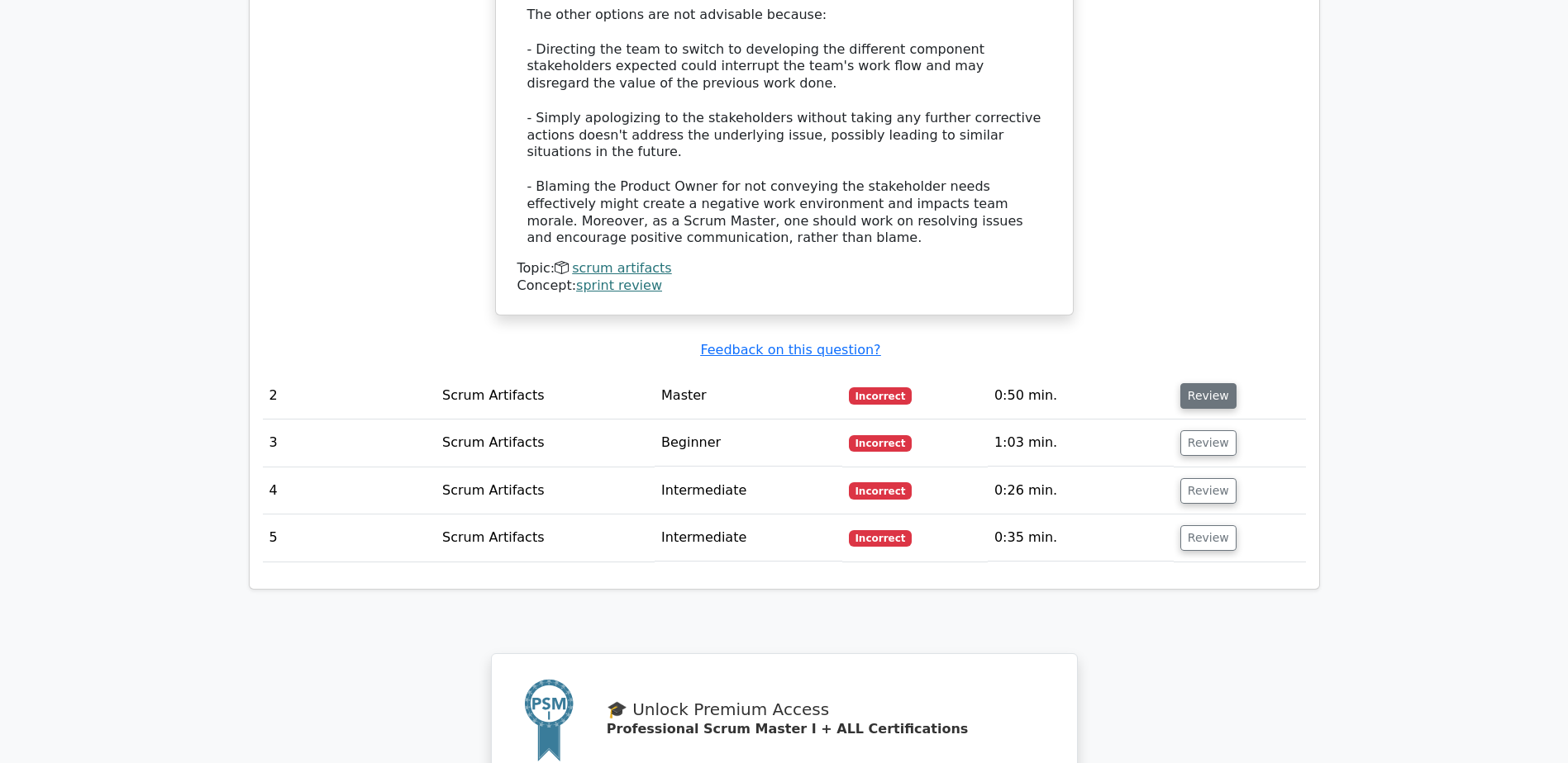
click at [1212, 384] on button "Review" at bounding box center [1208, 396] width 57 height 25
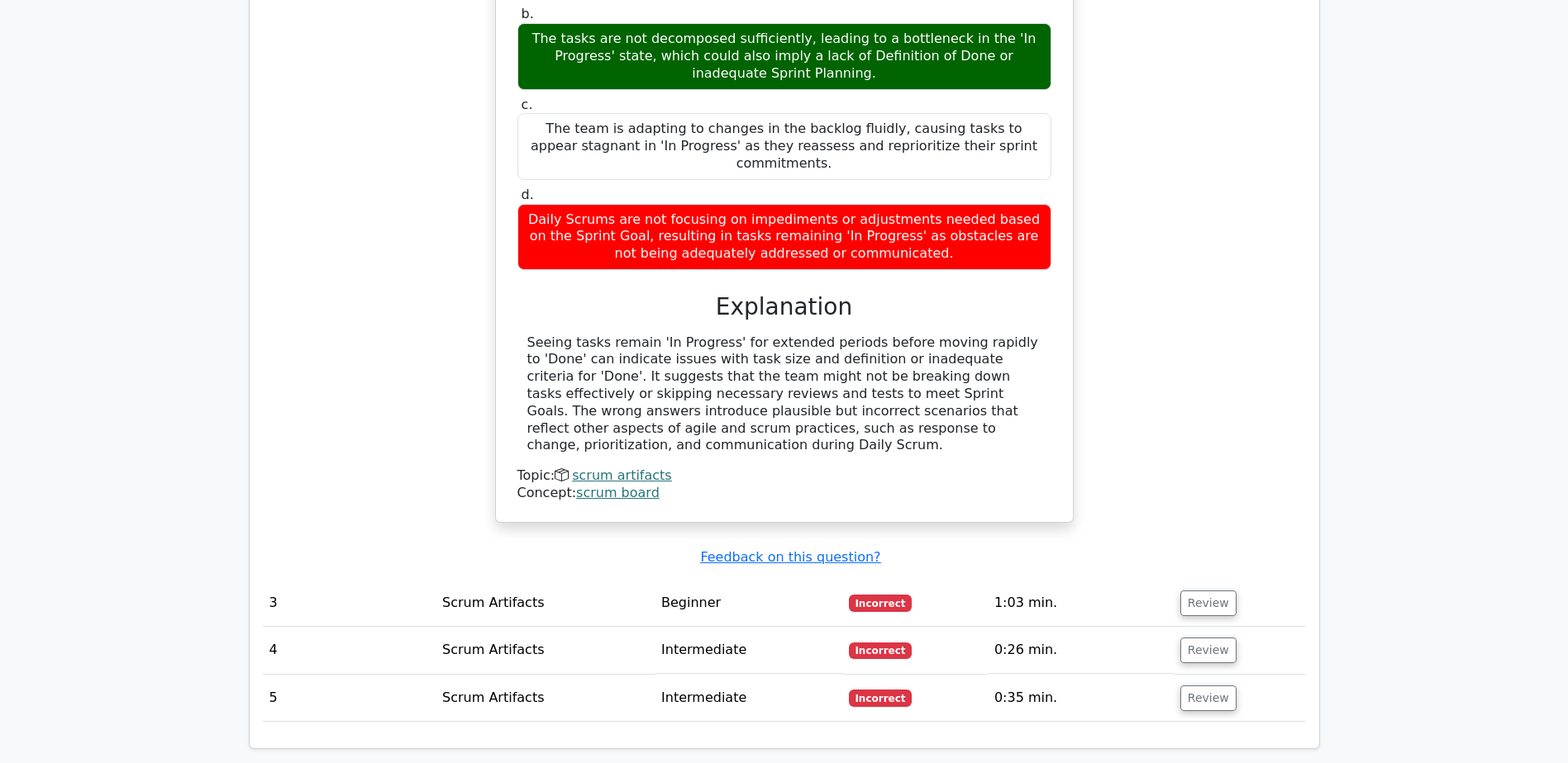
scroll to position [2726, 0]
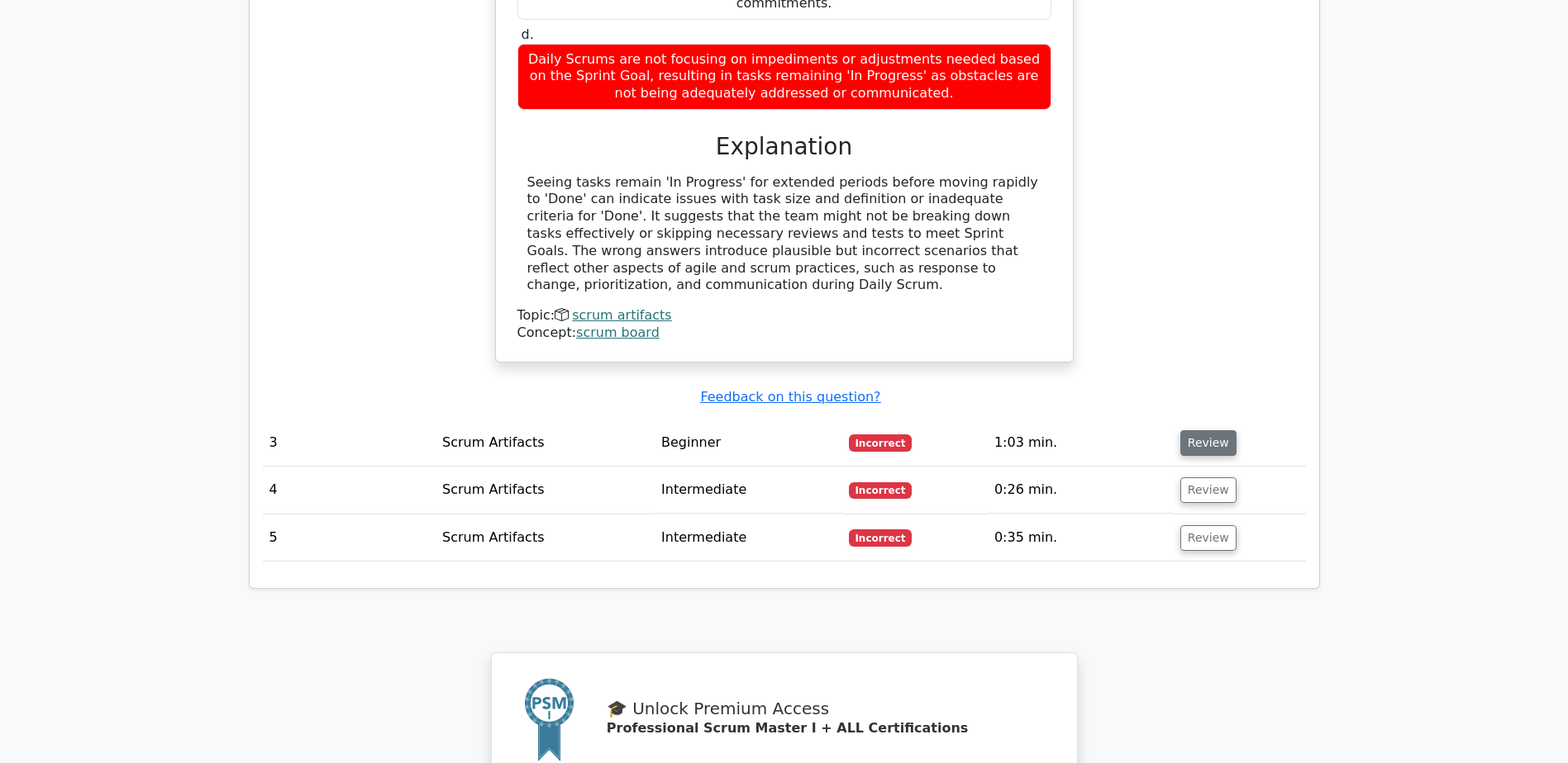
click at [1207, 430] on button "Review" at bounding box center [1208, 443] width 57 height 25
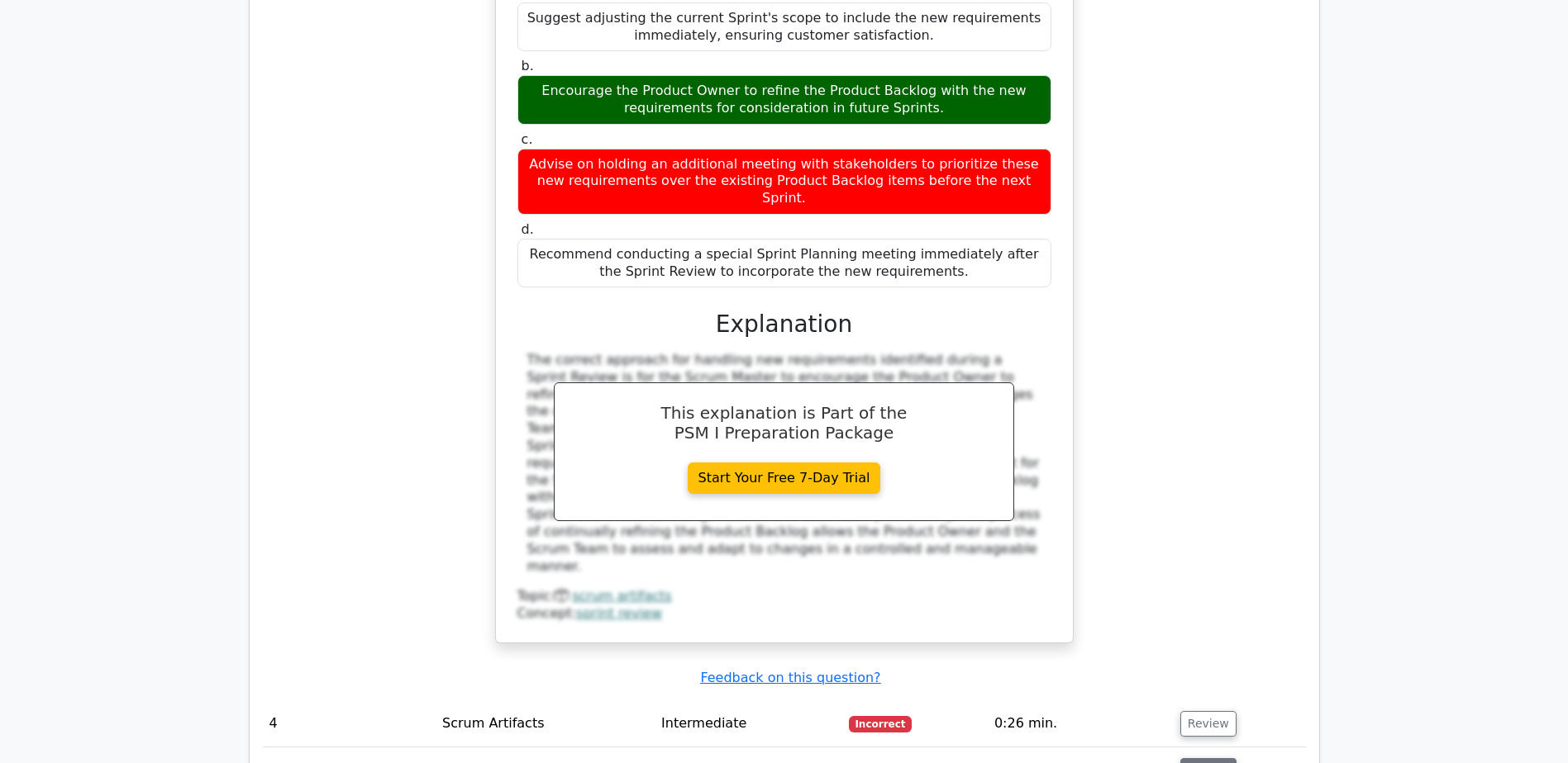
scroll to position [3387, 0]
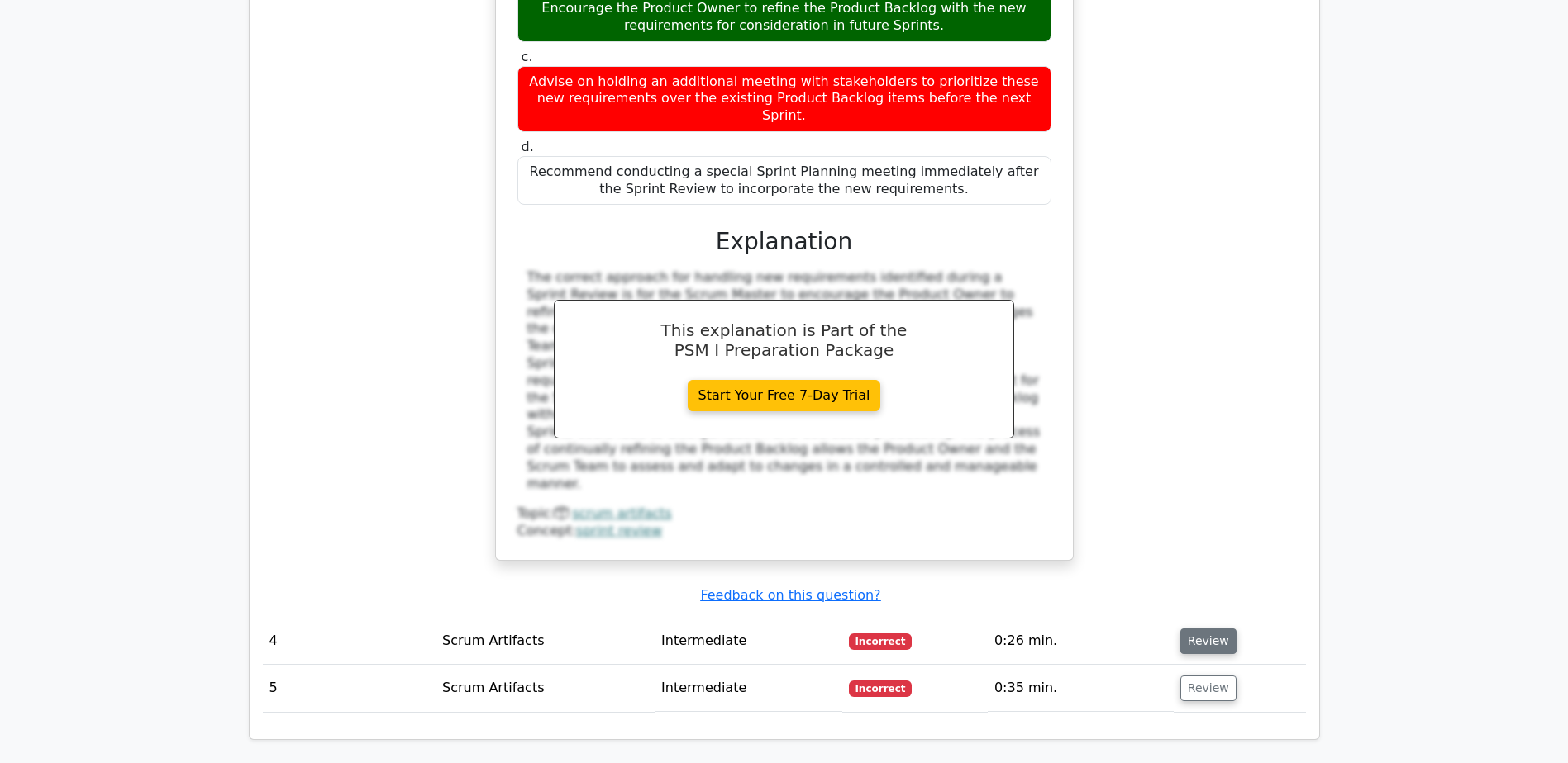
click at [1180, 629] on button "Review" at bounding box center [1208, 642] width 57 height 25
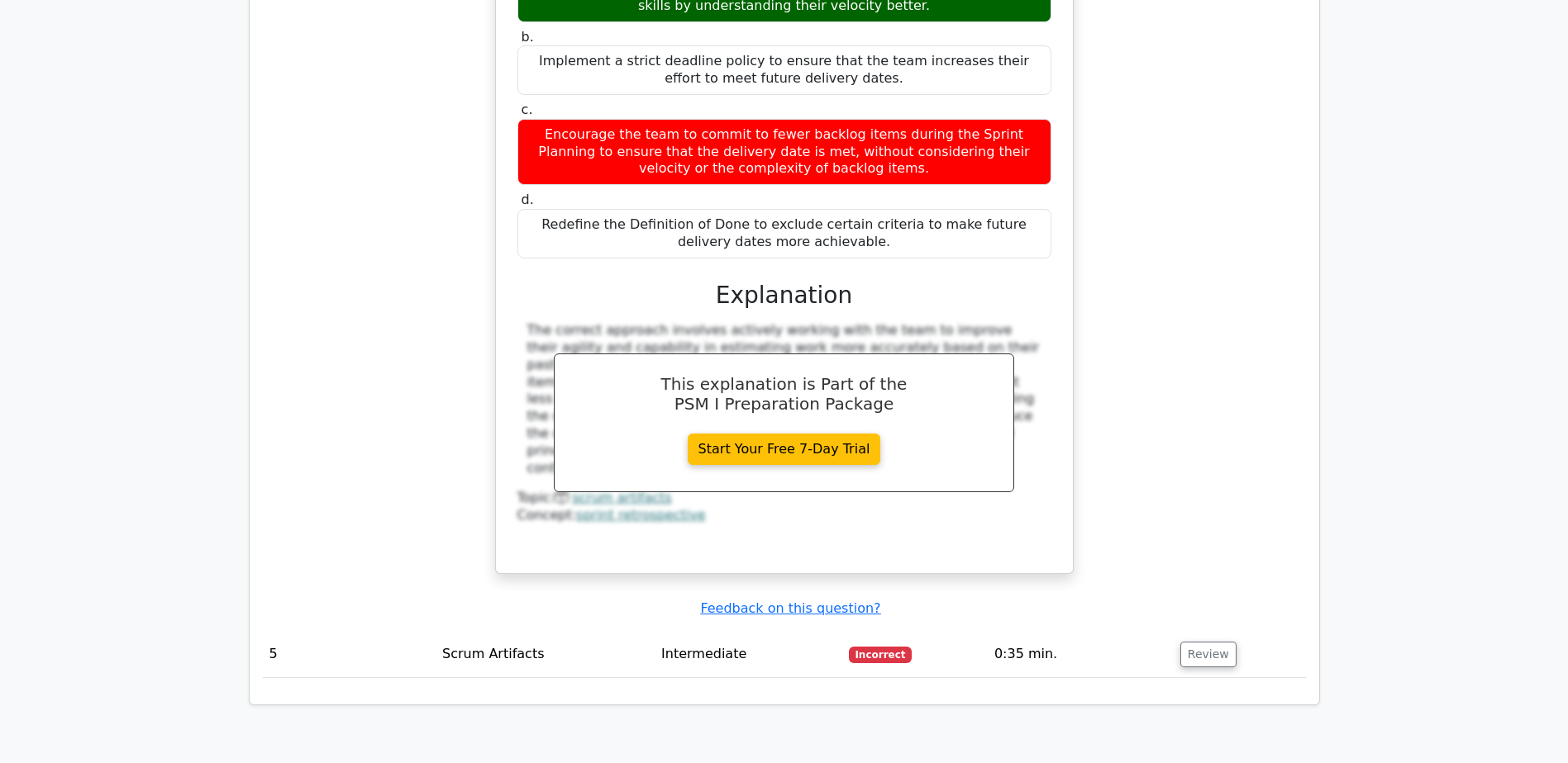
scroll to position [4213, 0]
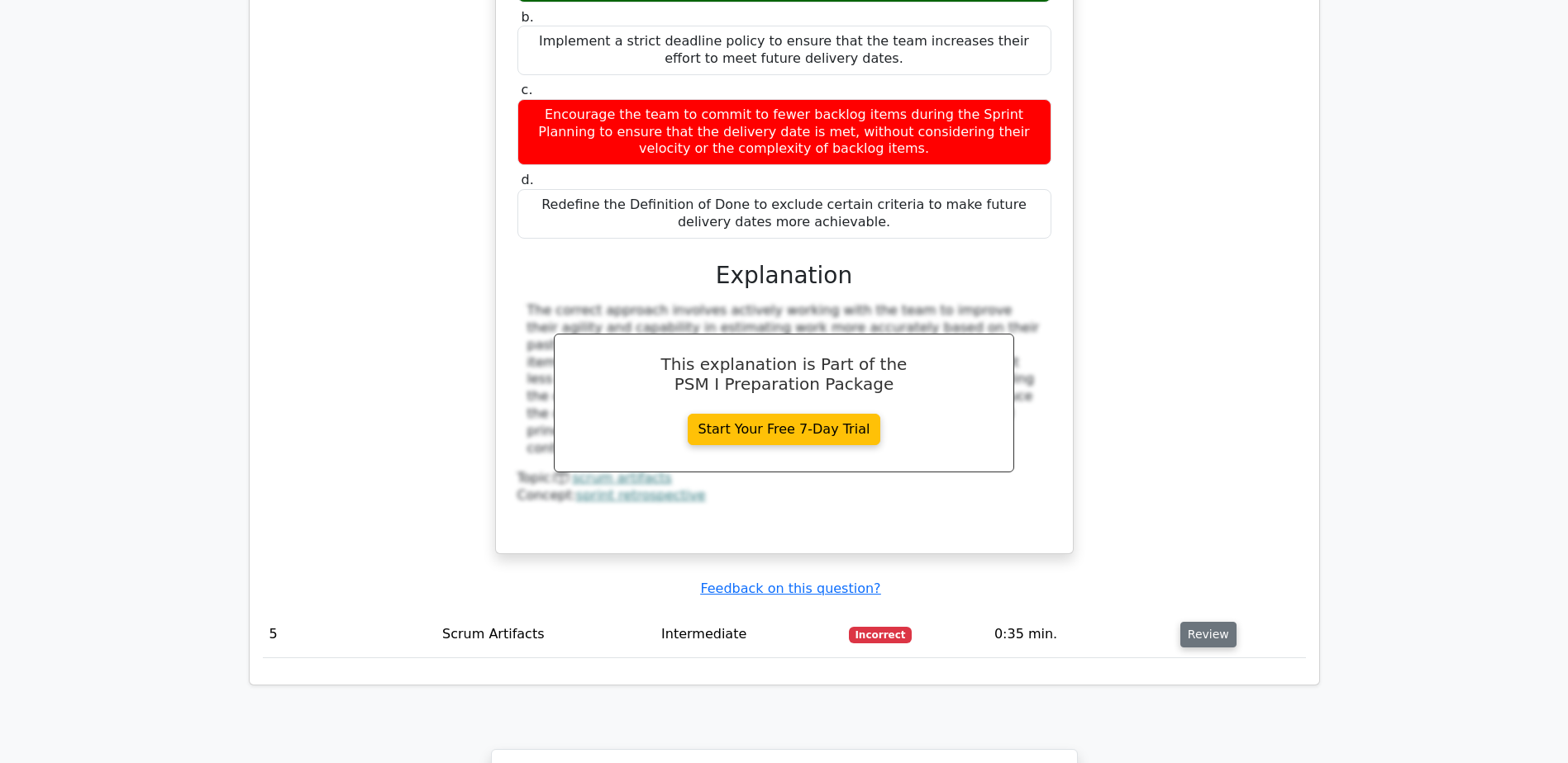
click at [1187, 622] on button "Review" at bounding box center [1208, 635] width 57 height 25
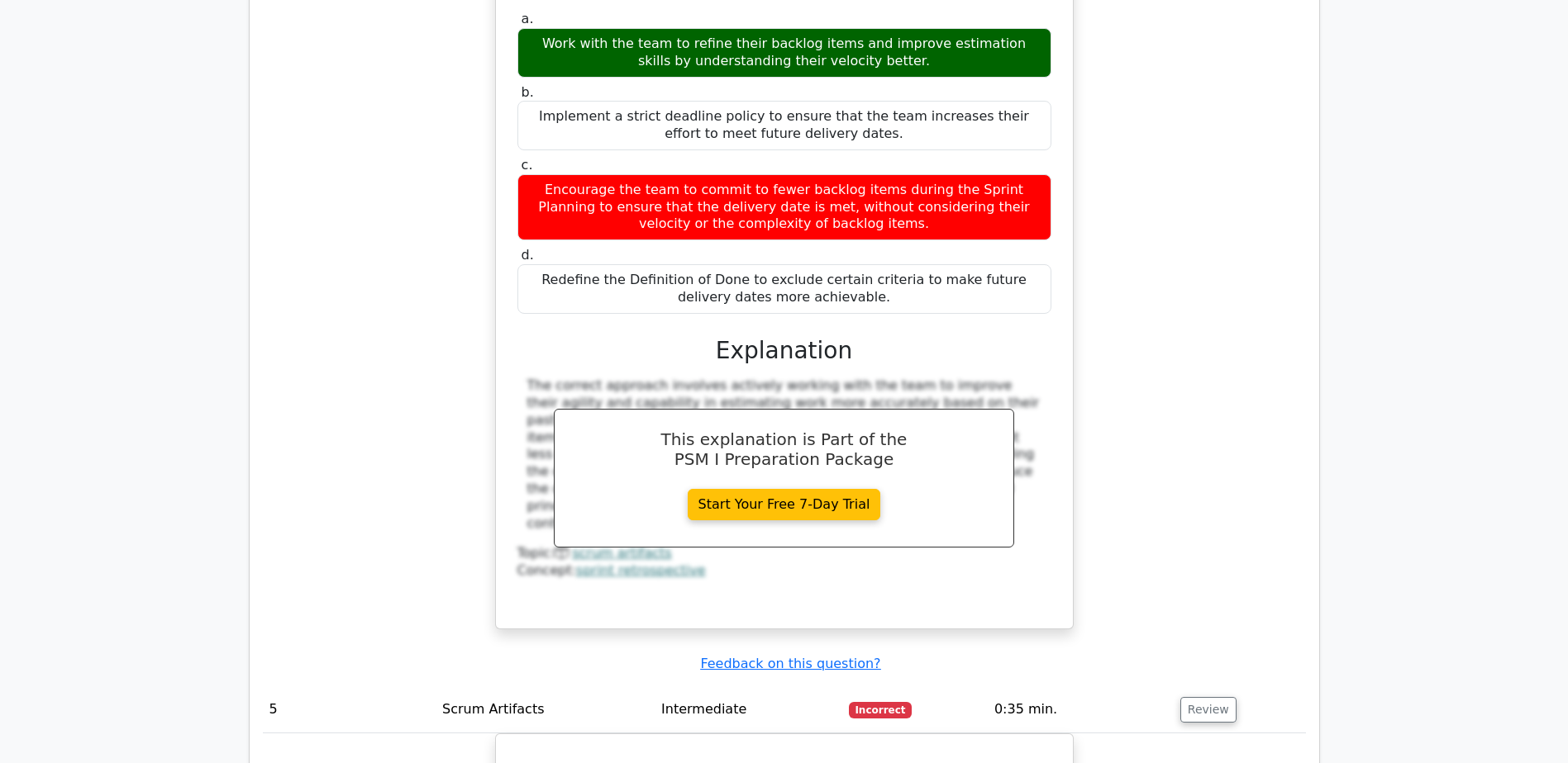
scroll to position [3800, 0]
